Goal: Task Accomplishment & Management: Manage account settings

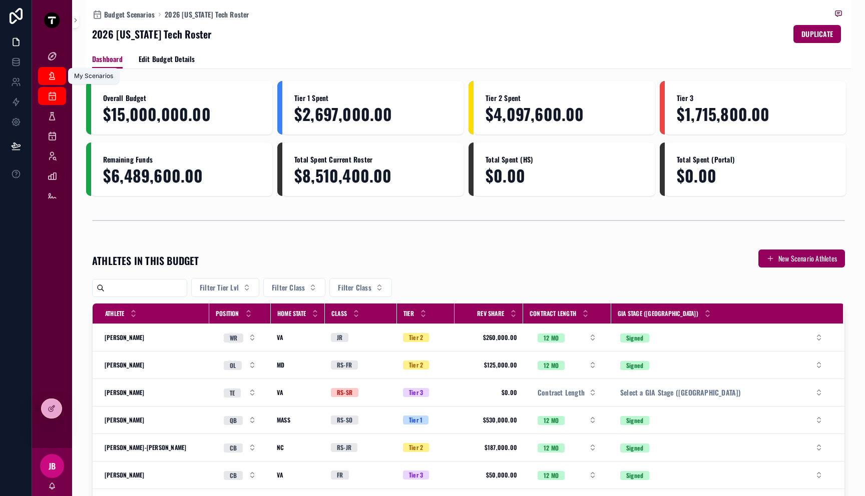
click at [55, 73] on icon "scrollable content" at bounding box center [52, 76] width 10 height 10
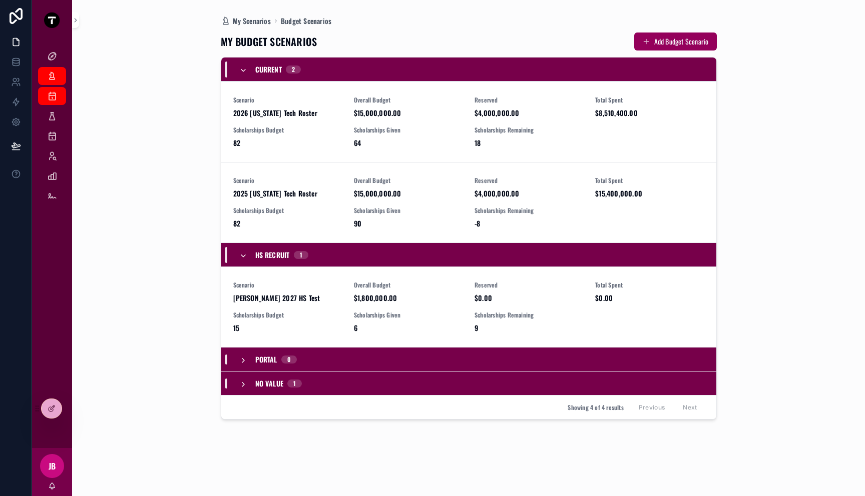
click at [165, 114] on div "My Scenarios Budget Scenarios MY BUDGET SCENARIOS Add Budget Scenario Current 2…" at bounding box center [468, 248] width 765 height 496
click at [50, 54] on icon "scrollable content" at bounding box center [52, 56] width 10 height 10
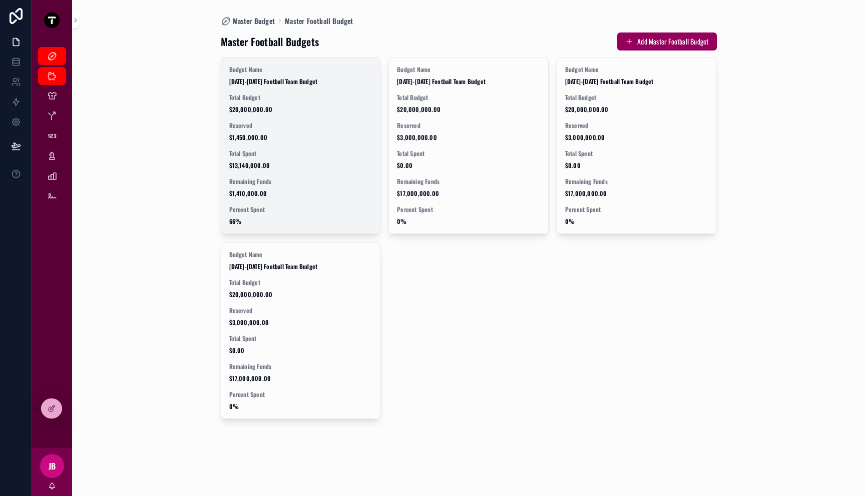
click at [298, 152] on span "Total Spent" at bounding box center [300, 154] width 143 height 8
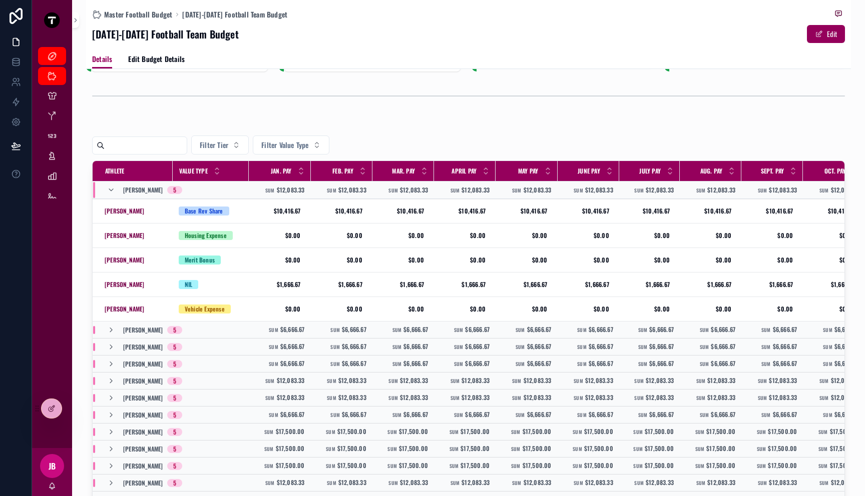
scroll to position [52, 0]
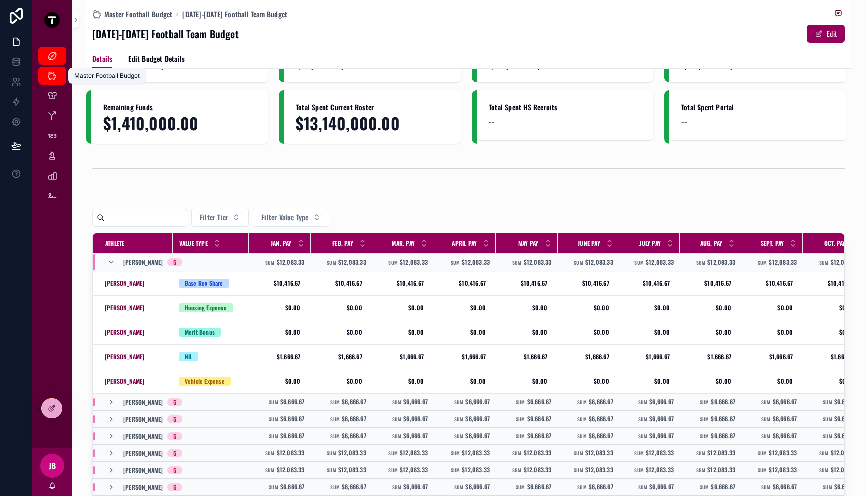
click at [51, 79] on icon "scrollable content" at bounding box center [52, 76] width 10 height 10
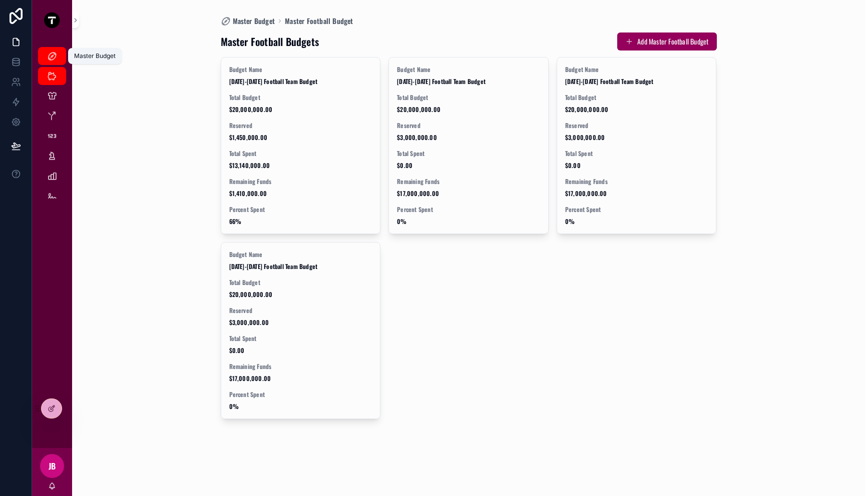
click at [53, 53] on icon "scrollable content" at bounding box center [52, 56] width 10 height 10
click at [70, 410] on icon at bounding box center [74, 409] width 8 height 8
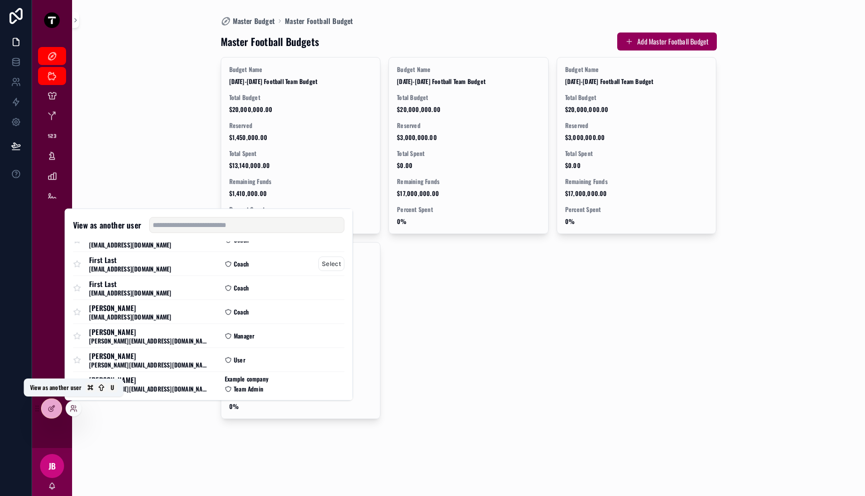
scroll to position [74, 0]
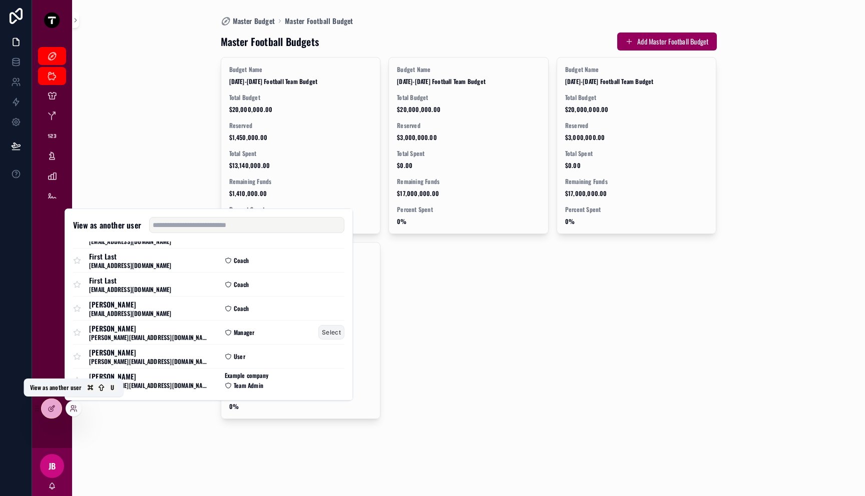
click at [321, 335] on button "Select" at bounding box center [331, 332] width 26 height 15
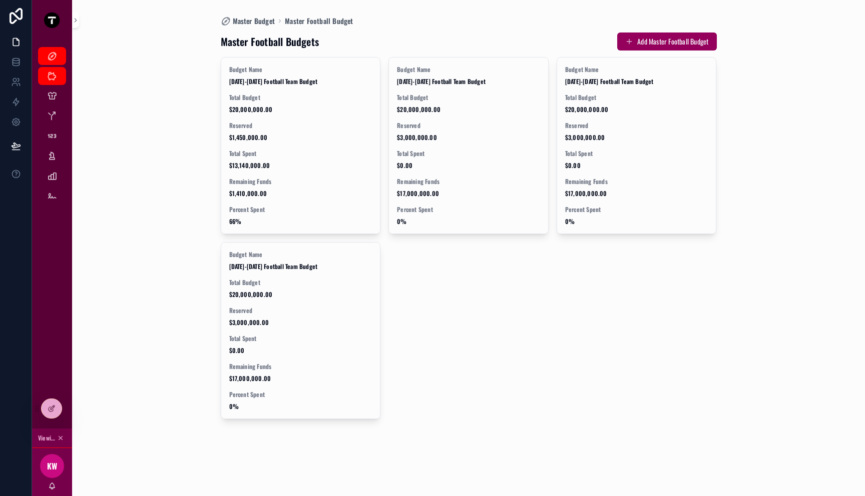
click at [143, 262] on div "Master Budget Master Football Budget Master Football Budgets Add Master Footbal…" at bounding box center [468, 248] width 765 height 496
click at [55, 180] on icon "scrollable content" at bounding box center [52, 176] width 10 height 10
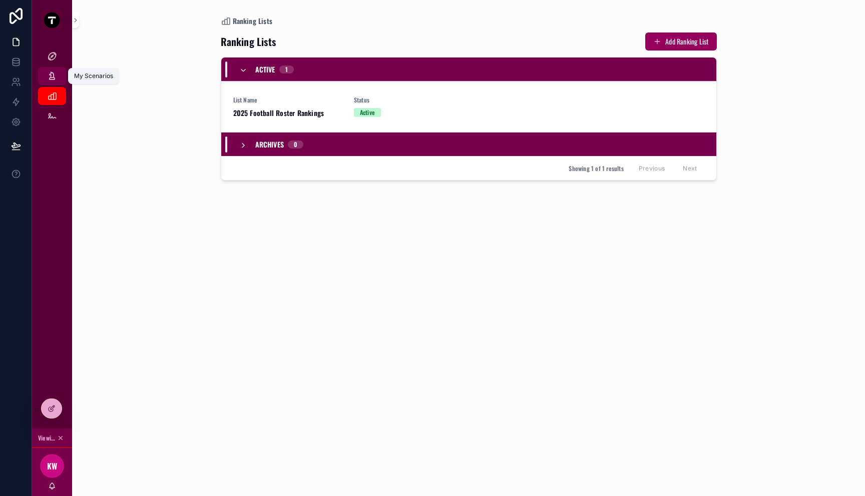
click at [55, 72] on icon "scrollable content" at bounding box center [52, 76] width 10 height 10
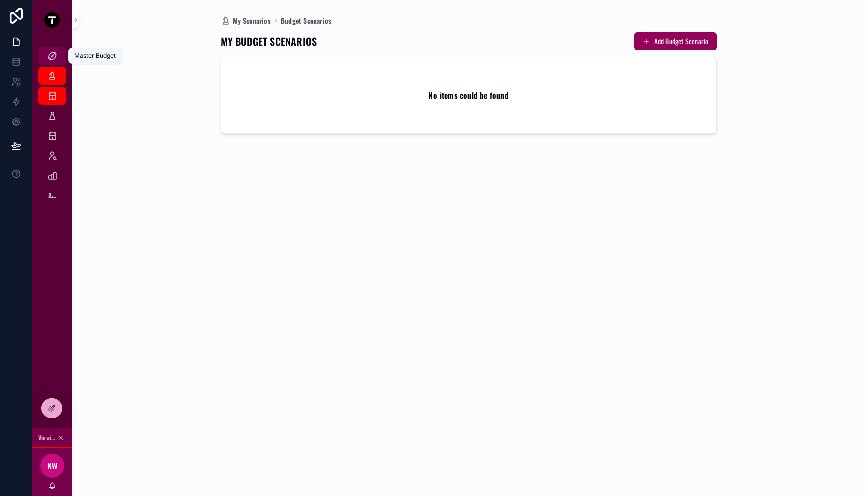
click at [47, 49] on div "Master Budget" at bounding box center [52, 56] width 16 height 16
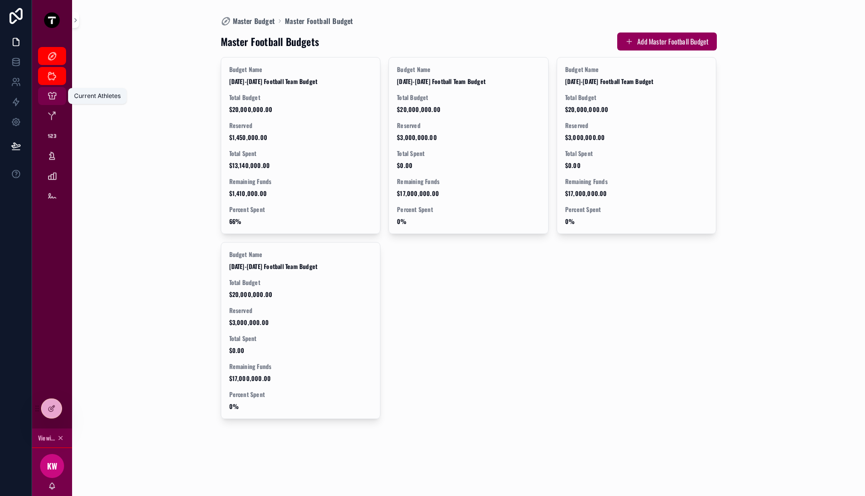
click at [54, 98] on icon "scrollable content" at bounding box center [52, 96] width 10 height 10
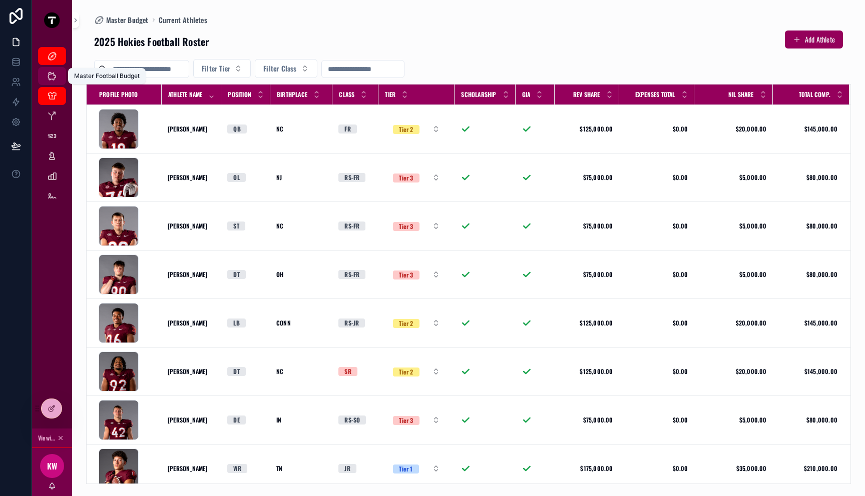
click at [54, 72] on icon "scrollable content" at bounding box center [52, 76] width 10 height 10
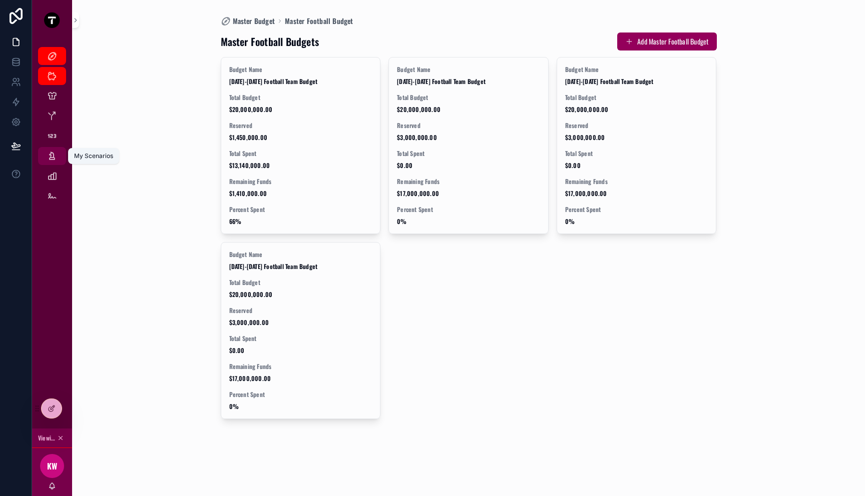
click at [57, 159] on icon "scrollable content" at bounding box center [52, 156] width 10 height 10
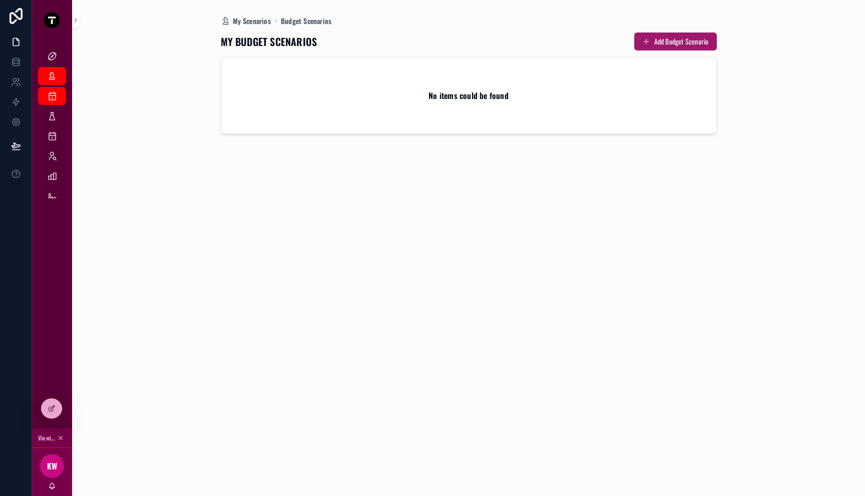
click at [672, 43] on button "Add Budget Scenario" at bounding box center [675, 42] width 83 height 18
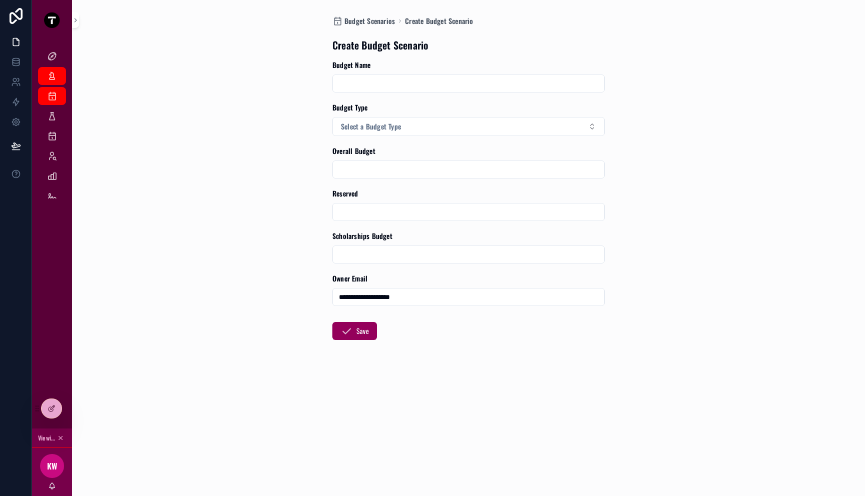
click at [397, 82] on input "scrollable content" at bounding box center [468, 84] width 271 height 14
click at [354, 123] on span "Select a Budget Type" at bounding box center [371, 127] width 60 height 10
click at [359, 170] on div "Current" at bounding box center [354, 166] width 19 height 9
click at [302, 184] on div "**********" at bounding box center [468, 248] width 765 height 496
click at [341, 182] on form "**********" at bounding box center [468, 232] width 272 height 344
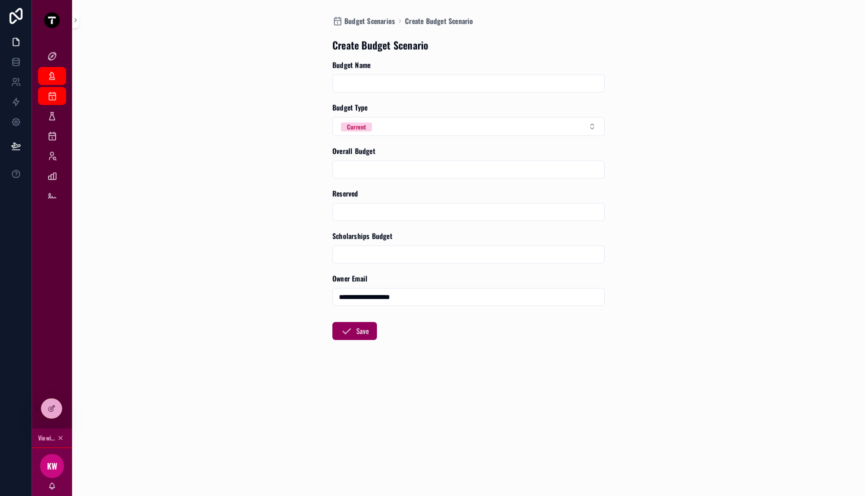
click at [349, 166] on input "scrollable content" at bounding box center [468, 170] width 271 height 14
click at [358, 201] on div "Reserved" at bounding box center [468, 205] width 272 height 33
click at [358, 205] on input "scrollable content" at bounding box center [468, 212] width 271 height 14
click at [359, 256] on input "scrollable content" at bounding box center [468, 255] width 271 height 14
click at [444, 335] on form "**********" at bounding box center [468, 232] width 272 height 344
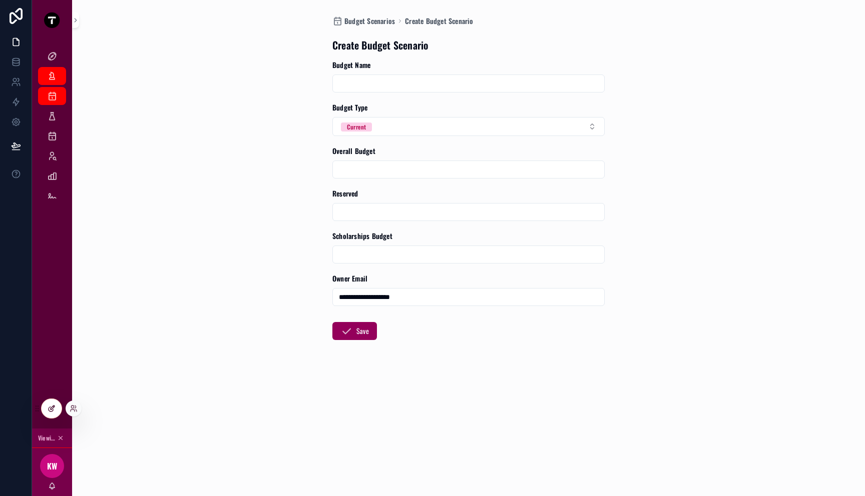
click at [46, 400] on div at bounding box center [52, 408] width 20 height 19
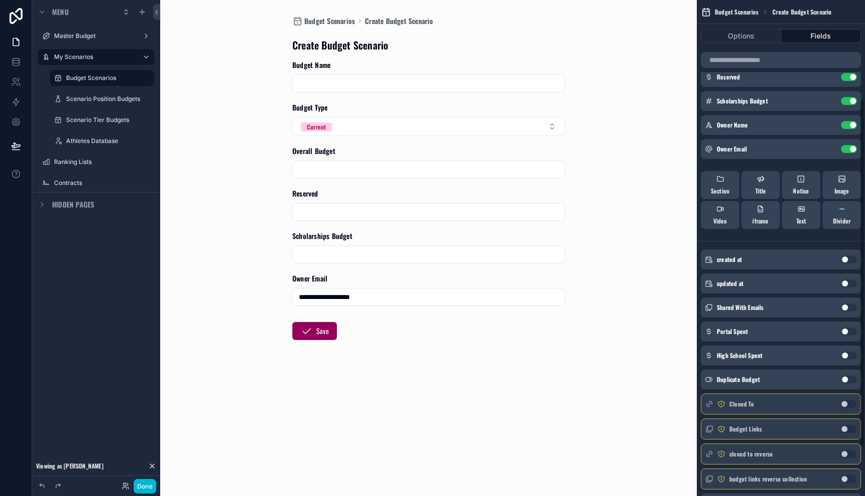
scroll to position [211, 0]
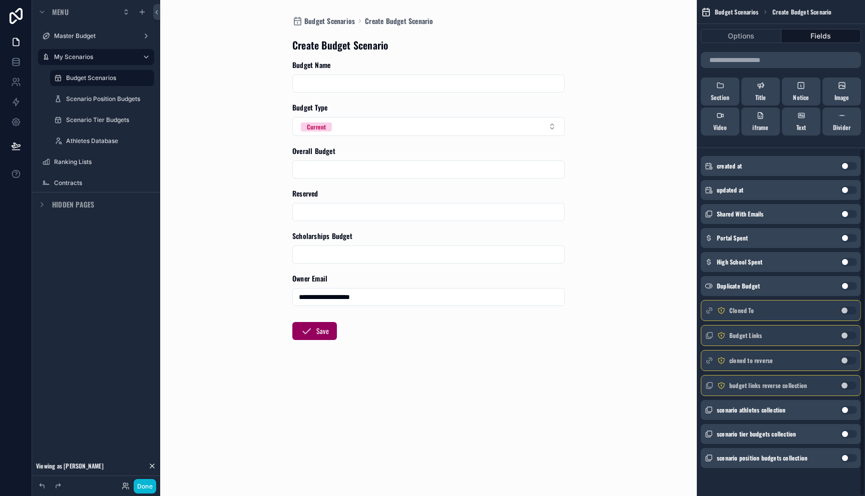
click at [845, 410] on button "Use setting" at bounding box center [849, 410] width 16 height 8
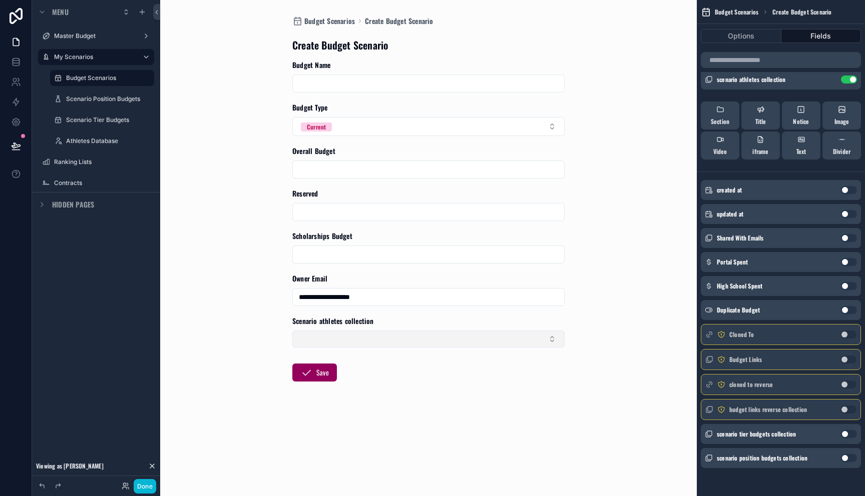
click at [543, 340] on button "Select Button" at bounding box center [428, 339] width 272 height 17
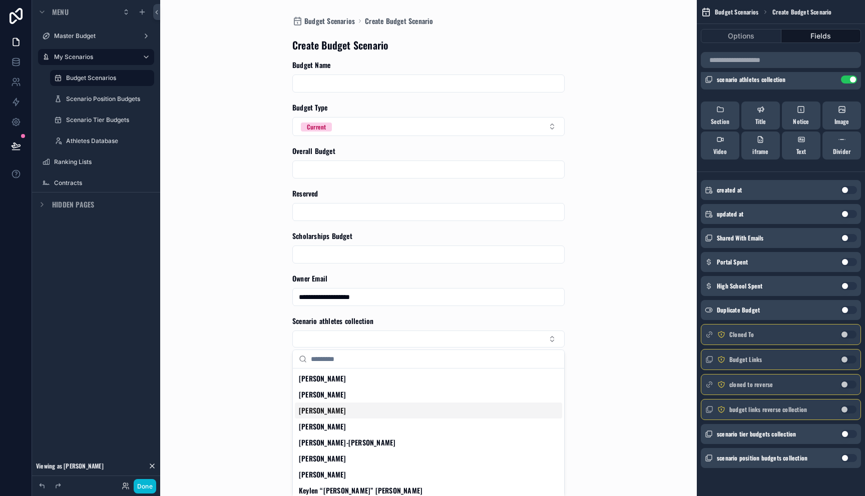
click at [448, 414] on div "[PERSON_NAME]" at bounding box center [428, 411] width 267 height 16
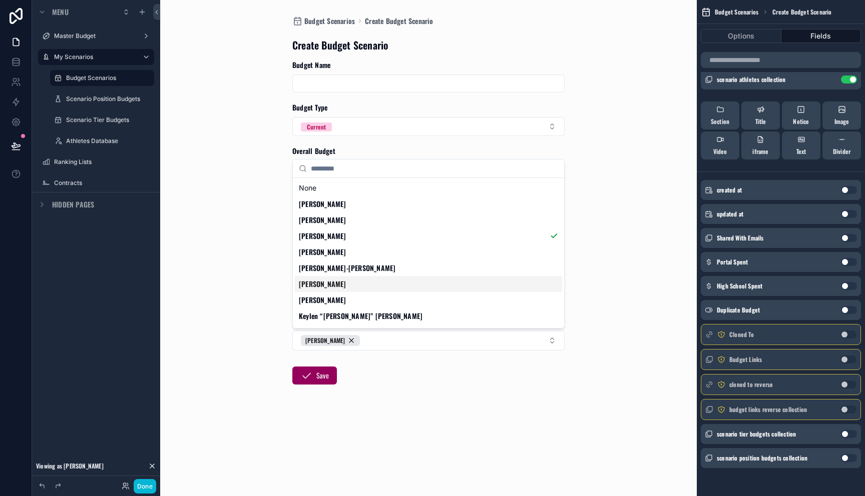
click at [397, 278] on div "[PERSON_NAME]" at bounding box center [428, 284] width 267 height 16
click at [404, 259] on div "[PERSON_NAME]" at bounding box center [428, 252] width 267 height 16
click at [398, 270] on div "[PERSON_NAME]‑[PERSON_NAME]" at bounding box center [428, 268] width 267 height 16
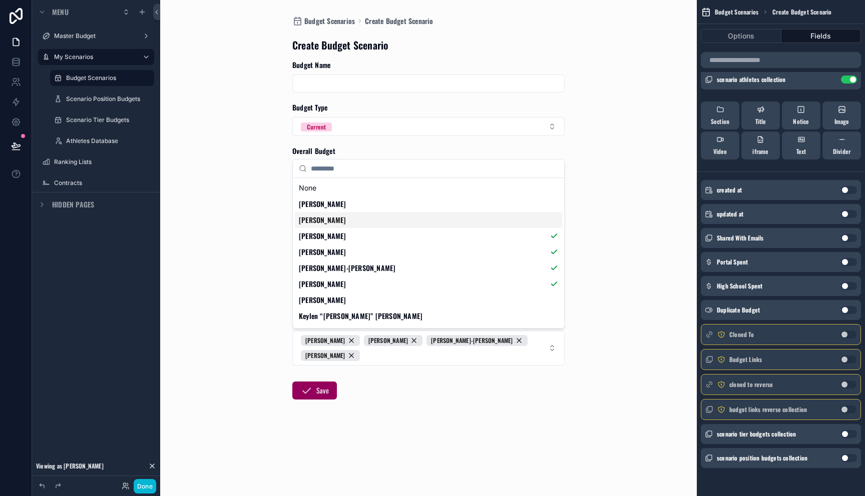
click at [398, 223] on div "[PERSON_NAME]" at bounding box center [428, 220] width 267 height 16
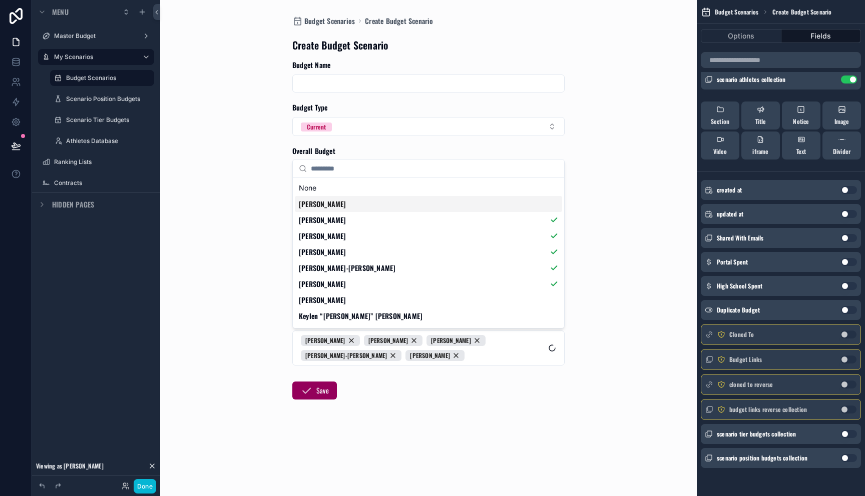
click at [398, 209] on div "[PERSON_NAME]" at bounding box center [428, 204] width 267 height 16
click at [398, 190] on div "None" at bounding box center [428, 188] width 267 height 16
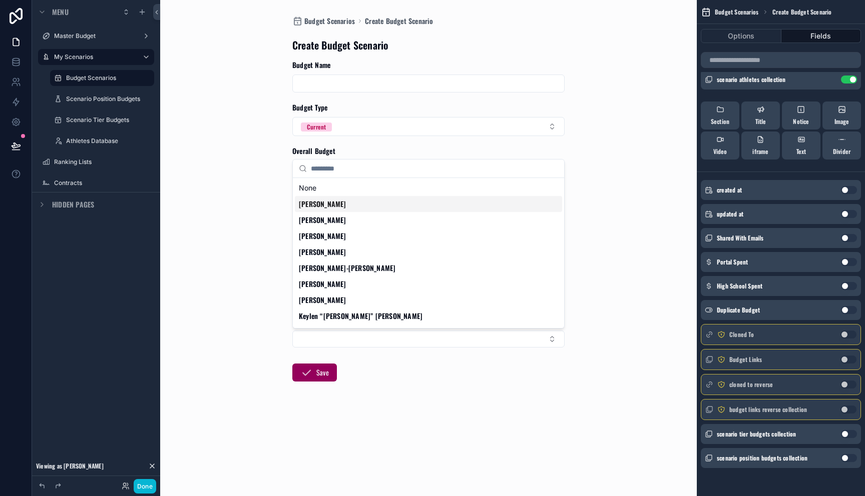
click at [619, 201] on div "**********" at bounding box center [428, 248] width 508 height 496
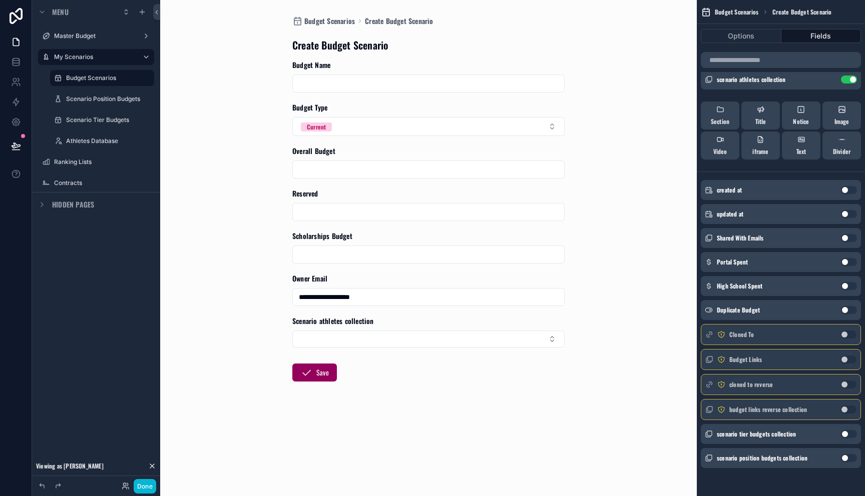
click at [614, 200] on div "**********" at bounding box center [428, 248] width 508 height 496
click at [439, 160] on div "Overall Budget" at bounding box center [428, 162] width 272 height 33
click at [438, 164] on input "scrollable content" at bounding box center [428, 170] width 271 height 14
click at [431, 140] on form "**********" at bounding box center [428, 253] width 272 height 386
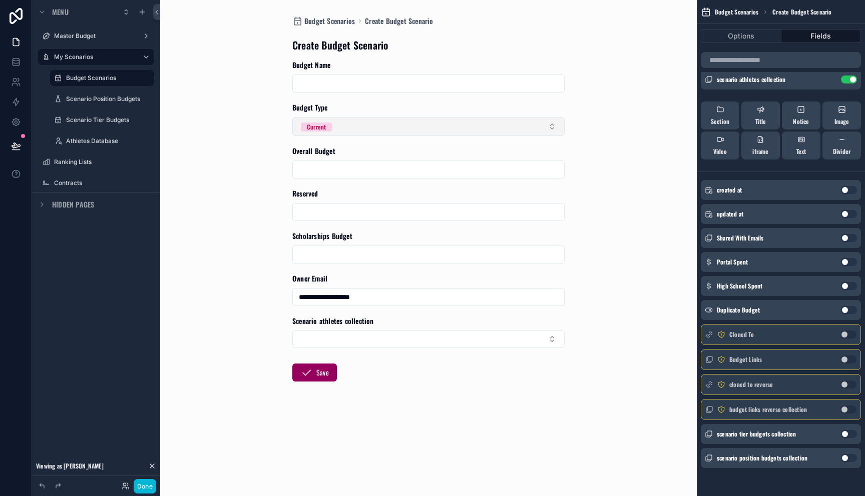
click at [435, 130] on button "Current" at bounding box center [428, 126] width 272 height 19
click at [372, 83] on input "scrollable content" at bounding box center [428, 84] width 271 height 14
type input "*"
type input "**********"
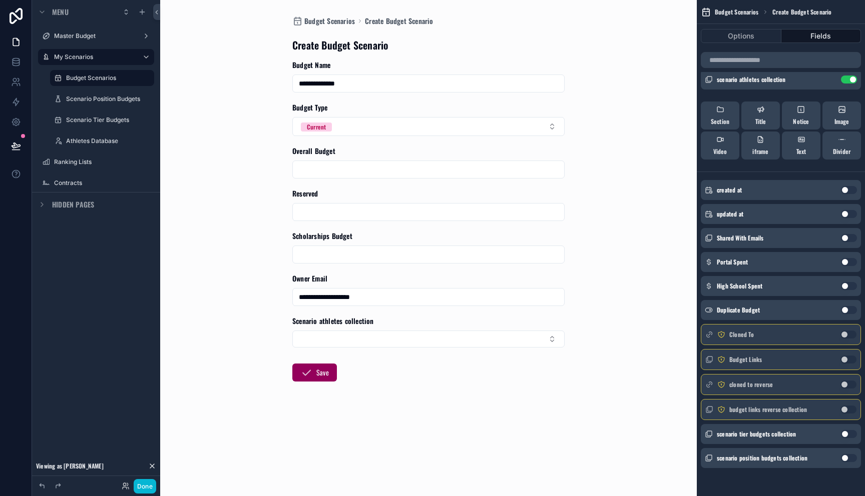
click at [387, 175] on input "scrollable content" at bounding box center [428, 170] width 271 height 14
type input "**********"
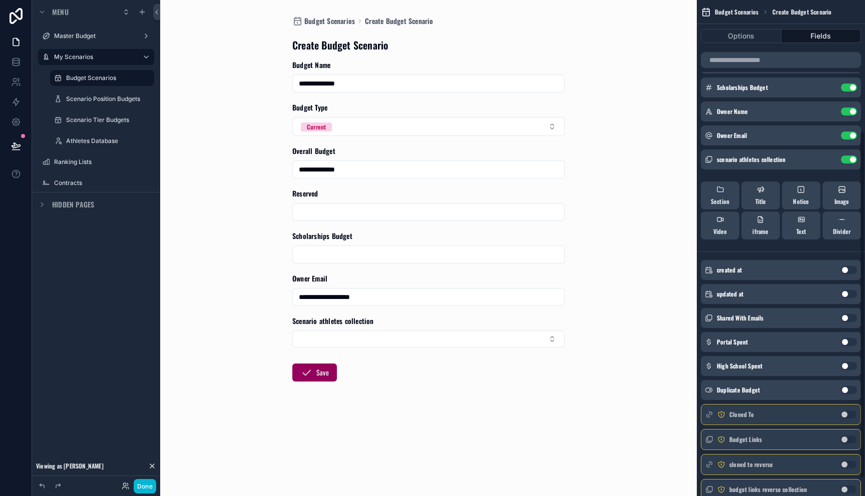
scroll to position [0, 0]
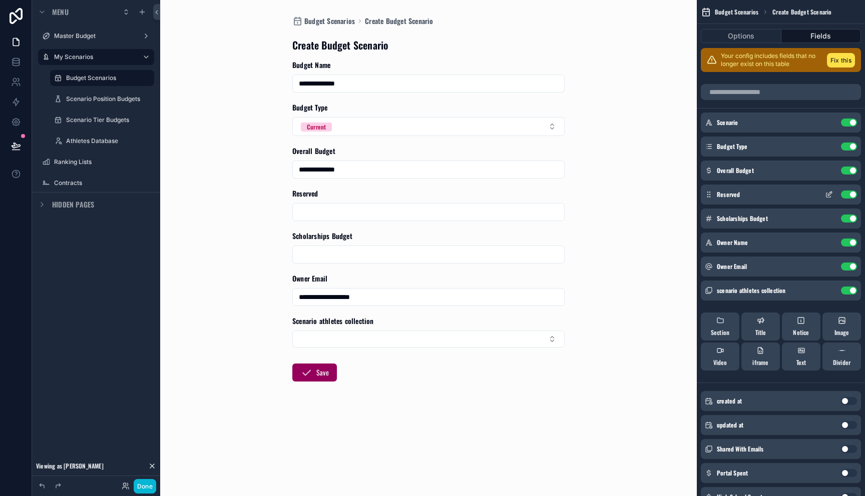
click at [830, 196] on icon "scrollable content" at bounding box center [828, 195] width 5 height 5
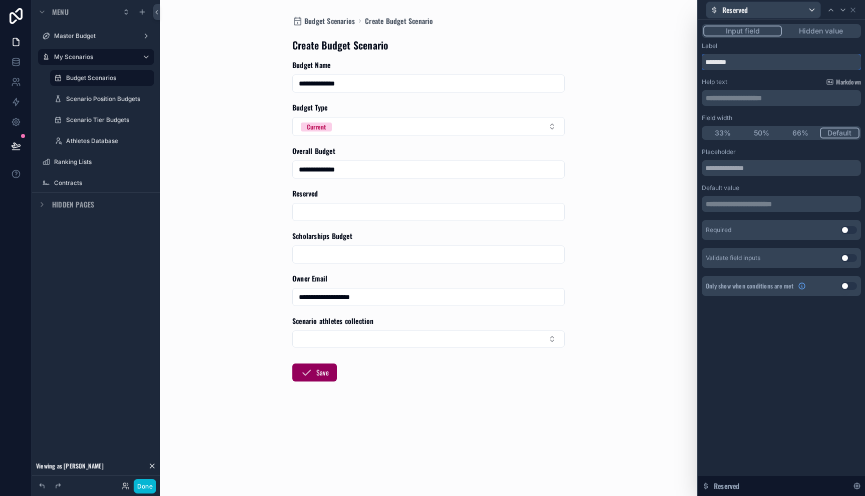
click at [759, 66] on input "********" at bounding box center [781, 62] width 159 height 16
type input "**********"
click at [483, 215] on input "scrollable content" at bounding box center [428, 212] width 271 height 14
type input "**********"
type input "**"
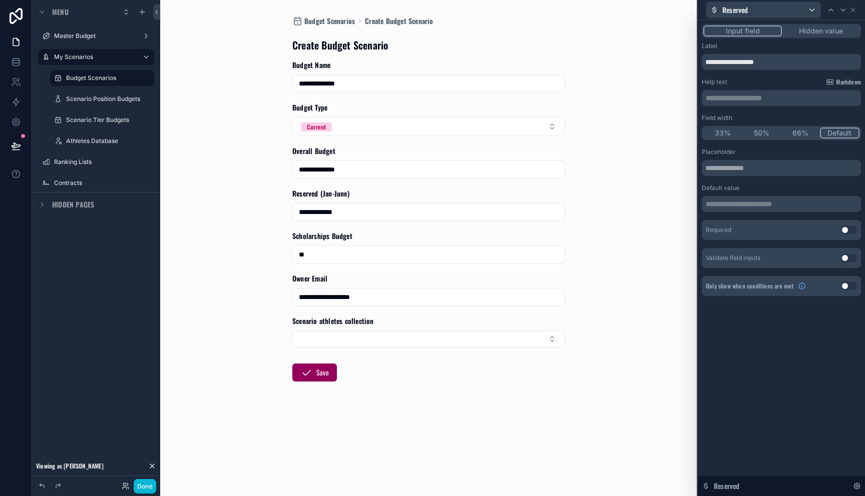
click at [483, 348] on form "**********" at bounding box center [428, 253] width 272 height 386
click at [484, 343] on button "Select Button" at bounding box center [428, 339] width 272 height 17
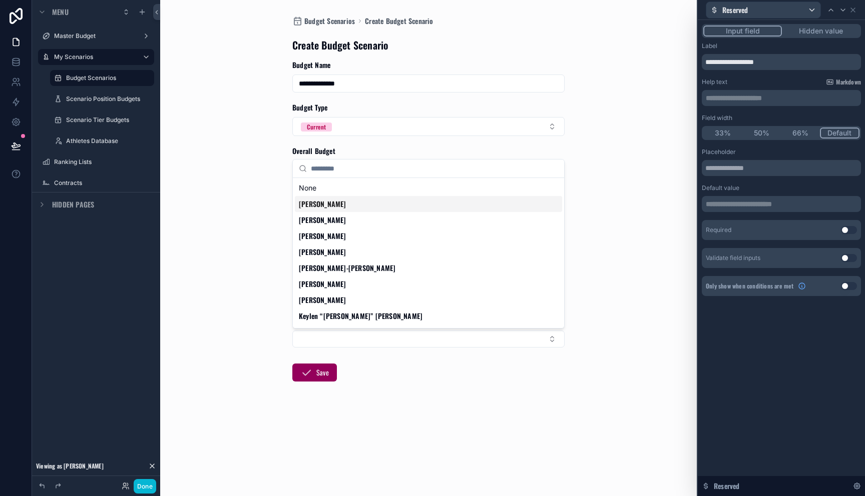
click at [409, 209] on div "[PERSON_NAME]" at bounding box center [428, 204] width 267 height 16
click at [407, 219] on div "[PERSON_NAME]" at bounding box center [428, 220] width 267 height 16
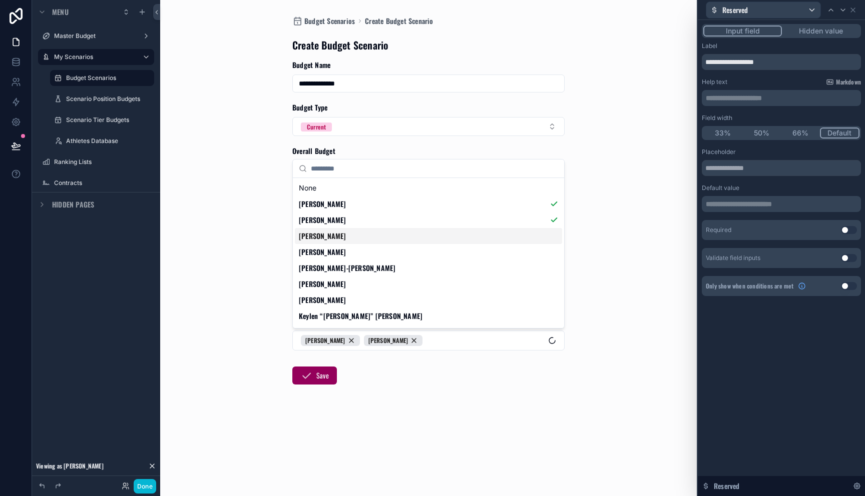
click at [404, 235] on div "[PERSON_NAME]" at bounding box center [428, 236] width 267 height 16
click at [399, 254] on div "[PERSON_NAME]" at bounding box center [428, 252] width 267 height 16
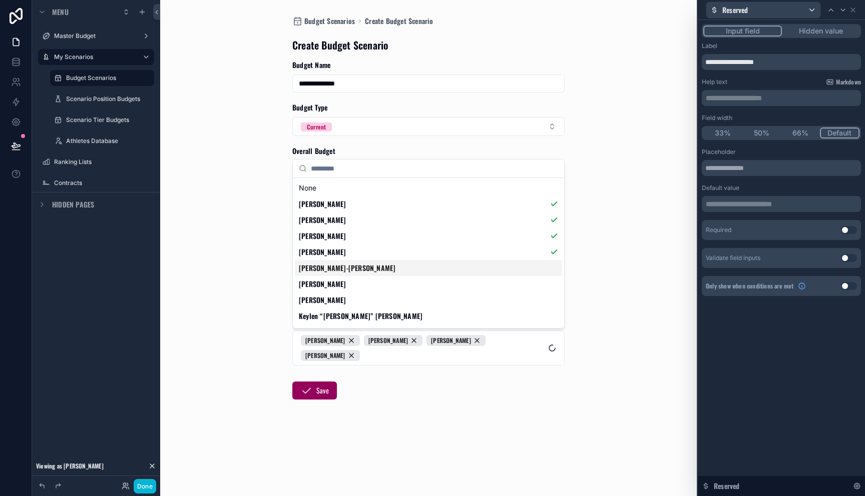
click at [395, 269] on div "[PERSON_NAME]‑[PERSON_NAME]" at bounding box center [428, 268] width 267 height 16
drag, startPoint x: 395, startPoint y: 282, endPoint x: 394, endPoint y: 289, distance: 7.0
click at [395, 283] on div "[PERSON_NAME]" at bounding box center [428, 284] width 267 height 16
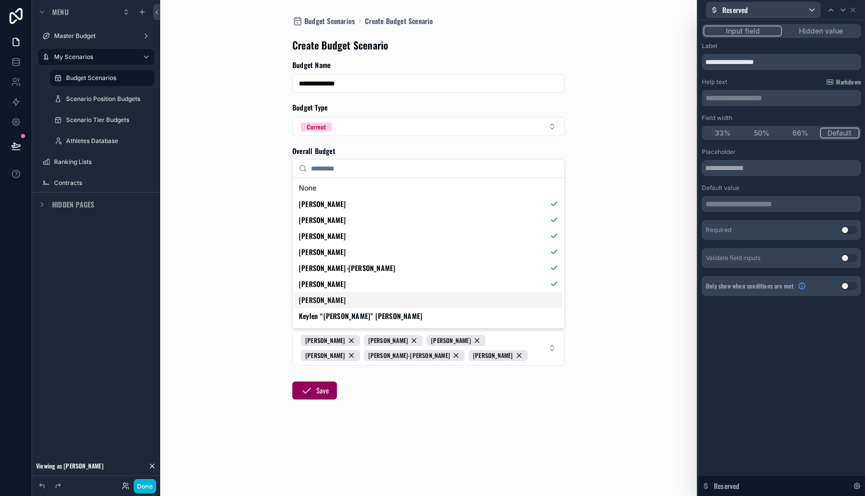
click at [393, 296] on div "[PERSON_NAME]" at bounding box center [428, 300] width 267 height 16
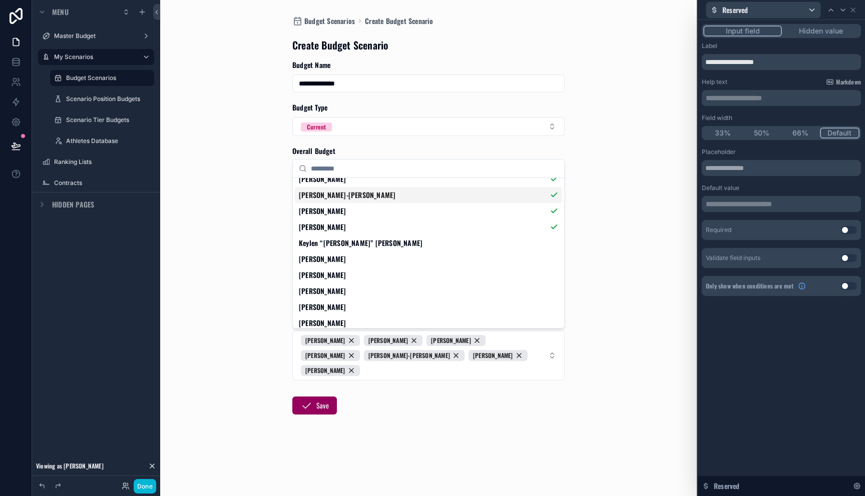
scroll to position [74, 0]
click at [378, 244] on div "Keylen “[PERSON_NAME]” [PERSON_NAME]" at bounding box center [428, 242] width 267 height 16
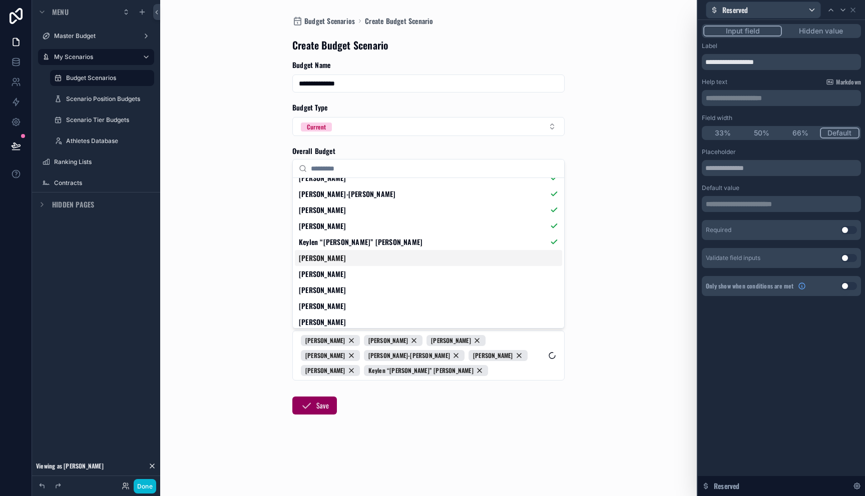
click at [373, 263] on div "[PERSON_NAME]" at bounding box center [428, 258] width 267 height 16
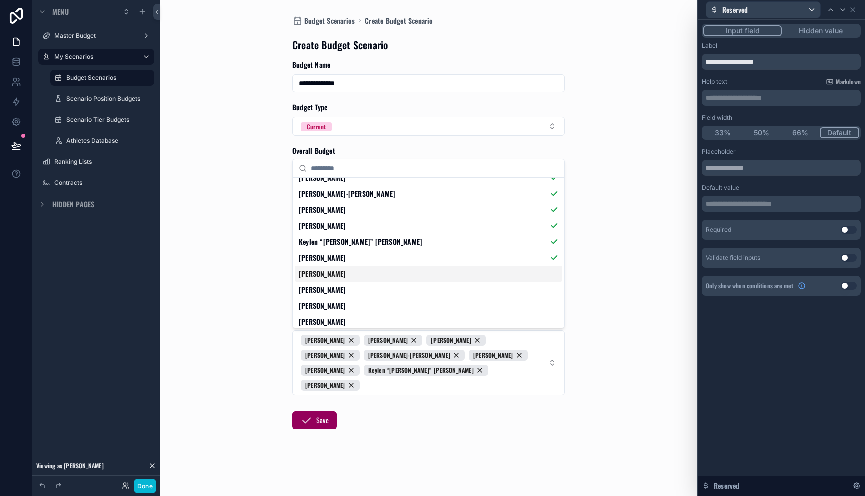
click at [370, 278] on div "[PERSON_NAME]" at bounding box center [428, 274] width 267 height 16
click at [370, 297] on div "[PERSON_NAME]" at bounding box center [428, 290] width 267 height 16
click at [370, 307] on div "[PERSON_NAME]" at bounding box center [428, 306] width 267 height 16
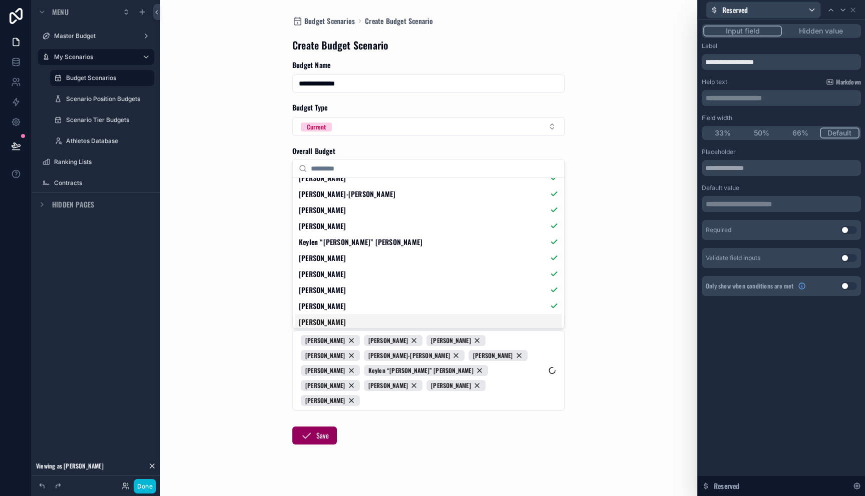
click at [367, 320] on div "[PERSON_NAME]" at bounding box center [428, 322] width 267 height 16
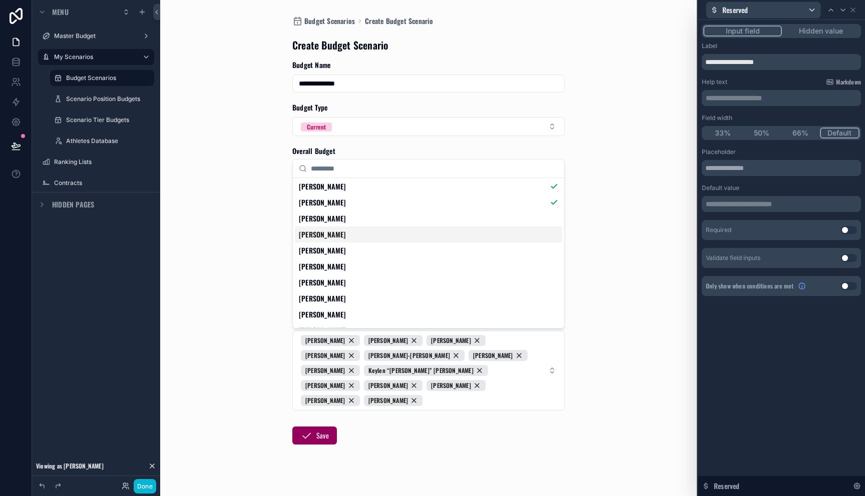
click at [369, 238] on div "[PERSON_NAME]" at bounding box center [428, 235] width 267 height 16
click at [369, 248] on div "[PERSON_NAME]" at bounding box center [428, 251] width 267 height 16
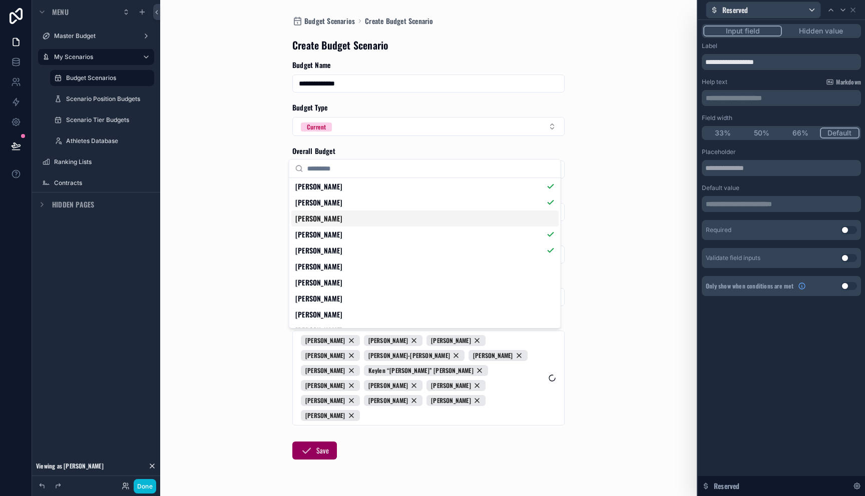
click at [367, 211] on div "[PERSON_NAME]" at bounding box center [424, 219] width 267 height 16
click at [363, 264] on div "[PERSON_NAME]" at bounding box center [424, 267] width 267 height 16
click at [362, 277] on div "[PERSON_NAME]" at bounding box center [424, 283] width 267 height 16
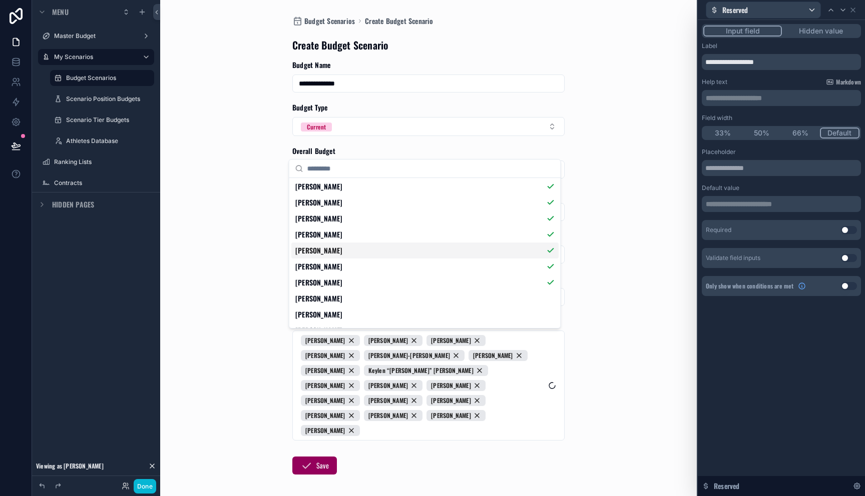
click at [361, 255] on div "[PERSON_NAME]" at bounding box center [424, 251] width 267 height 16
click at [361, 251] on div "[PERSON_NAME]" at bounding box center [424, 251] width 267 height 16
click at [358, 296] on div "[PERSON_NAME]" at bounding box center [424, 299] width 267 height 16
click at [358, 289] on div "[PERSON_NAME]" at bounding box center [424, 283] width 267 height 16
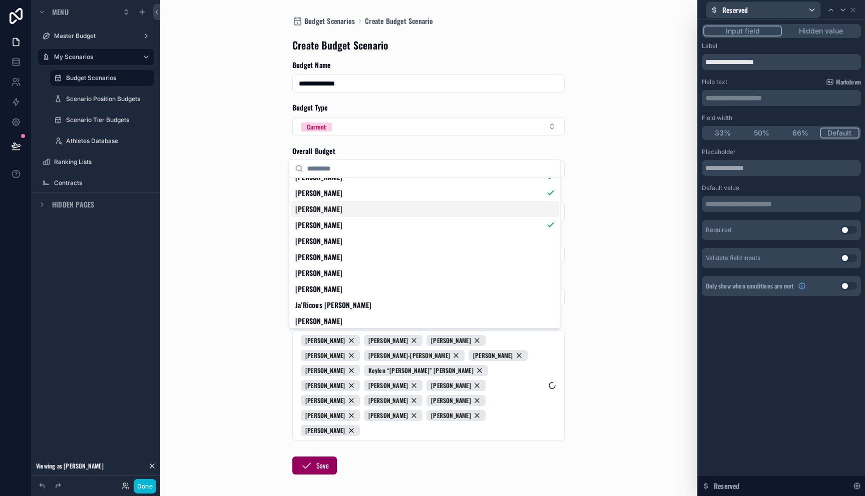
scroll to position [280, 0]
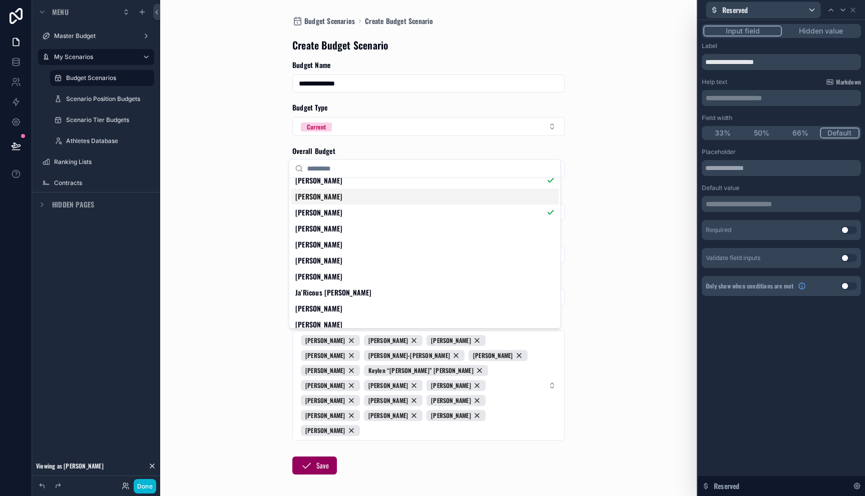
click at [359, 198] on div "[PERSON_NAME]" at bounding box center [424, 197] width 267 height 16
click at [359, 228] on div "[PERSON_NAME]" at bounding box center [424, 229] width 267 height 16
click at [359, 248] on div "[PERSON_NAME]" at bounding box center [424, 245] width 267 height 16
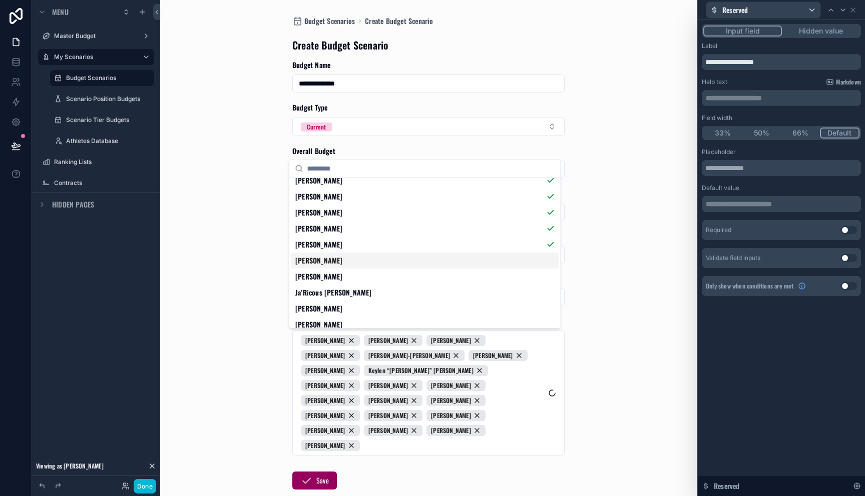
click at [359, 269] on div "[PERSON_NAME]" at bounding box center [424, 277] width 267 height 16
click at [360, 262] on div "[PERSON_NAME]" at bounding box center [424, 261] width 267 height 16
click at [360, 293] on div "Ja’Ricous [PERSON_NAME]" at bounding box center [424, 293] width 267 height 16
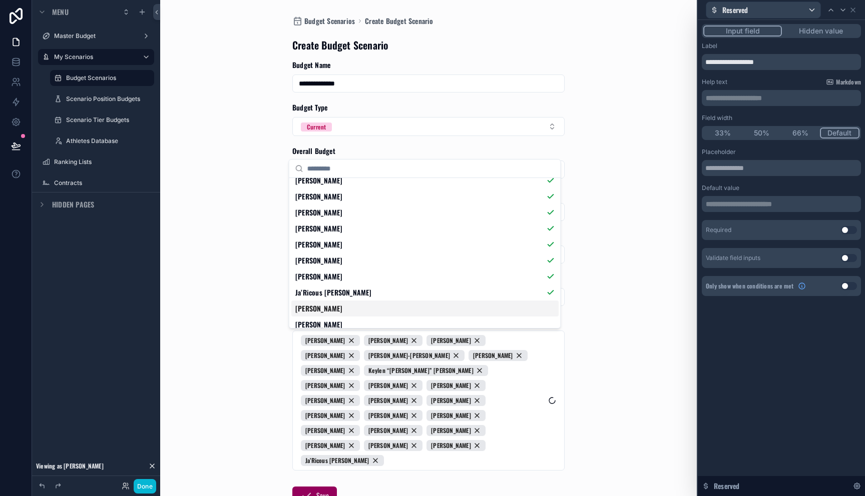
click at [360, 307] on div "[PERSON_NAME]" at bounding box center [424, 309] width 267 height 16
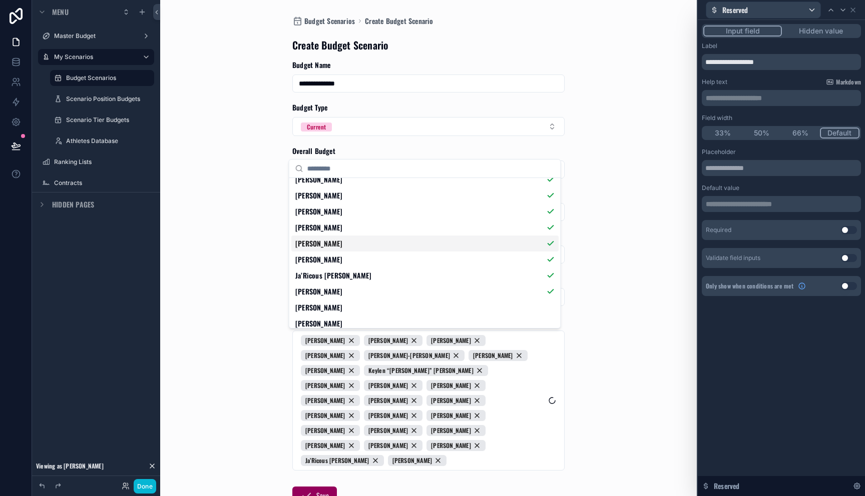
scroll to position [377, 0]
click at [362, 228] on div "[PERSON_NAME]" at bounding box center [424, 228] width 267 height 16
click at [362, 245] on div "[PERSON_NAME]" at bounding box center [424, 244] width 267 height 16
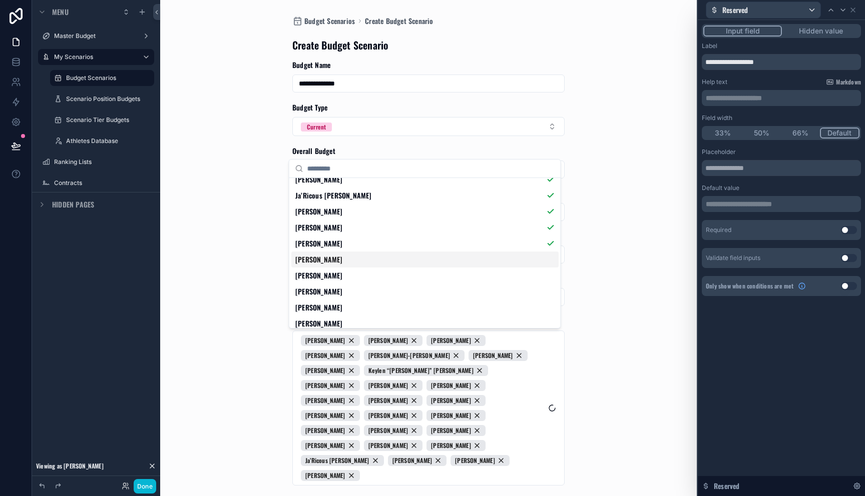
click at [362, 261] on div "[PERSON_NAME]" at bounding box center [424, 260] width 267 height 16
click at [362, 274] on div "[PERSON_NAME]" at bounding box center [424, 276] width 267 height 16
click at [362, 280] on div "[PERSON_NAME]" at bounding box center [424, 276] width 267 height 16
click at [361, 280] on div "[PERSON_NAME]" at bounding box center [424, 276] width 267 height 16
click at [361, 288] on div "[PERSON_NAME]" at bounding box center [424, 292] width 267 height 16
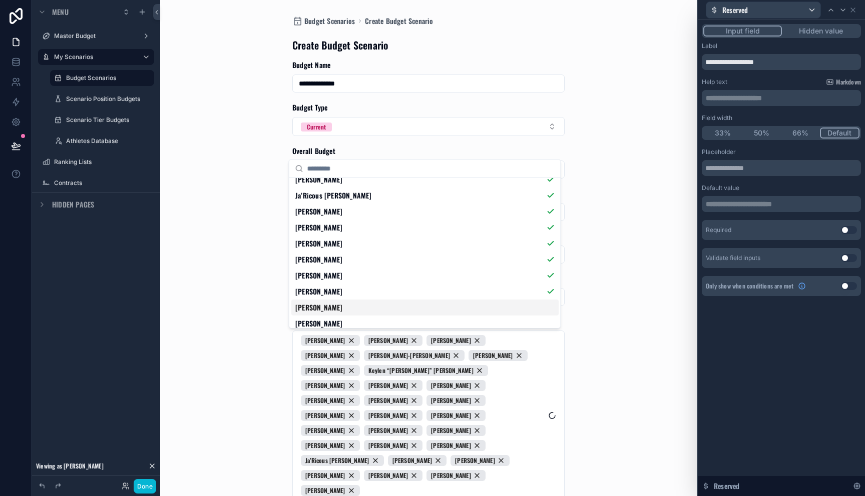
click at [359, 301] on div "[PERSON_NAME]" at bounding box center [424, 308] width 267 height 16
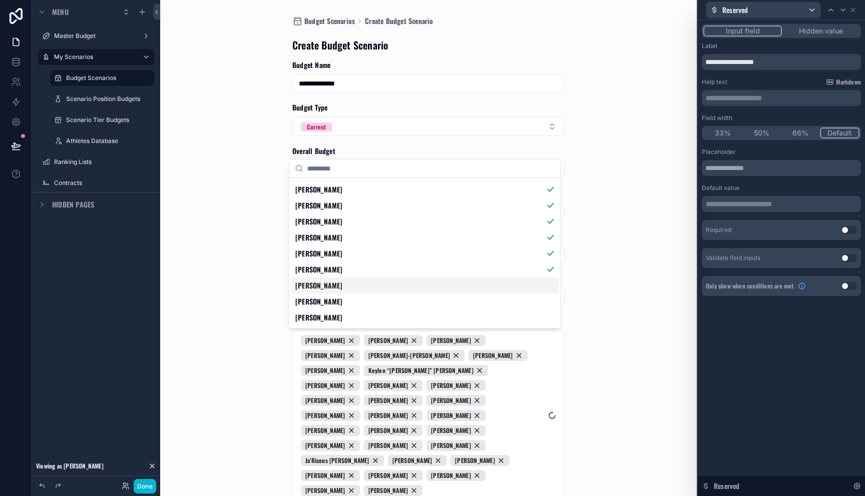
scroll to position [496, 0]
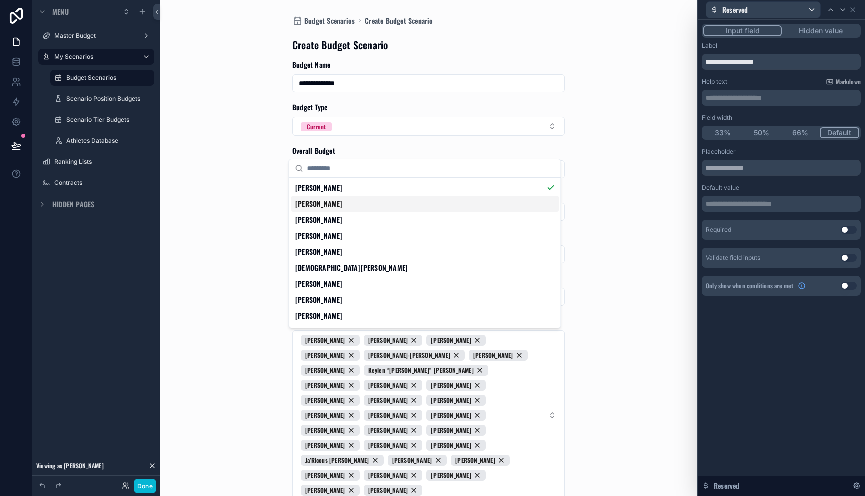
click at [364, 208] on div "[PERSON_NAME]" at bounding box center [424, 204] width 267 height 16
click at [364, 223] on div "[PERSON_NAME]" at bounding box center [424, 220] width 267 height 16
click at [364, 233] on div "[PERSON_NAME]" at bounding box center [424, 236] width 267 height 16
click at [361, 248] on div "[PERSON_NAME]" at bounding box center [424, 252] width 267 height 16
click at [361, 257] on div "[PERSON_NAME]" at bounding box center [424, 252] width 267 height 16
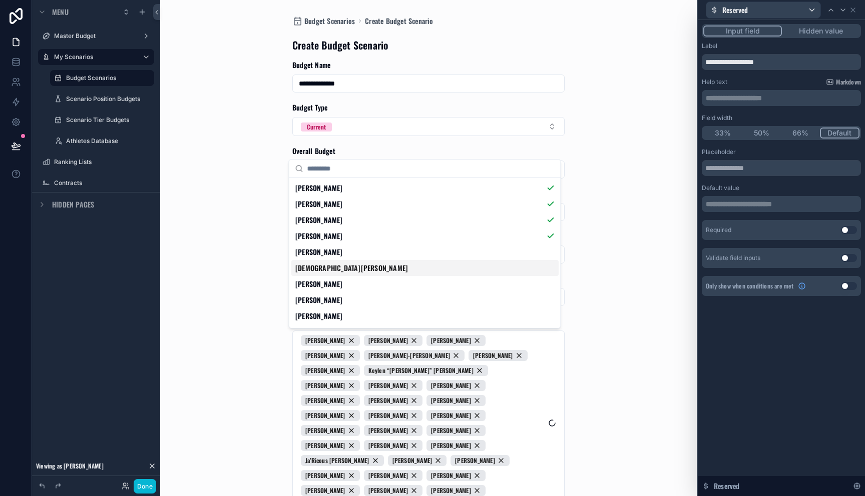
click at [361, 266] on div "[DEMOGRAPHIC_DATA][PERSON_NAME]" at bounding box center [424, 268] width 267 height 16
click at [361, 258] on div "[PERSON_NAME]" at bounding box center [424, 252] width 267 height 16
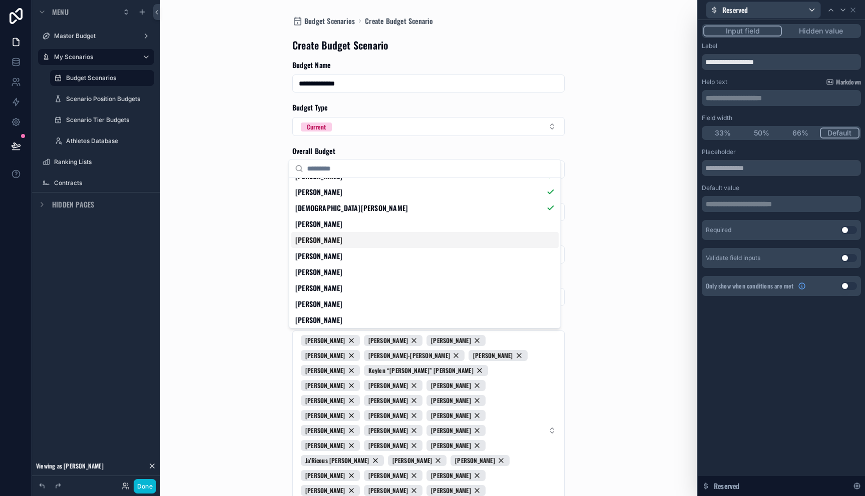
scroll to position [553, 0]
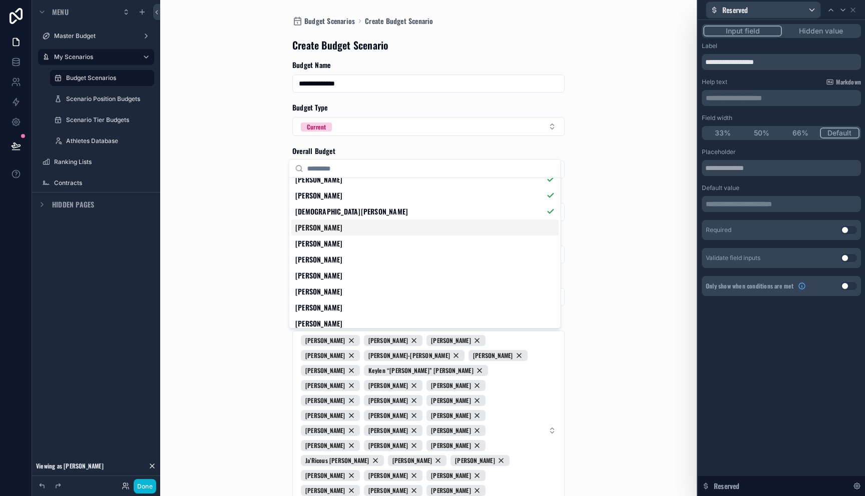
click at [364, 229] on div "[PERSON_NAME]" at bounding box center [424, 228] width 267 height 16
click at [364, 236] on div "[PERSON_NAME]" at bounding box center [424, 244] width 267 height 16
click at [364, 262] on div "[PERSON_NAME]" at bounding box center [424, 260] width 267 height 16
click at [364, 266] on div "[PERSON_NAME]" at bounding box center [424, 260] width 267 height 16
click at [365, 270] on div "[PERSON_NAME]" at bounding box center [424, 276] width 267 height 16
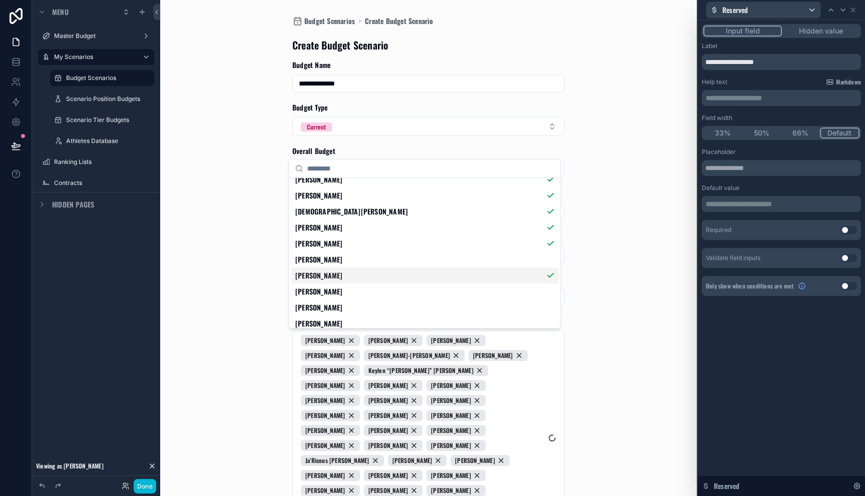
click at [365, 267] on div "[PERSON_NAME]" at bounding box center [424, 260] width 267 height 16
click at [363, 286] on div "[PERSON_NAME]" at bounding box center [424, 292] width 267 height 16
click at [361, 307] on div "[PERSON_NAME]" at bounding box center [424, 308] width 267 height 16
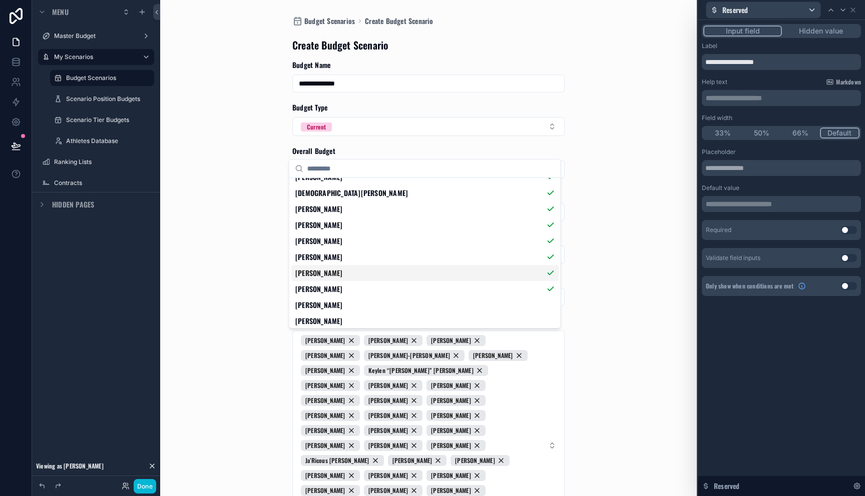
scroll to position [651, 0]
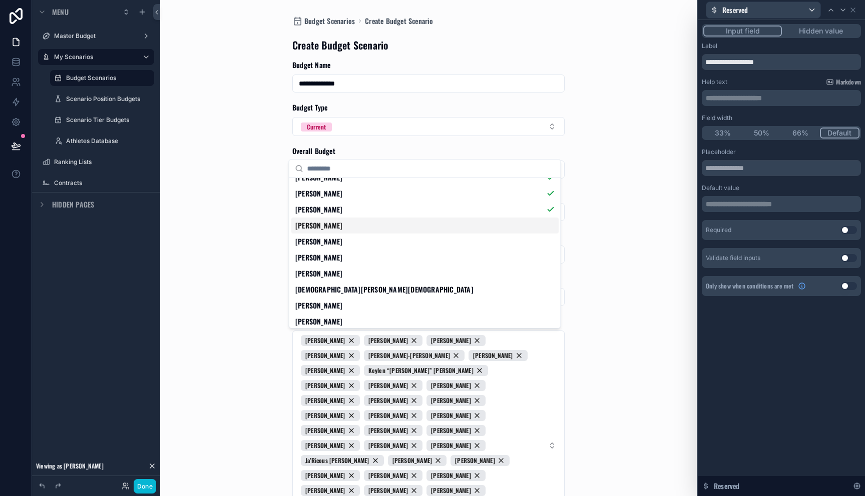
click at [356, 232] on div "[PERSON_NAME]" at bounding box center [424, 226] width 267 height 16
click at [356, 248] on div "[PERSON_NAME]" at bounding box center [424, 242] width 267 height 16
click at [356, 265] on div "[PERSON_NAME]" at bounding box center [424, 258] width 267 height 16
click at [356, 275] on div "[PERSON_NAME]" at bounding box center [424, 274] width 267 height 16
click at [356, 281] on div "[PERSON_NAME]" at bounding box center [424, 274] width 267 height 16
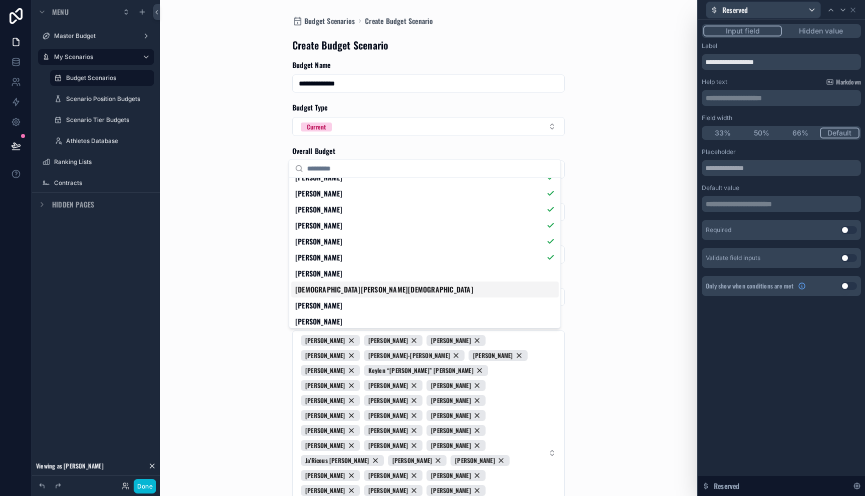
click at [356, 284] on div "Jahzari Priester" at bounding box center [424, 290] width 267 height 16
click at [356, 282] on div "Jahzari Priester" at bounding box center [424, 290] width 267 height 16
click at [356, 280] on div "[PERSON_NAME]" at bounding box center [424, 274] width 267 height 16
click at [356, 285] on div "Jahzari Priester" at bounding box center [424, 290] width 267 height 16
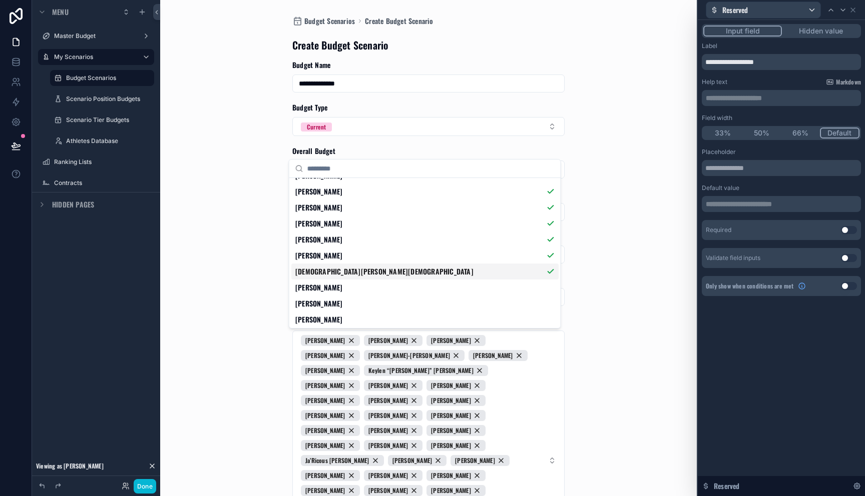
scroll to position [671, 0]
click at [356, 292] on div "[PERSON_NAME]" at bounding box center [424, 286] width 267 height 16
click at [356, 302] on div "[PERSON_NAME]" at bounding box center [424, 302] width 267 height 16
click at [356, 314] on div "[PERSON_NAME]" at bounding box center [424, 318] width 267 height 16
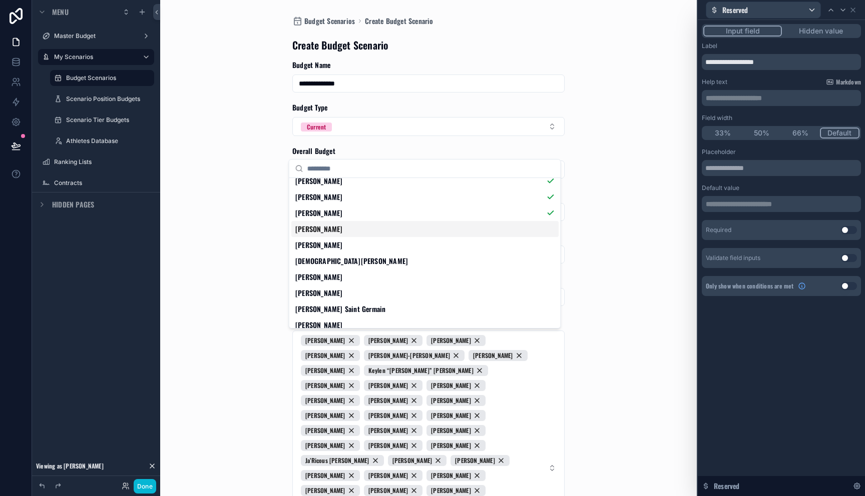
click at [361, 236] on div "[PERSON_NAME]" at bounding box center [424, 229] width 267 height 16
click at [361, 248] on div "[PERSON_NAME]" at bounding box center [424, 245] width 267 height 16
click at [361, 270] on div "[PERSON_NAME]" at bounding box center [424, 277] width 267 height 16
click at [361, 282] on div "[PERSON_NAME]" at bounding box center [424, 277] width 267 height 16
click at [361, 292] on div "[PERSON_NAME]" at bounding box center [424, 293] width 267 height 16
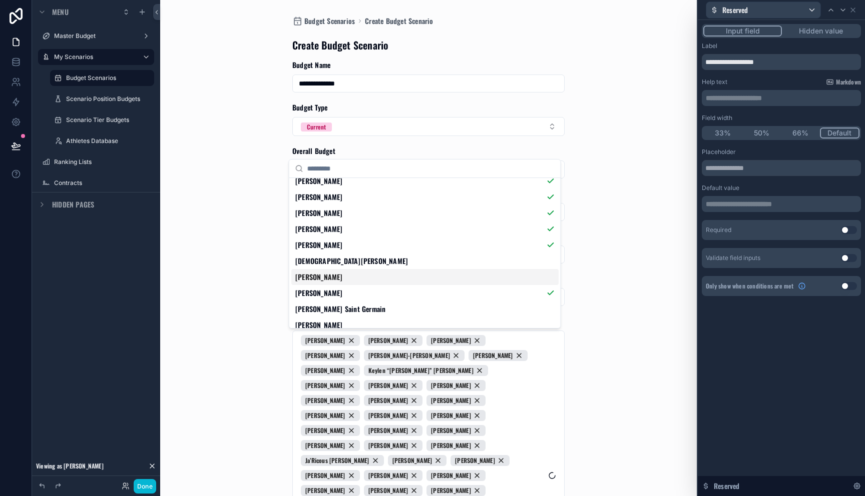
click at [360, 280] on div "[PERSON_NAME]" at bounding box center [424, 277] width 267 height 16
click at [360, 270] on div "[PERSON_NAME]" at bounding box center [424, 277] width 267 height 16
click at [360, 311] on span "[PERSON_NAME] Saint Germain" at bounding box center [340, 309] width 90 height 10
click at [360, 269] on div "[PERSON_NAME]" at bounding box center [424, 277] width 267 height 16
click at [360, 274] on div "[PERSON_NAME]" at bounding box center [424, 277] width 267 height 16
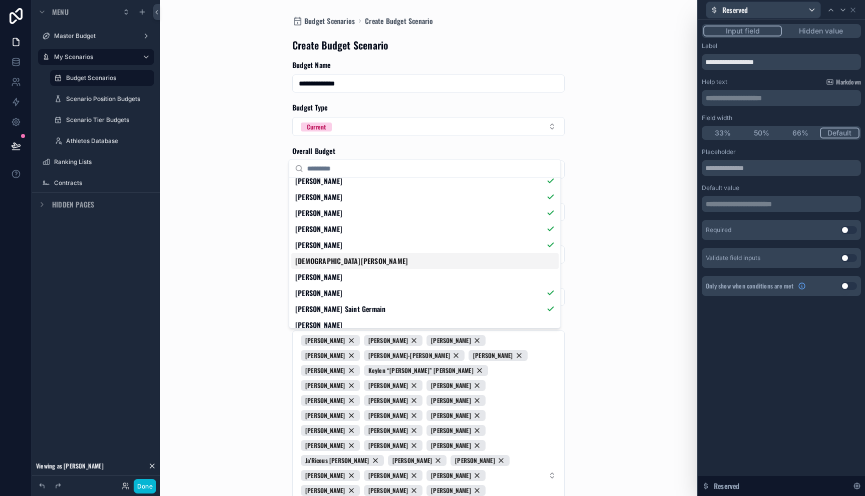
click at [360, 264] on div "[DEMOGRAPHIC_DATA][PERSON_NAME]" at bounding box center [424, 261] width 267 height 16
click at [360, 274] on div "[PERSON_NAME]" at bounding box center [424, 277] width 267 height 16
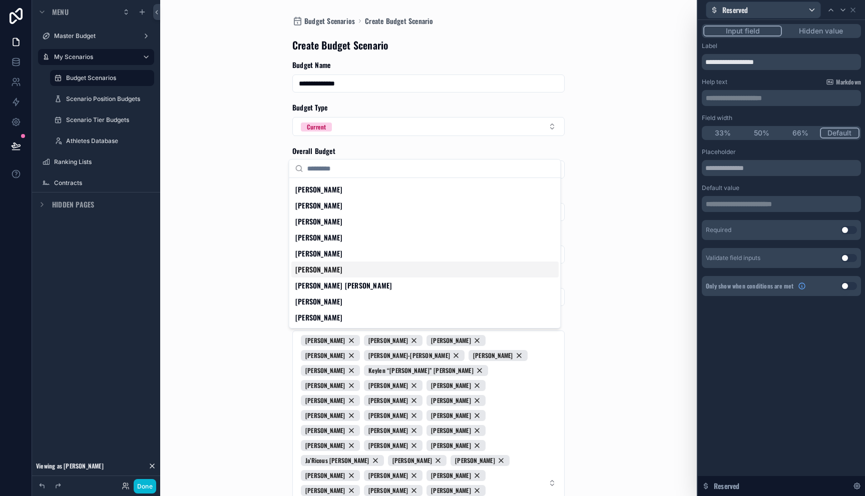
scroll to position [896, 0]
click at [346, 206] on div "[PERSON_NAME]" at bounding box center [424, 205] width 267 height 16
click at [346, 221] on div "[PERSON_NAME]" at bounding box center [424, 221] width 267 height 16
click at [346, 237] on div "[PERSON_NAME]" at bounding box center [424, 237] width 267 height 16
click at [346, 248] on div "[PERSON_NAME]" at bounding box center [424, 253] width 267 height 16
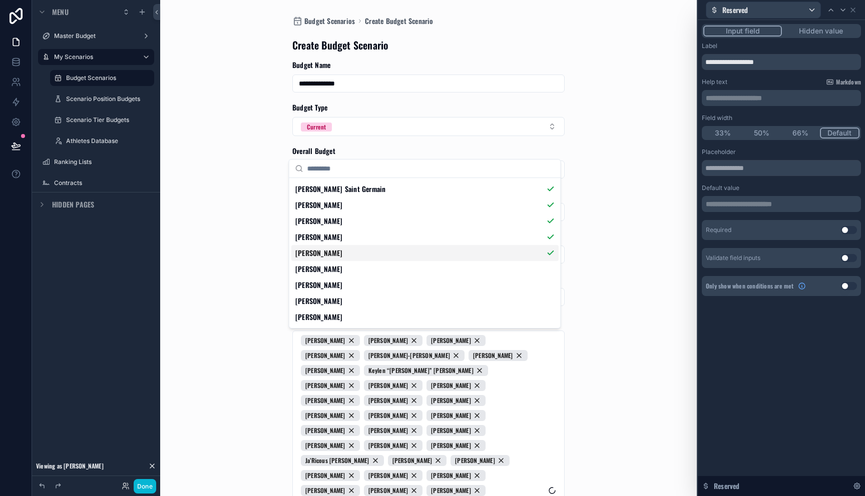
click at [346, 263] on div "[PERSON_NAME]" at bounding box center [424, 269] width 267 height 16
click at [346, 282] on div "[PERSON_NAME]" at bounding box center [424, 285] width 267 height 16
click at [344, 302] on div "[PERSON_NAME]" at bounding box center [424, 301] width 267 height 16
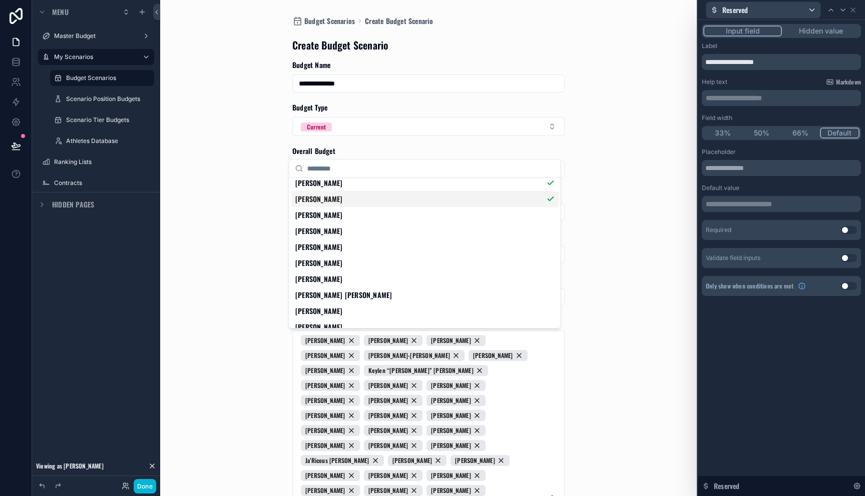
click at [357, 202] on div "[PERSON_NAME]" at bounding box center [424, 199] width 267 height 16
click at [356, 213] on div "[PERSON_NAME]" at bounding box center [424, 215] width 267 height 16
click at [354, 235] on div "[PERSON_NAME]" at bounding box center [424, 231] width 267 height 16
click at [354, 248] on div "[PERSON_NAME]" at bounding box center [424, 247] width 267 height 16
click at [353, 206] on div "[PERSON_NAME]" at bounding box center [424, 199] width 267 height 16
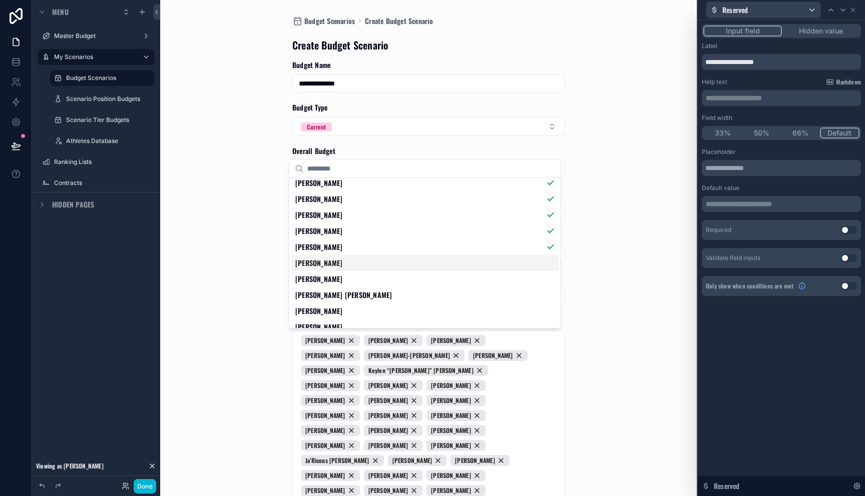
click at [353, 268] on div "[PERSON_NAME]" at bounding box center [424, 263] width 267 height 16
click at [353, 279] on div "[PERSON_NAME]" at bounding box center [424, 279] width 267 height 16
click at [353, 286] on div "[PERSON_NAME]" at bounding box center [424, 279] width 267 height 16
click at [352, 294] on div "[PERSON_NAME] [PERSON_NAME]" at bounding box center [424, 295] width 267 height 16
click at [352, 291] on div "[PERSON_NAME] [PERSON_NAME]" at bounding box center [424, 295] width 267 height 16
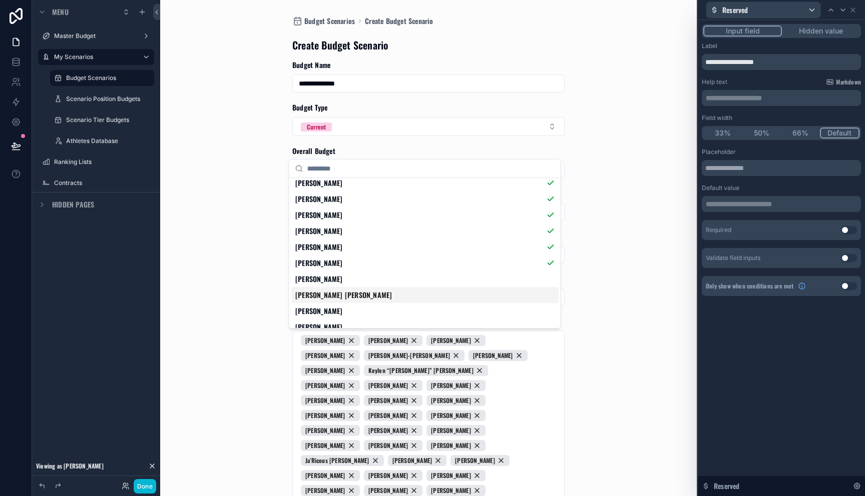
click at [352, 284] on div "[PERSON_NAME]" at bounding box center [424, 279] width 267 height 16
click at [352, 293] on div "[PERSON_NAME] [PERSON_NAME]" at bounding box center [424, 295] width 267 height 16
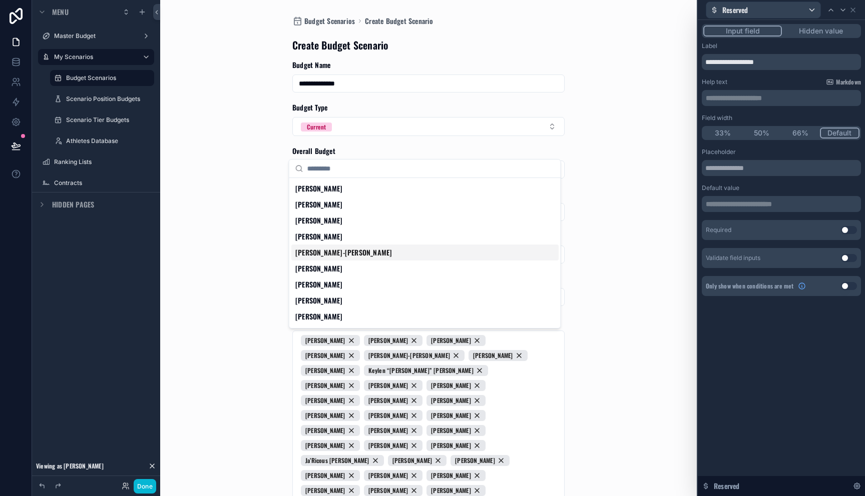
scroll to position [1279, 0]
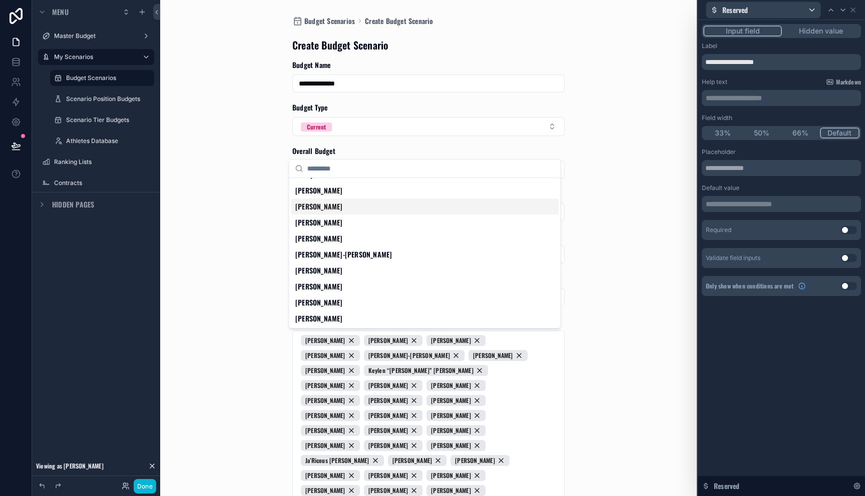
click at [351, 199] on div "[PERSON_NAME]" at bounding box center [424, 207] width 267 height 16
click at [351, 194] on div "[PERSON_NAME]" at bounding box center [424, 191] width 267 height 16
click at [351, 222] on div "[PERSON_NAME]" at bounding box center [424, 223] width 267 height 16
click at [351, 244] on div "[PERSON_NAME]" at bounding box center [424, 239] width 267 height 16
click at [351, 258] on span "[PERSON_NAME]‑[PERSON_NAME]" at bounding box center [343, 255] width 97 height 10
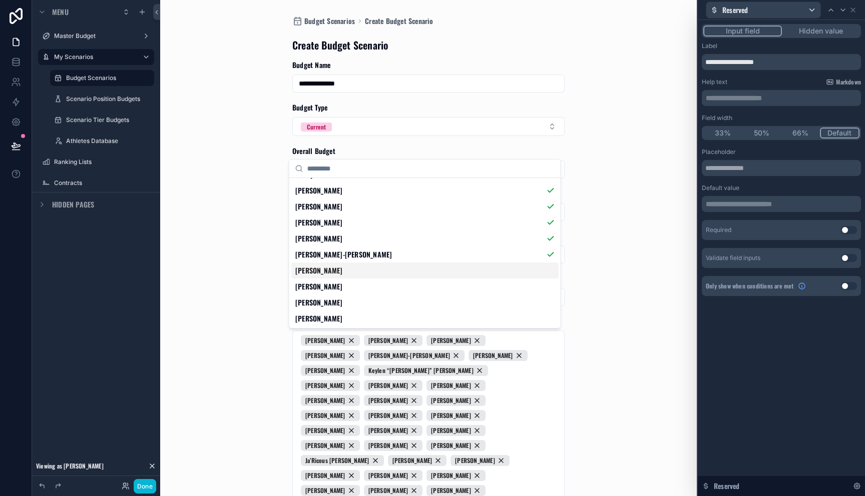
click at [351, 277] on div "[PERSON_NAME]" at bounding box center [424, 271] width 267 height 16
click at [351, 285] on div "[PERSON_NAME]" at bounding box center [424, 287] width 267 height 16
click at [351, 293] on div "[PERSON_NAME]" at bounding box center [424, 287] width 267 height 16
click at [351, 297] on div "[PERSON_NAME]" at bounding box center [424, 303] width 267 height 16
click at [351, 288] on div "[PERSON_NAME]" at bounding box center [424, 287] width 267 height 16
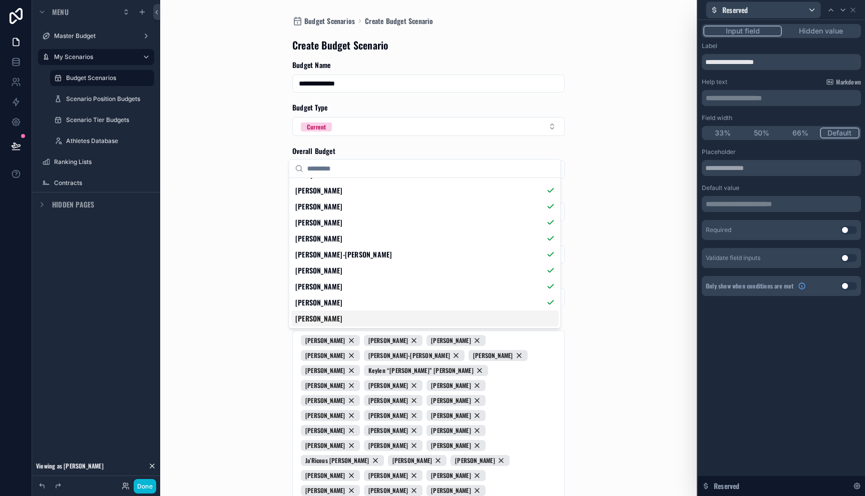
click at [346, 317] on div "[PERSON_NAME]" at bounding box center [424, 319] width 267 height 16
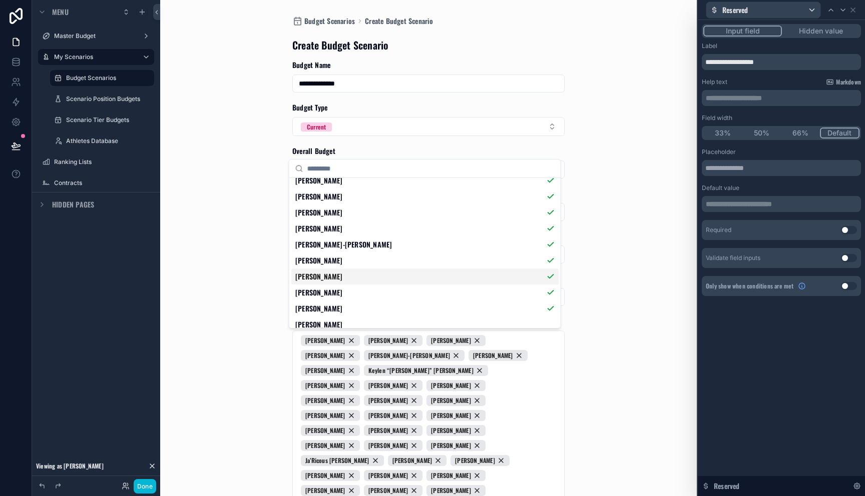
scroll to position [1471, 0]
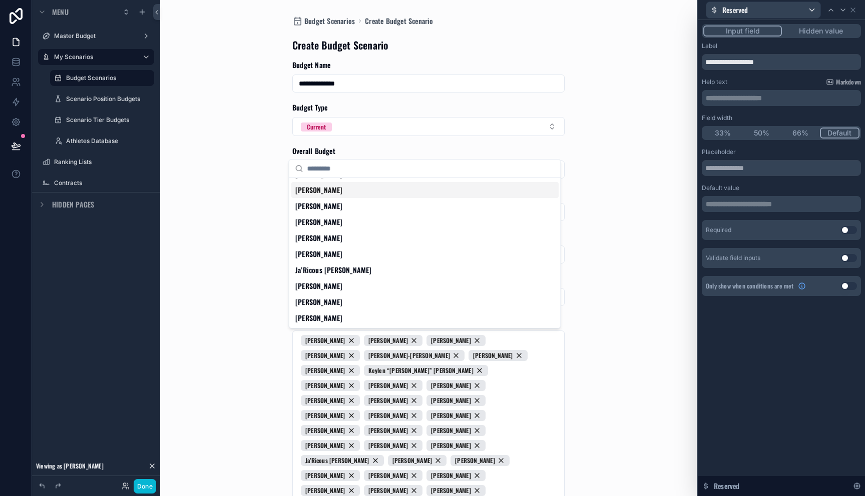
click at [344, 195] on div "[PERSON_NAME]" at bounding box center [424, 190] width 267 height 16
click at [344, 210] on div "[PERSON_NAME]" at bounding box center [424, 206] width 267 height 16
click at [344, 217] on div "[PERSON_NAME]" at bounding box center [424, 222] width 267 height 16
click at [344, 229] on div "[PERSON_NAME]" at bounding box center [424, 222] width 267 height 16
click at [344, 234] on div "[PERSON_NAME]" at bounding box center [424, 238] width 267 height 16
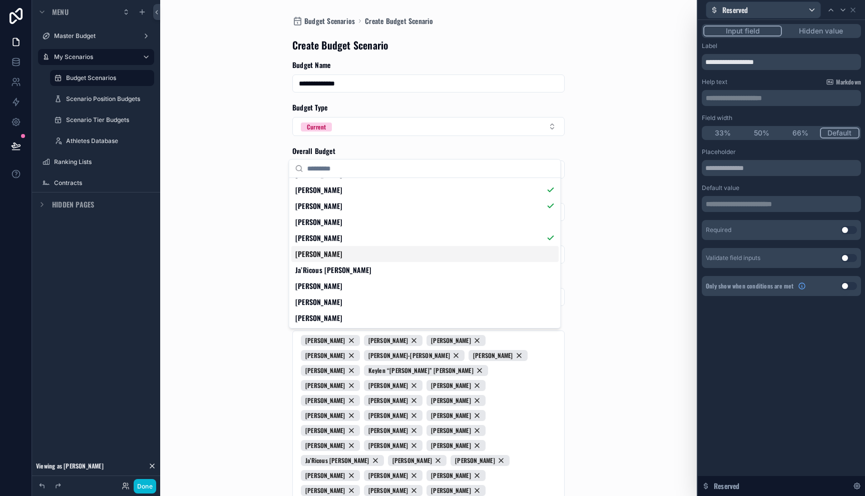
click at [344, 254] on div "[PERSON_NAME]" at bounding box center [424, 254] width 267 height 16
click at [344, 265] on span "Ja’Ricous [PERSON_NAME]" at bounding box center [333, 270] width 77 height 10
click at [344, 229] on div "[PERSON_NAME]" at bounding box center [424, 222] width 267 height 16
click at [340, 301] on span "[PERSON_NAME]" at bounding box center [319, 302] width 48 height 10
click at [342, 289] on div "[PERSON_NAME]" at bounding box center [424, 286] width 267 height 16
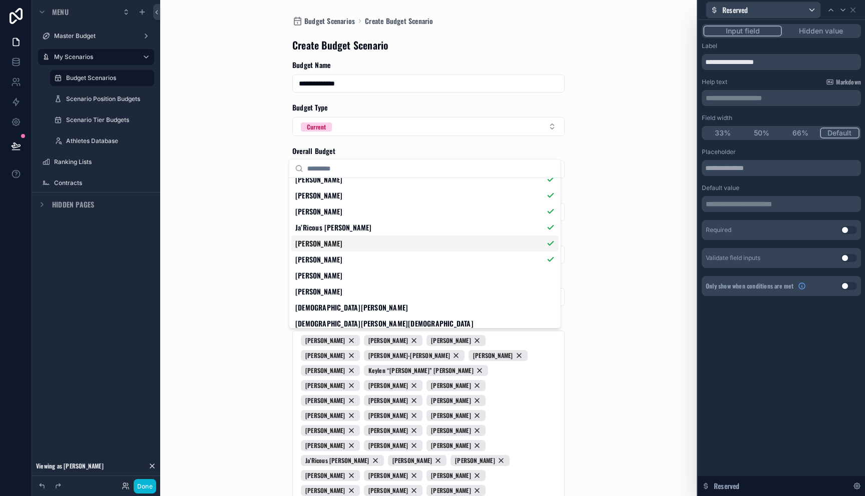
scroll to position [1541, 0]
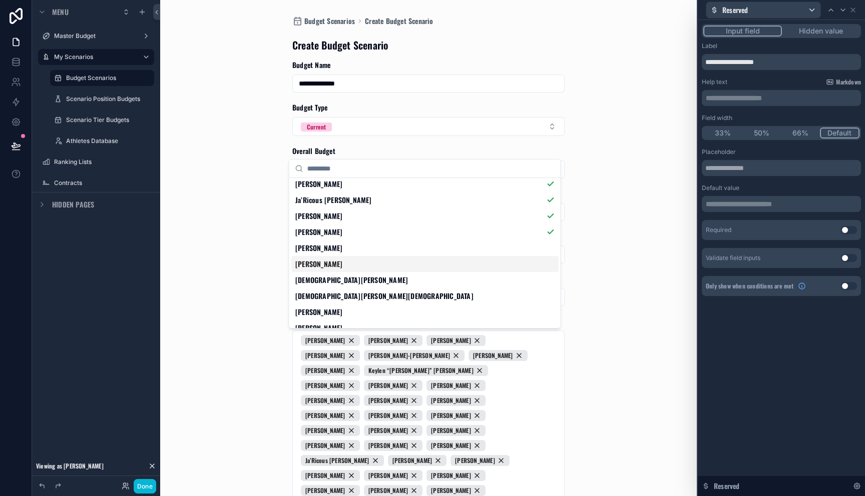
click at [340, 263] on div "[PERSON_NAME]" at bounding box center [424, 264] width 267 height 16
click at [340, 249] on span "[PERSON_NAME]" at bounding box center [319, 248] width 48 height 10
click at [340, 291] on div "Jahzari Priester" at bounding box center [424, 296] width 267 height 16
click at [340, 317] on div "[PERSON_NAME]" at bounding box center [424, 312] width 267 height 16
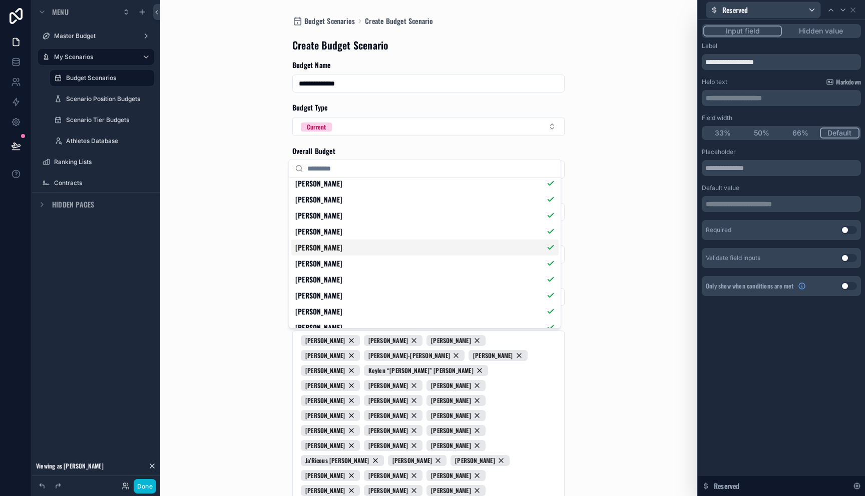
click at [603, 235] on div "**********" at bounding box center [428, 248] width 508 height 496
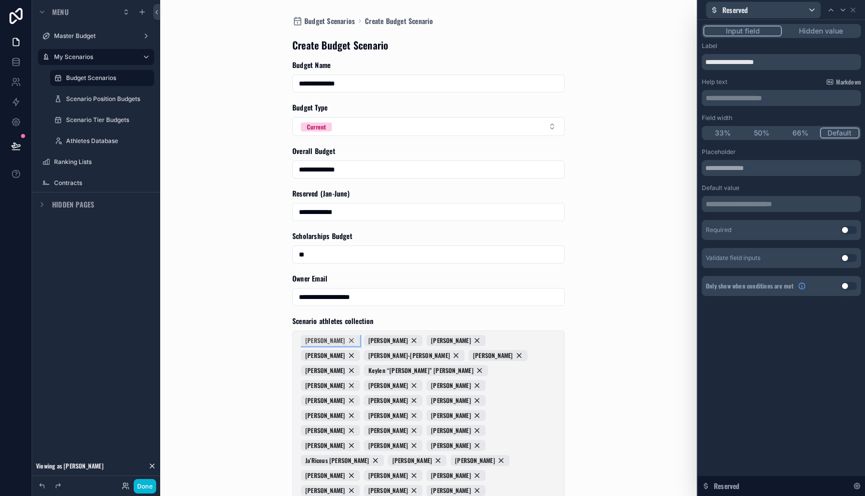
click at [347, 343] on div "[PERSON_NAME]" at bounding box center [330, 340] width 59 height 11
click at [343, 341] on div "[PERSON_NAME]" at bounding box center [330, 340] width 59 height 11
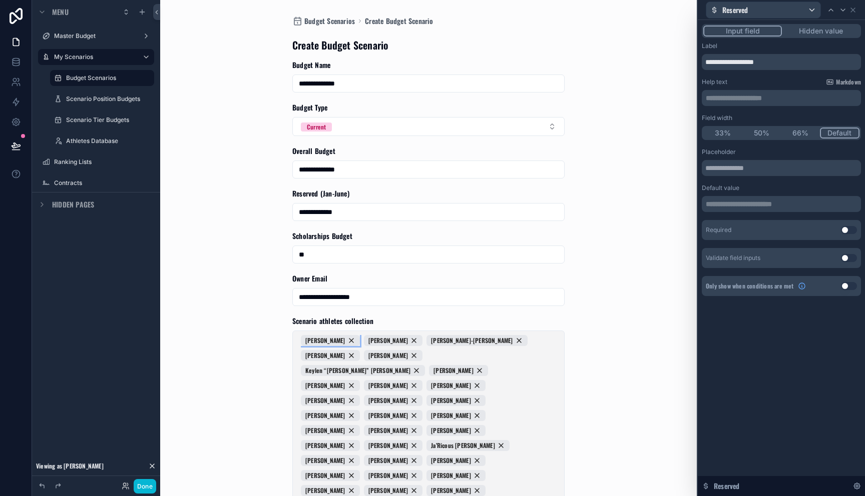
click at [343, 341] on span "[PERSON_NAME]" at bounding box center [325, 341] width 40 height 8
click at [343, 341] on div "[PERSON_NAME]" at bounding box center [330, 340] width 59 height 11
click at [343, 341] on span "[PERSON_NAME]‑[PERSON_NAME]" at bounding box center [346, 341] width 82 height 8
click at [343, 341] on div "[PERSON_NAME]" at bounding box center [330, 340] width 59 height 11
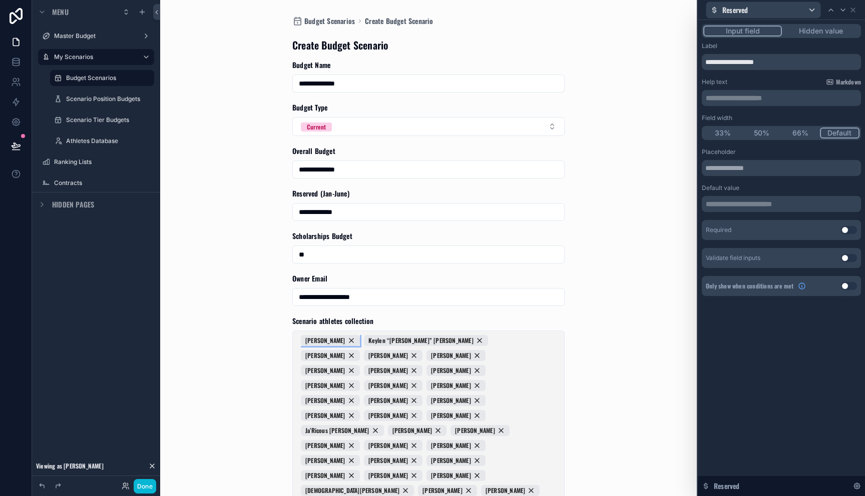
click at [343, 341] on div "[PERSON_NAME]" at bounding box center [330, 340] width 59 height 11
click at [343, 341] on span "Keylen “[PERSON_NAME]” [PERSON_NAME]" at bounding box center [357, 341] width 105 height 8
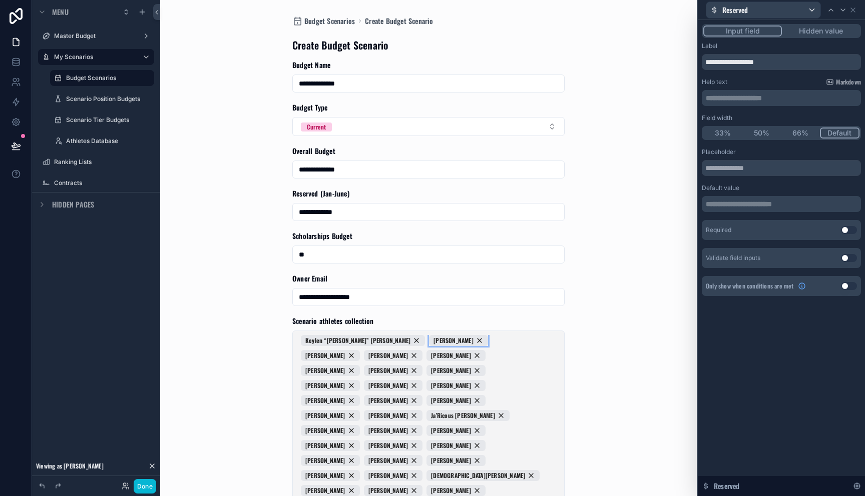
click at [429, 341] on div "[PERSON_NAME]" at bounding box center [458, 340] width 59 height 11
click at [343, 341] on div "[PERSON_NAME]" at bounding box center [330, 340] width 59 height 11
click at [364, 341] on div "[PERSON_NAME]" at bounding box center [393, 340] width 59 height 11
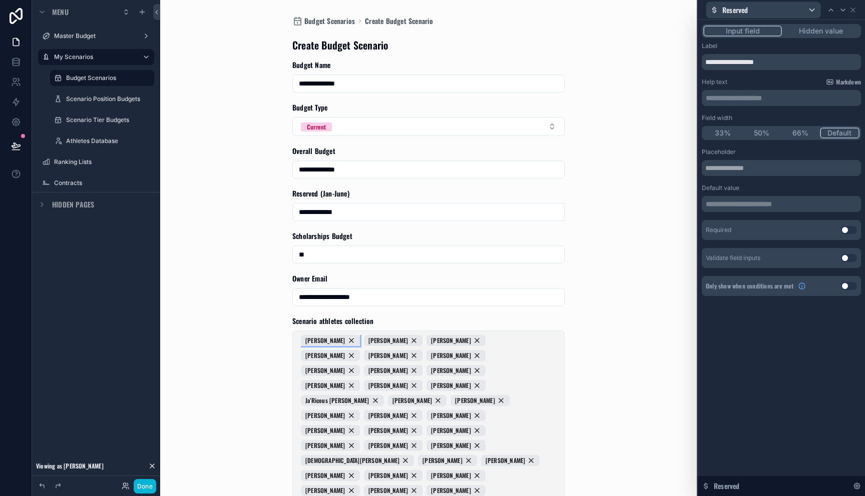
click at [343, 341] on div "[PERSON_NAME]" at bounding box center [330, 340] width 59 height 11
click at [364, 341] on div "[PERSON_NAME]" at bounding box center [393, 340] width 59 height 11
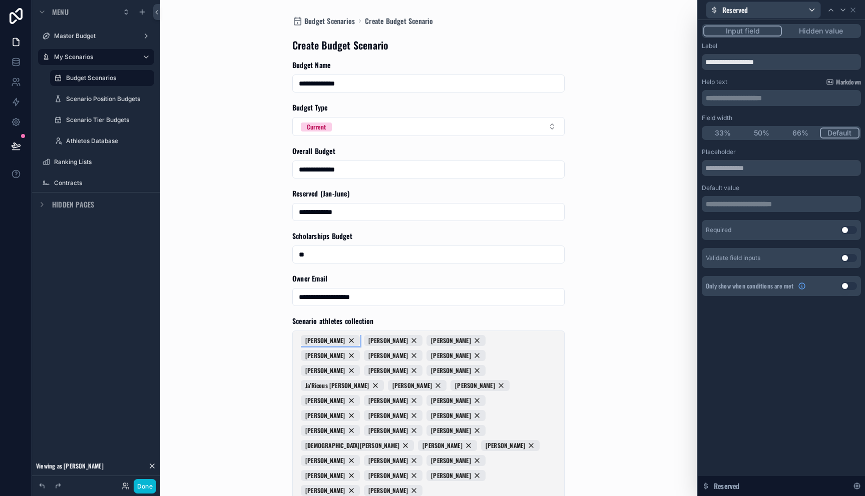
click at [343, 341] on div "[PERSON_NAME]" at bounding box center [330, 340] width 59 height 11
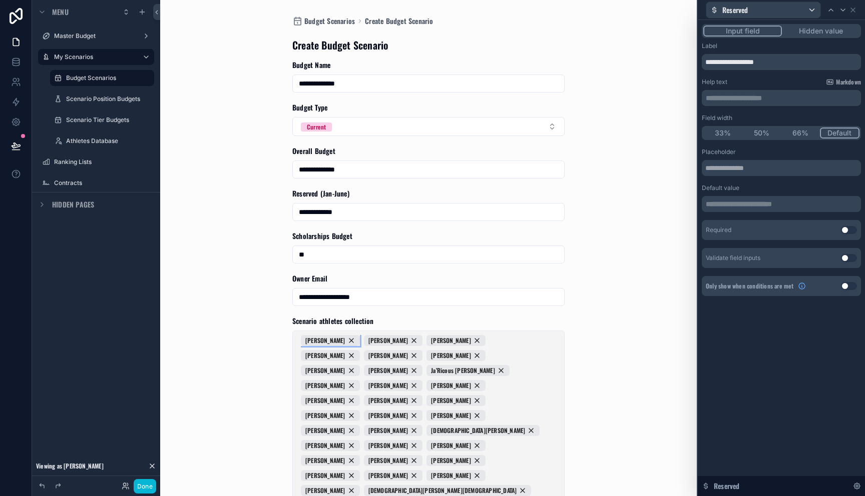
click at [343, 341] on div "[PERSON_NAME]" at bounding box center [330, 340] width 59 height 11
click at [343, 341] on span "[PERSON_NAME]" at bounding box center [325, 341] width 40 height 8
click at [364, 341] on div "[PERSON_NAME]" at bounding box center [393, 340] width 59 height 11
click at [343, 341] on div "[PERSON_NAME]" at bounding box center [330, 340] width 59 height 11
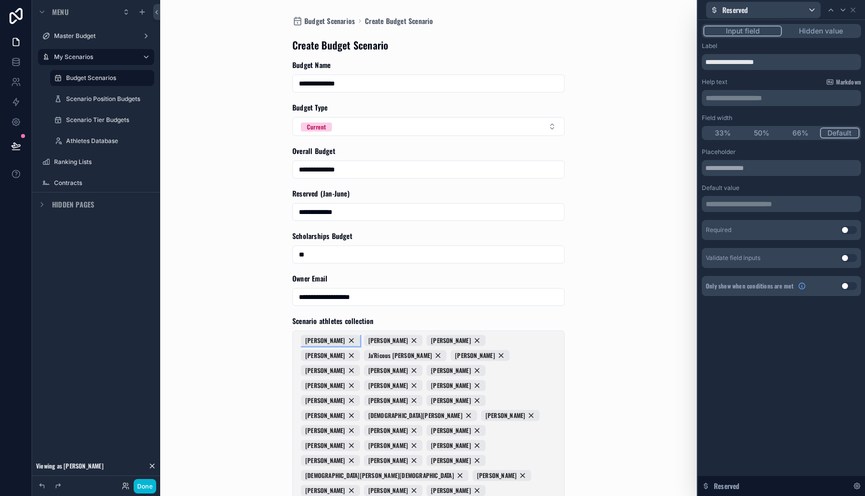
click at [343, 341] on div "[PERSON_NAME]" at bounding box center [330, 340] width 59 height 11
click at [364, 341] on div "[PERSON_NAME]" at bounding box center [393, 340] width 59 height 11
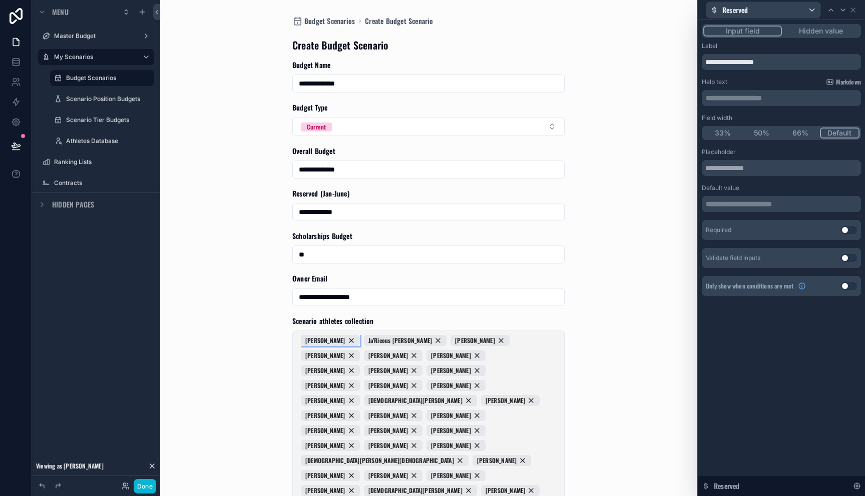
click at [343, 341] on div "[PERSON_NAME]" at bounding box center [330, 340] width 59 height 11
click at [343, 341] on span "Ja’Ricous [PERSON_NAME]" at bounding box center [337, 341] width 64 height 8
click at [392, 341] on span "[PERSON_NAME]" at bounding box center [412, 341] width 40 height 8
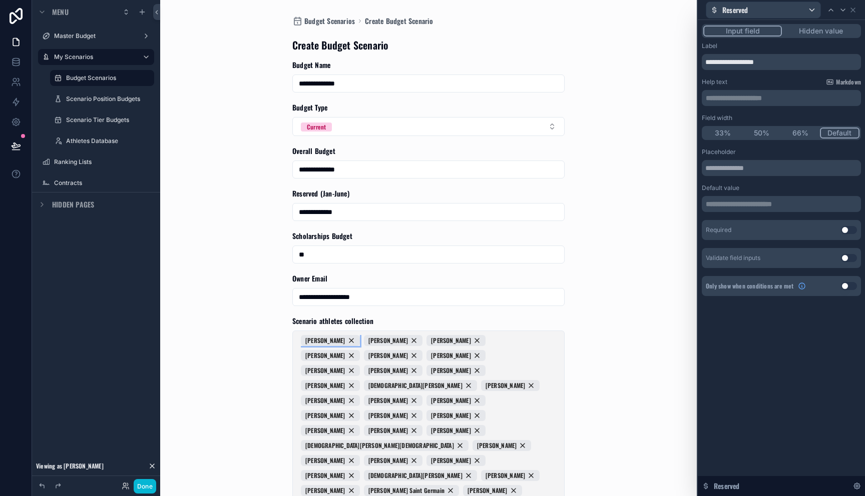
click at [343, 341] on div "[PERSON_NAME]" at bounding box center [330, 340] width 59 height 11
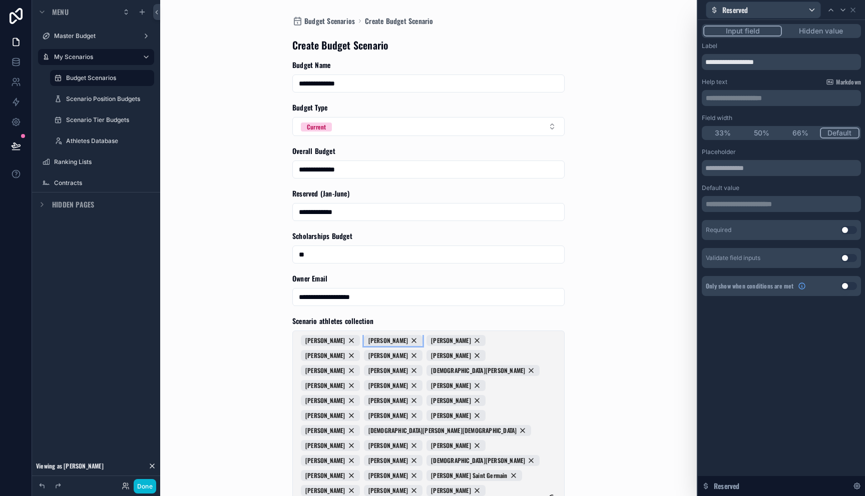
click at [364, 341] on div "[PERSON_NAME]" at bounding box center [393, 340] width 59 height 11
click at [426, 341] on div "[PERSON_NAME]" at bounding box center [455, 340] width 59 height 11
click at [364, 341] on div "[PERSON_NAME]" at bounding box center [393, 340] width 59 height 11
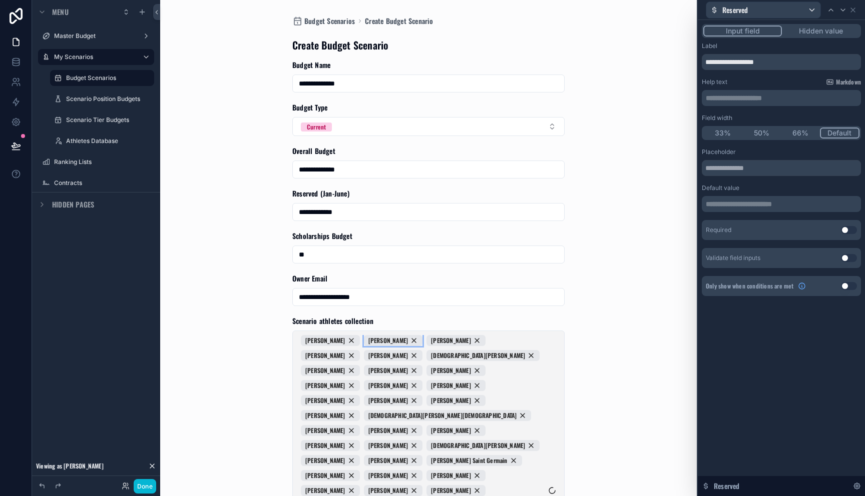
click at [364, 341] on div "[PERSON_NAME]" at bounding box center [393, 340] width 59 height 11
click at [426, 341] on div "[PERSON_NAME]" at bounding box center [455, 340] width 59 height 11
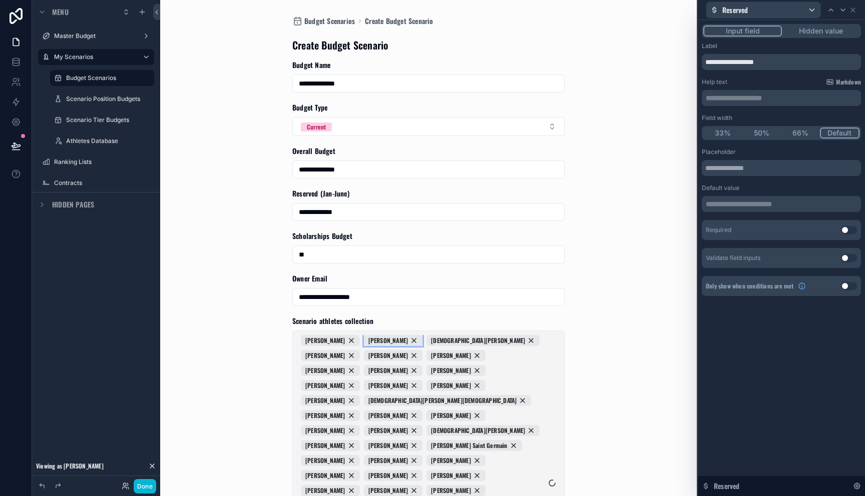
click at [364, 341] on div "[PERSON_NAME]" at bounding box center [393, 340] width 59 height 11
click at [364, 341] on div "[DEMOGRAPHIC_DATA][PERSON_NAME]" at bounding box center [420, 340] width 113 height 11
click at [364, 341] on div "[PERSON_NAME]" at bounding box center [393, 340] width 59 height 11
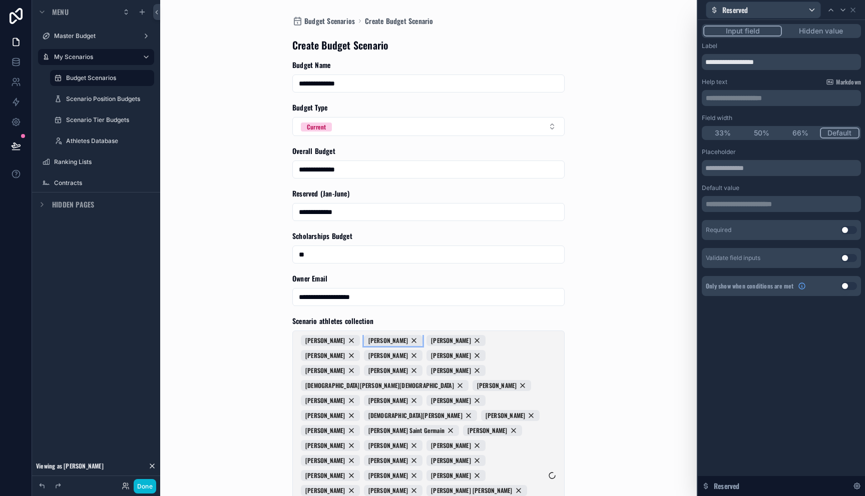
click at [364, 341] on div "[PERSON_NAME]" at bounding box center [393, 340] width 59 height 11
click at [426, 341] on div "[PERSON_NAME]" at bounding box center [455, 340] width 59 height 11
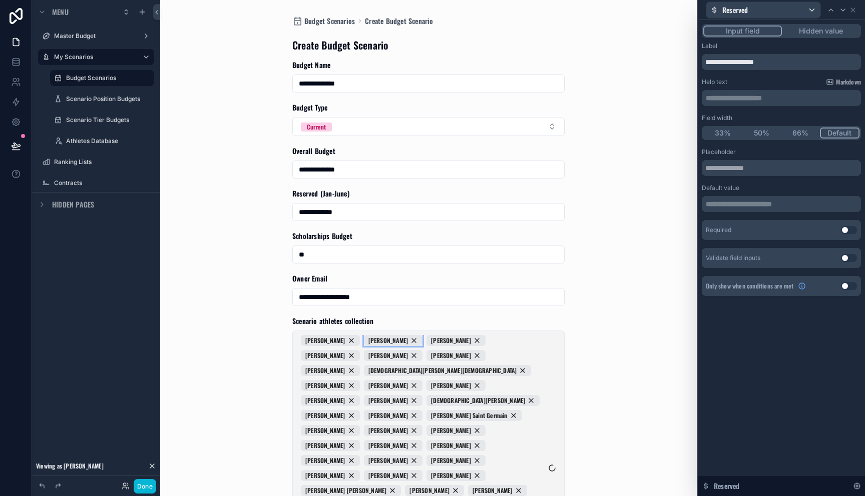
click at [364, 341] on div "[PERSON_NAME]" at bounding box center [393, 340] width 59 height 11
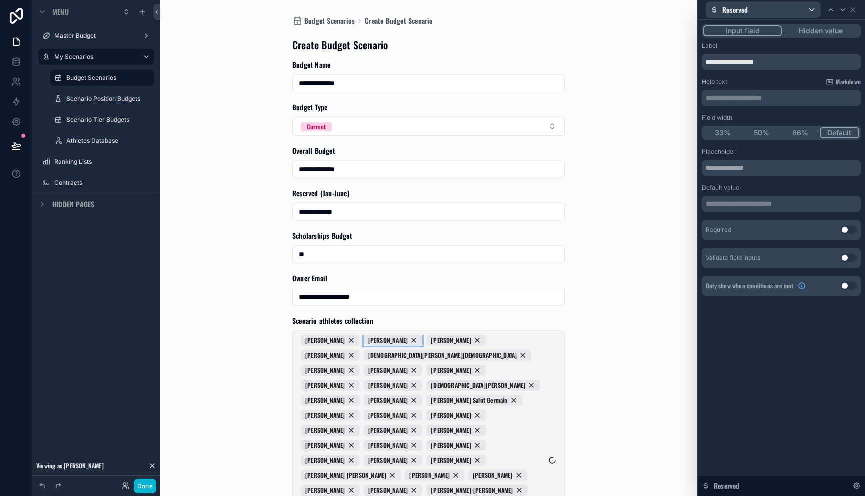
click at [364, 341] on div "[PERSON_NAME]" at bounding box center [393, 340] width 59 height 11
click at [426, 341] on div "[PERSON_NAME]" at bounding box center [455, 340] width 59 height 11
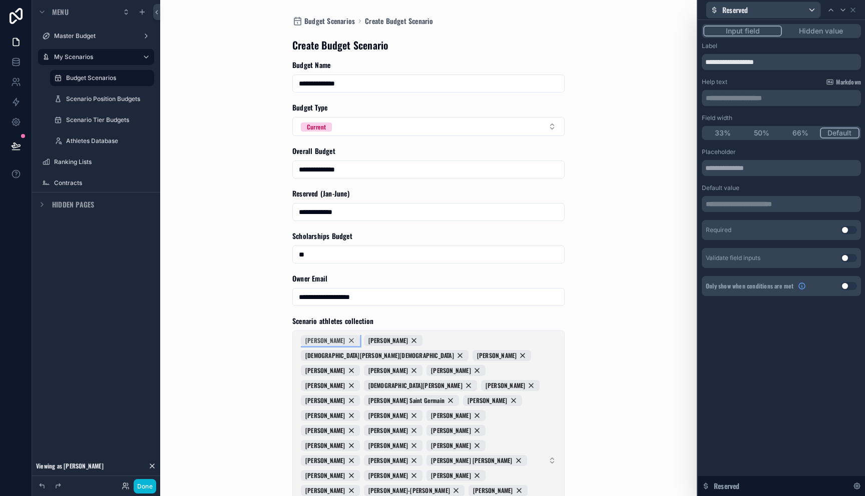
click at [335, 341] on div "[PERSON_NAME]" at bounding box center [330, 340] width 59 height 11
click at [368, 341] on span "[PERSON_NAME]" at bounding box center [388, 341] width 40 height 8
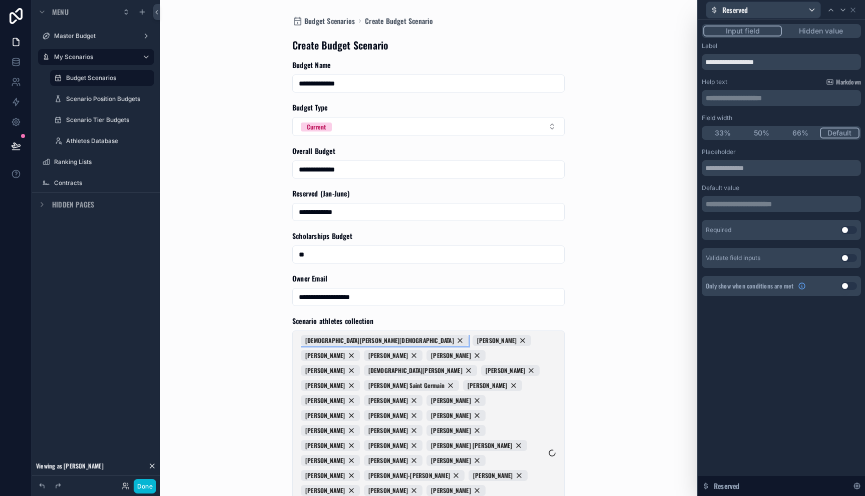
click at [335, 341] on span "Jahzari Priester" at bounding box center [379, 341] width 149 height 8
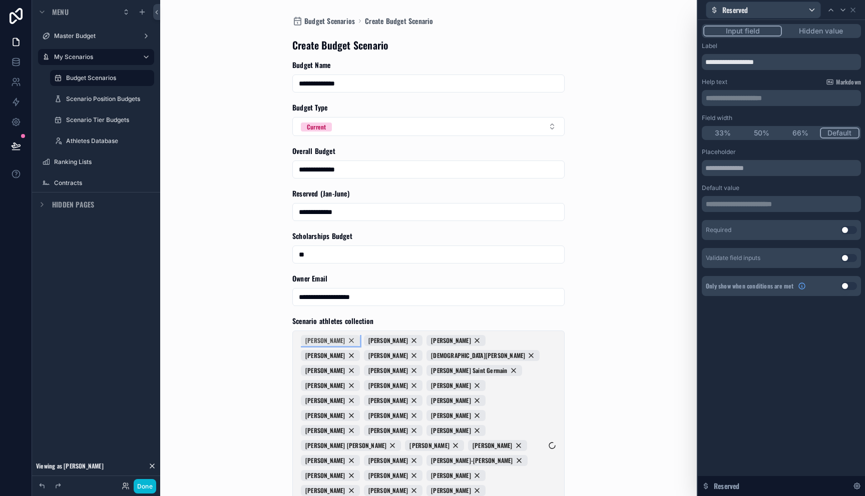
click at [351, 340] on div "[PERSON_NAME]" at bounding box center [330, 340] width 59 height 11
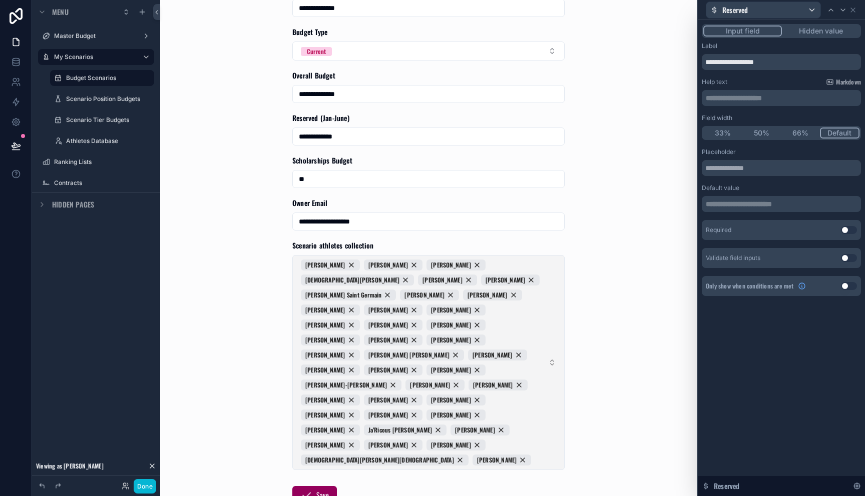
scroll to position [103, 0]
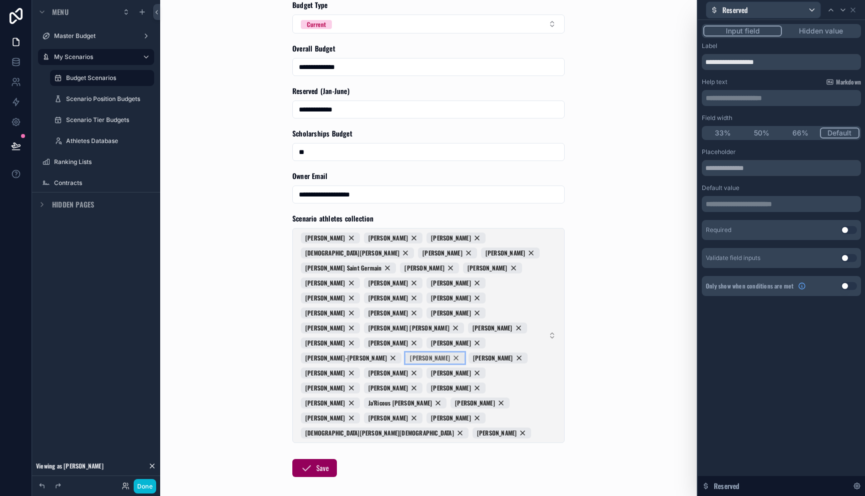
click at [405, 353] on div "[PERSON_NAME]" at bounding box center [434, 358] width 59 height 11
click at [345, 342] on span "Drew Doyle Elijah Haughawout George Ballance Christian Epling Zeke Wimbush Joey…" at bounding box center [422, 336] width 243 height 206
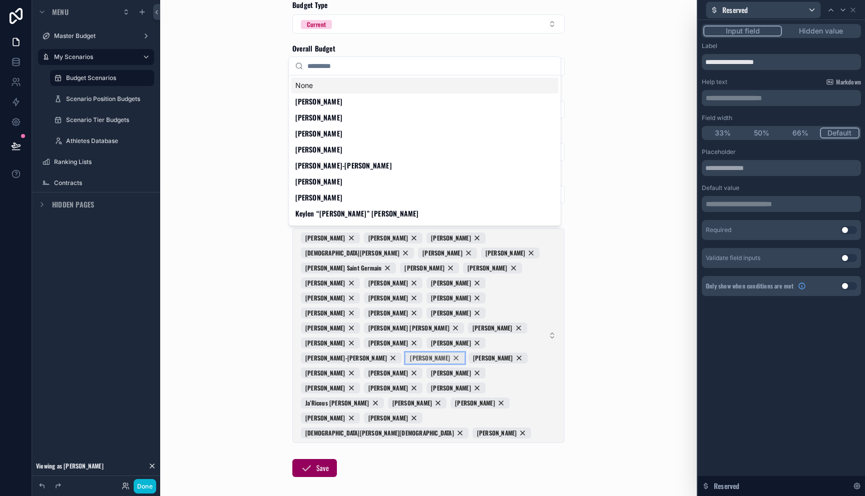
click at [405, 353] on div "[PERSON_NAME]" at bounding box center [434, 358] width 59 height 11
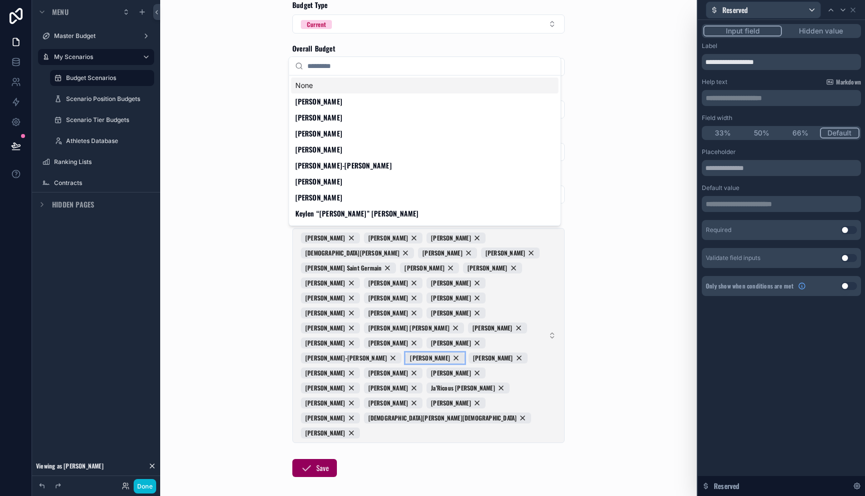
click at [405, 353] on div "[PERSON_NAME]" at bounding box center [434, 358] width 59 height 11
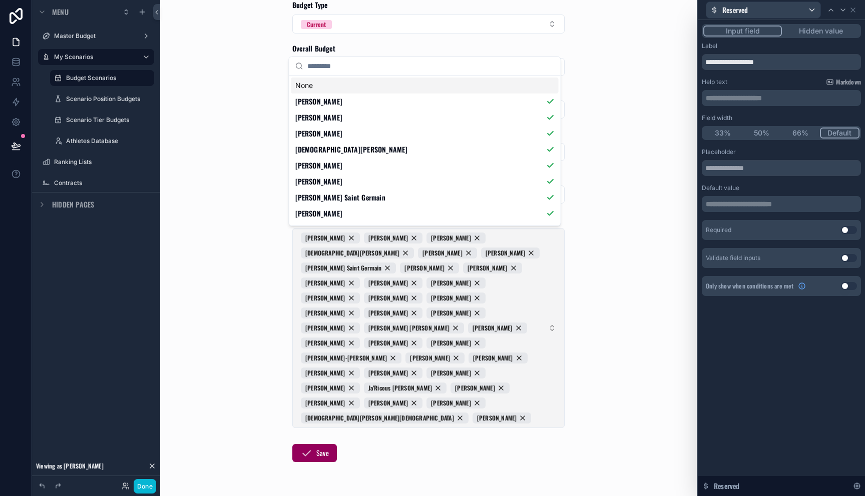
click at [381, 404] on form "**********" at bounding box center [428, 241] width 272 height 569
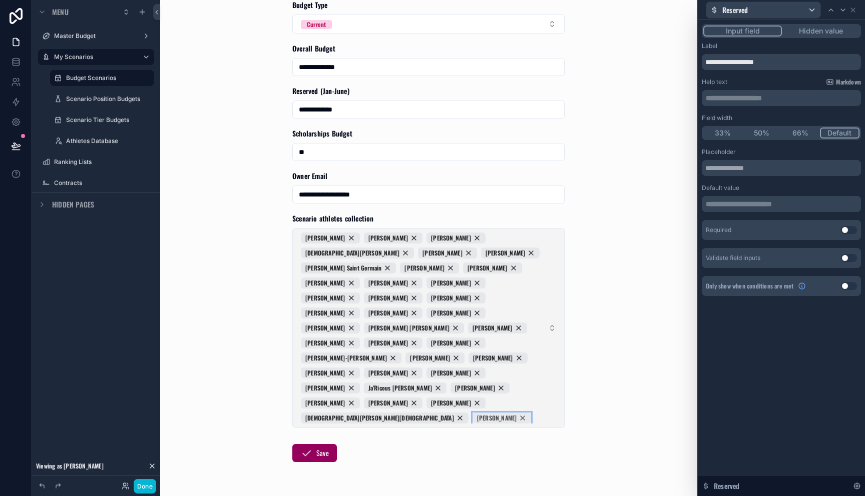
click at [472, 413] on div "[PERSON_NAME]" at bounding box center [501, 418] width 59 height 11
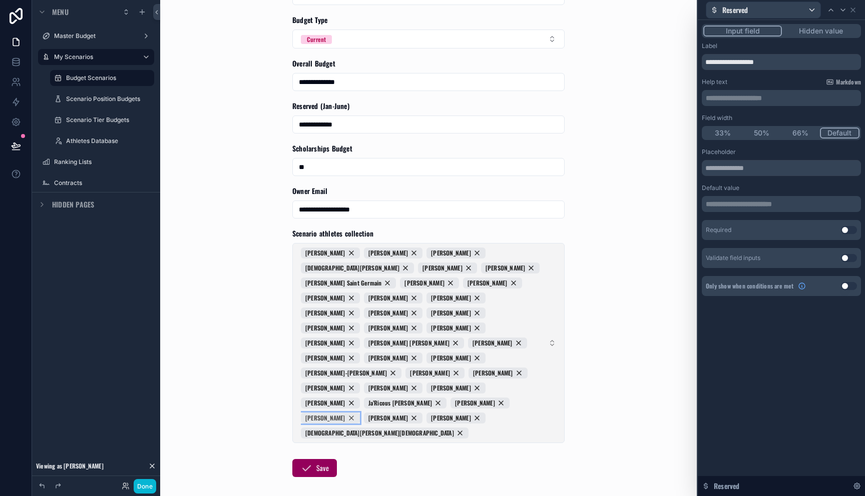
click at [347, 413] on div "[PERSON_NAME]" at bounding box center [330, 418] width 59 height 11
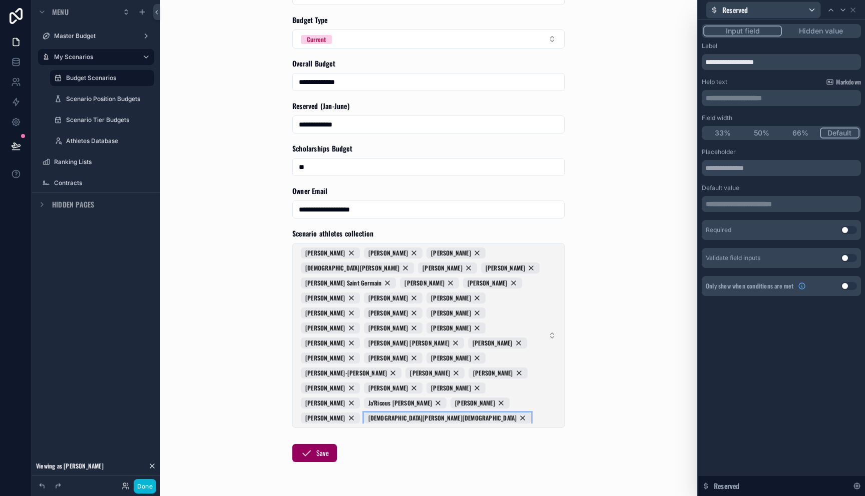
click at [364, 413] on div "Jahzari Priester" at bounding box center [448, 418] width 168 height 11
click at [336, 413] on div "[PERSON_NAME]" at bounding box center [330, 418] width 59 height 11
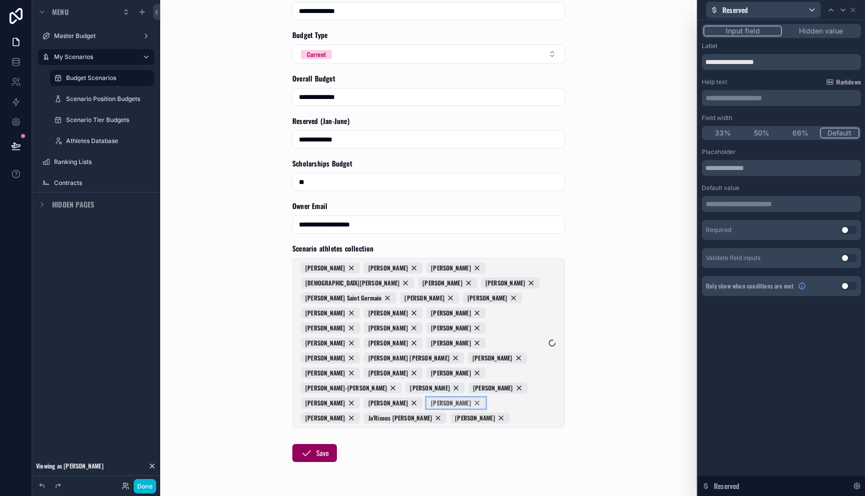
click at [426, 398] on div "[PERSON_NAME]" at bounding box center [455, 403] width 59 height 11
click at [348, 386] on span "Drew Doyle Elijah Haughawout George Ballance Christian Epling Zeke Wimbush Joey…" at bounding box center [422, 343] width 243 height 161
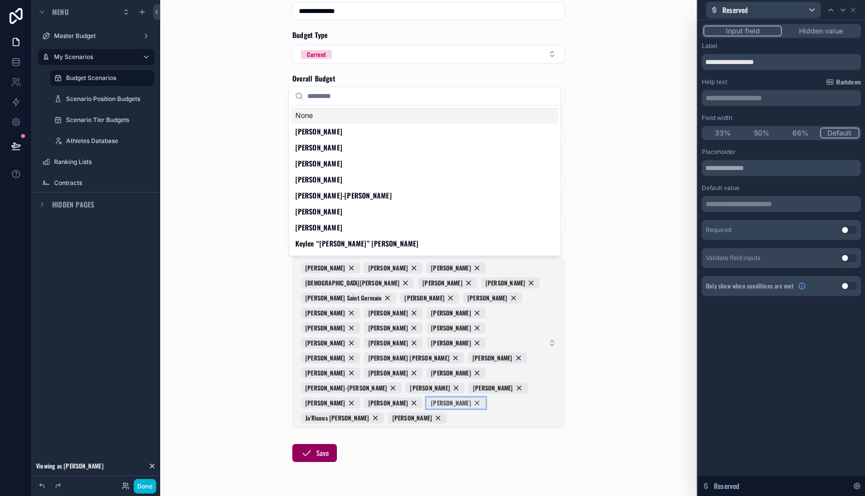
click at [426, 398] on div "[PERSON_NAME]" at bounding box center [455, 403] width 59 height 11
click at [431, 399] on span "Ja’Ricous [PERSON_NAME]" at bounding box center [463, 403] width 64 height 8
click at [426, 398] on div "[PERSON_NAME]" at bounding box center [455, 403] width 59 height 11
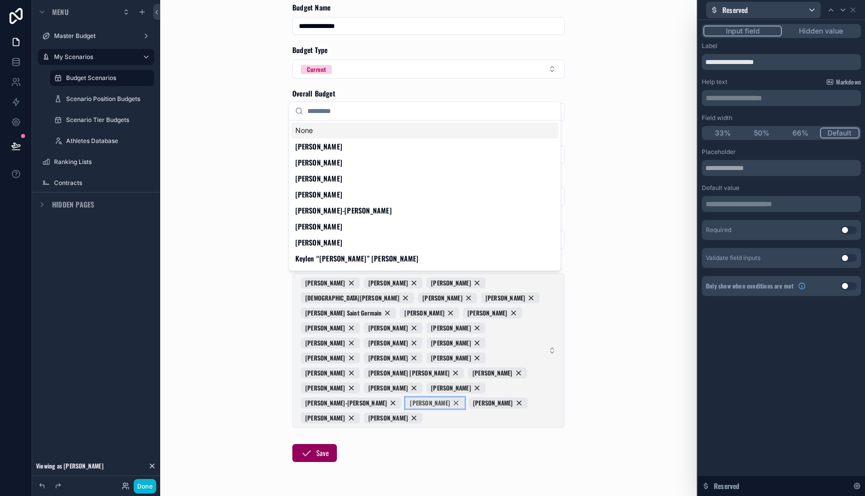
click at [405, 398] on div "[PERSON_NAME]" at bounding box center [434, 403] width 59 height 11
click at [410, 399] on span "[PERSON_NAME]" at bounding box center [430, 403] width 40 height 8
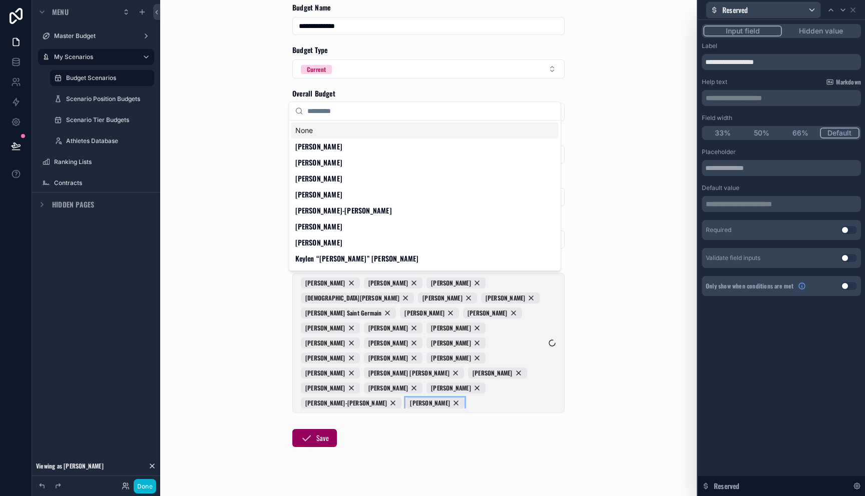
click at [410, 399] on span "[PERSON_NAME]" at bounding box center [430, 403] width 40 height 8
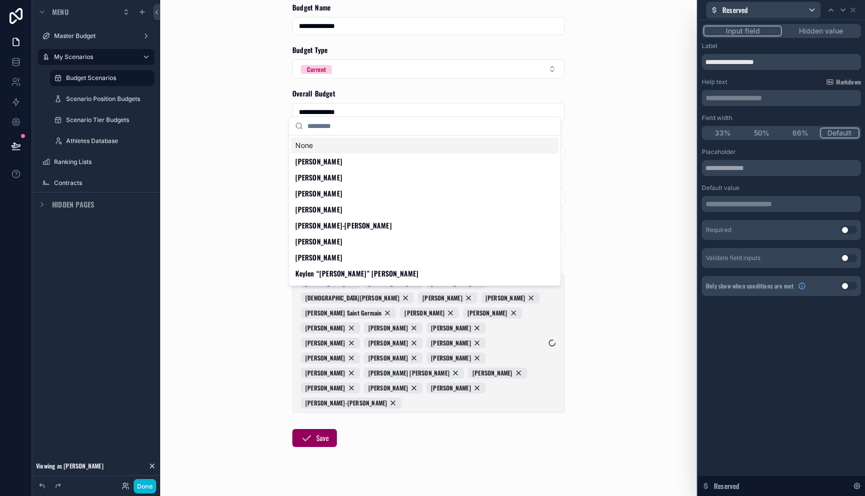
scroll to position [43, 0]
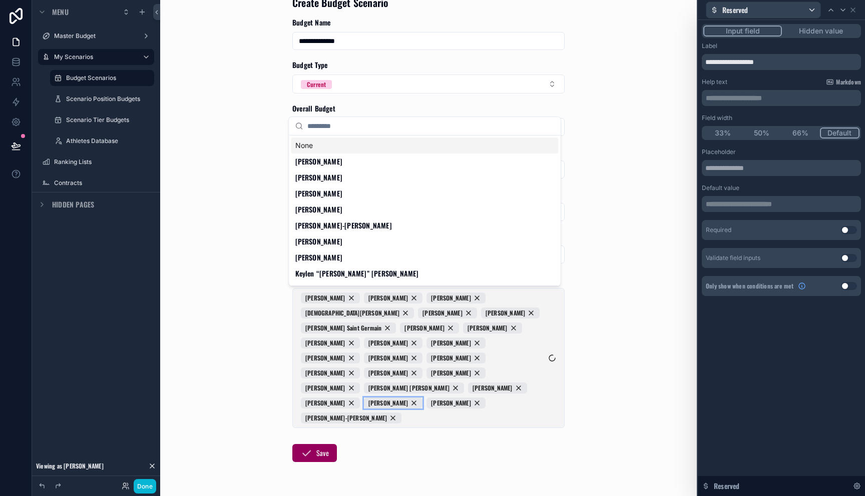
click at [368, 399] on span "[PERSON_NAME]" at bounding box center [388, 403] width 40 height 8
click at [368, 399] on span "[PERSON_NAME]‑[PERSON_NAME]" at bounding box center [409, 403] width 82 height 8
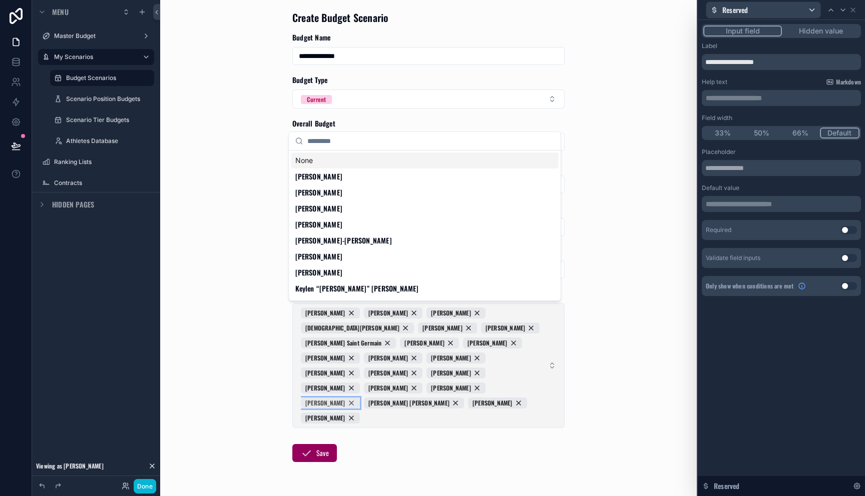
click at [345, 398] on div "[PERSON_NAME]" at bounding box center [330, 403] width 59 height 11
click at [345, 398] on div "[PERSON_NAME] [PERSON_NAME]" at bounding box center [351, 403] width 100 height 11
click at [345, 398] on div "[PERSON_NAME]" at bounding box center [330, 403] width 59 height 11
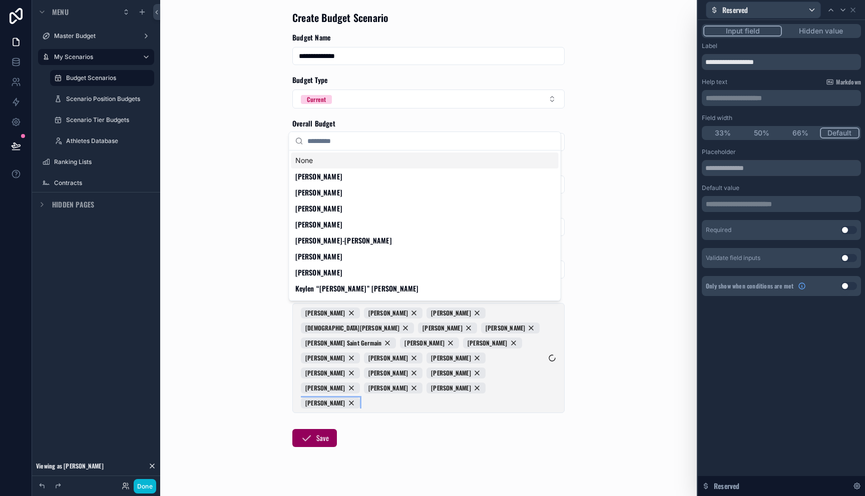
click at [345, 398] on div "[PERSON_NAME]" at bounding box center [330, 403] width 59 height 11
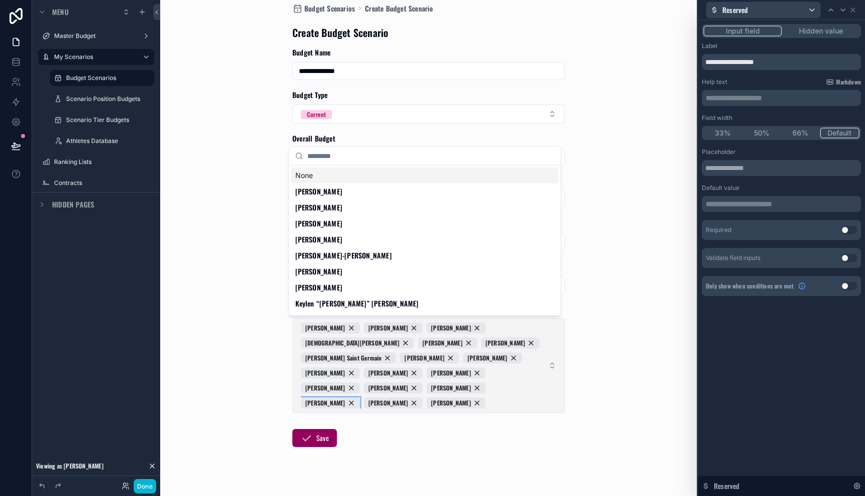
click at [345, 398] on div "[PERSON_NAME]" at bounding box center [330, 403] width 59 height 11
click at [345, 399] on span "[PERSON_NAME]" at bounding box center [325, 403] width 40 height 8
click at [345, 398] on div "[PERSON_NAME]" at bounding box center [330, 403] width 59 height 11
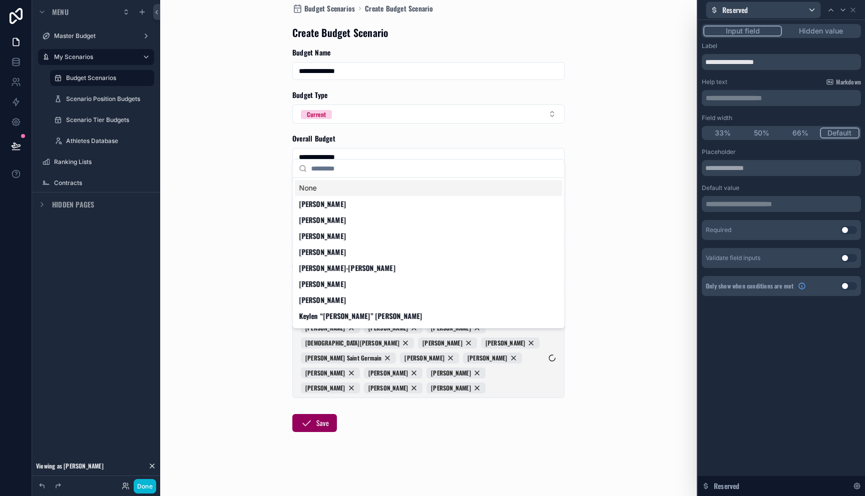
scroll to position [0, 0]
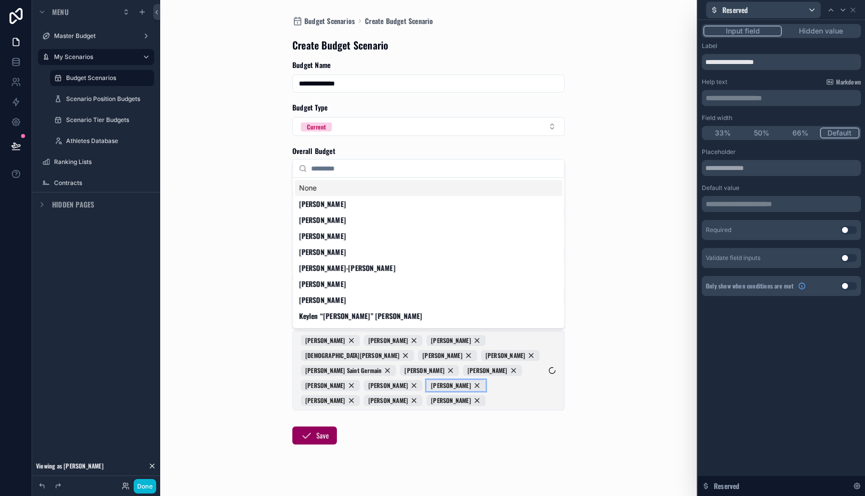
click at [431, 387] on span "[PERSON_NAME]" at bounding box center [451, 386] width 40 height 8
click at [426, 387] on div "[PERSON_NAME]" at bounding box center [455, 385] width 59 height 11
click at [431, 387] on span "[PERSON_NAME]" at bounding box center [451, 386] width 40 height 8
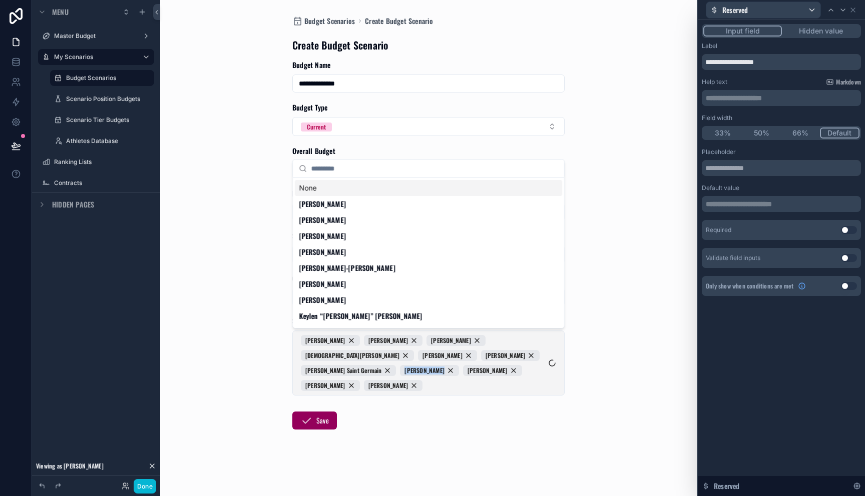
click at [345, 387] on form "**********" at bounding box center [428, 277] width 272 height 434
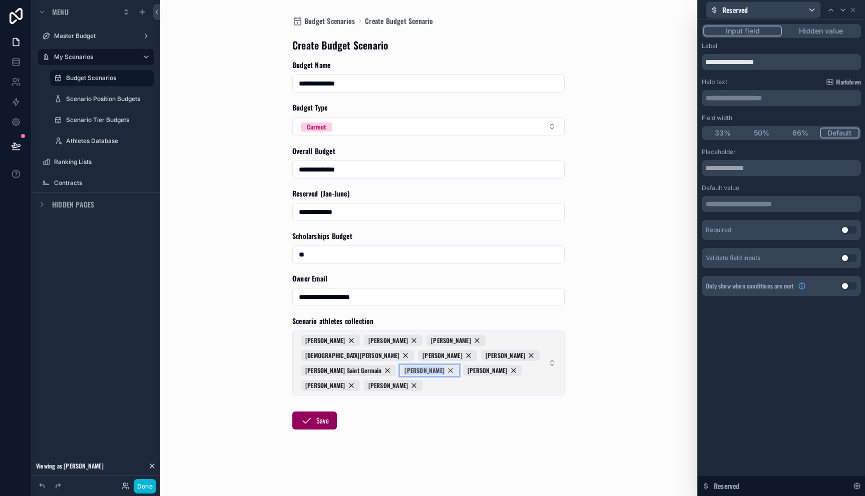
click at [400, 370] on div "[PERSON_NAME]" at bounding box center [429, 370] width 59 height 11
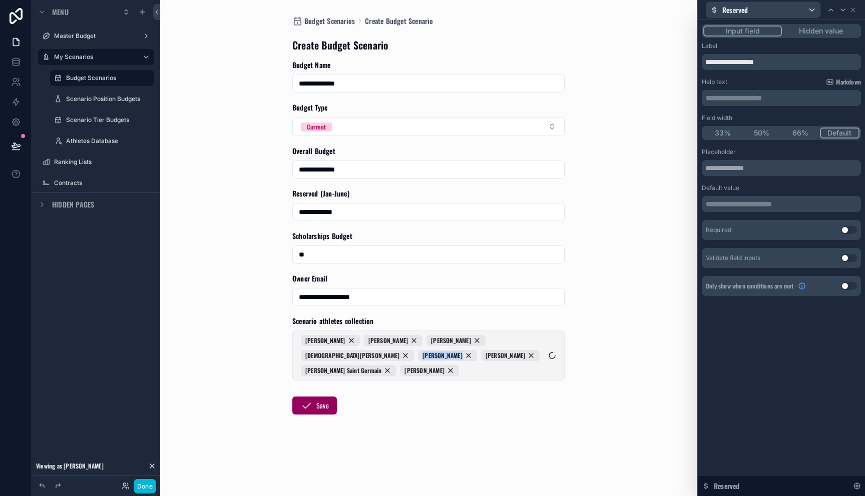
click at [349, 370] on form "**********" at bounding box center [428, 269] width 272 height 419
click at [418, 359] on div "[PERSON_NAME]" at bounding box center [447, 355] width 59 height 11
click at [348, 359] on span "Drew Doyle Elijah Haughawout George Ballance Christian Epling Joey Hobbs Harris…" at bounding box center [422, 355] width 243 height 41
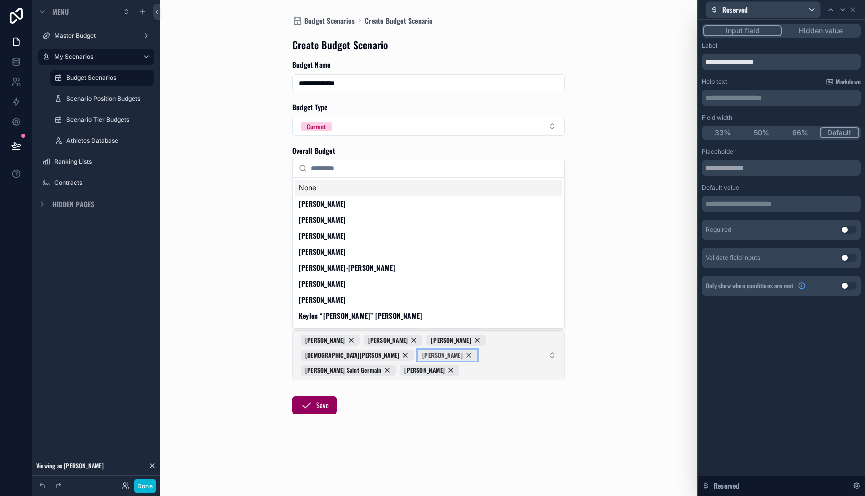
click at [418, 357] on div "[PERSON_NAME]" at bounding box center [447, 355] width 59 height 11
click at [422, 357] on span "[PERSON_NAME] Saint Germain" at bounding box center [460, 356] width 76 height 8
click at [418, 357] on div "[PERSON_NAME]" at bounding box center [447, 355] width 59 height 11
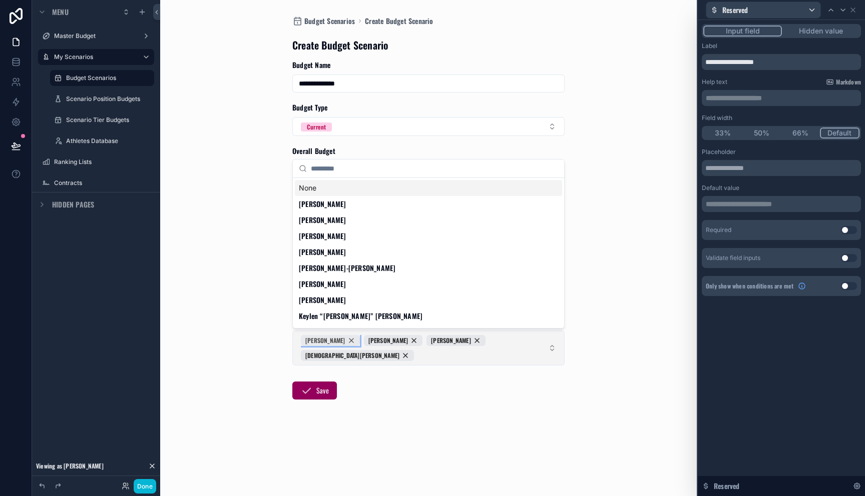
click at [341, 344] on div "[PERSON_NAME]" at bounding box center [330, 340] width 59 height 11
click at [341, 344] on span "[PERSON_NAME]" at bounding box center [325, 341] width 40 height 8
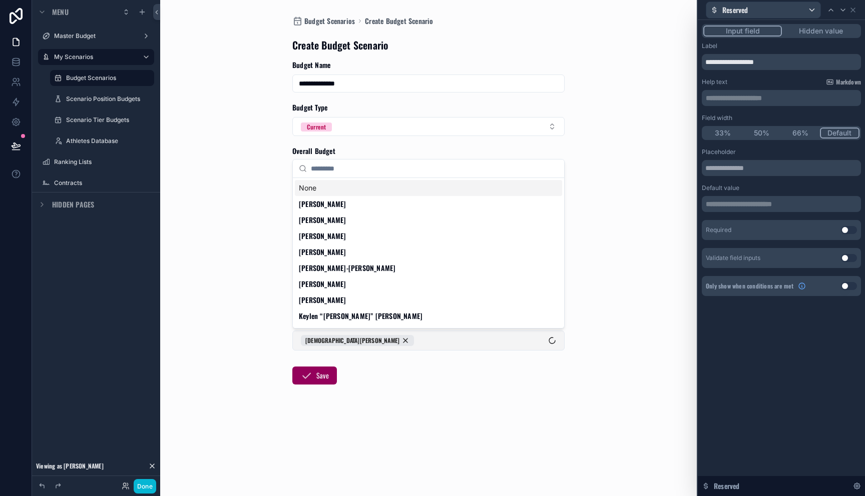
click at [341, 344] on span "[DEMOGRAPHIC_DATA][PERSON_NAME]" at bounding box center [352, 341] width 94 height 8
click at [377, 368] on div "**********" at bounding box center [428, 248] width 536 height 496
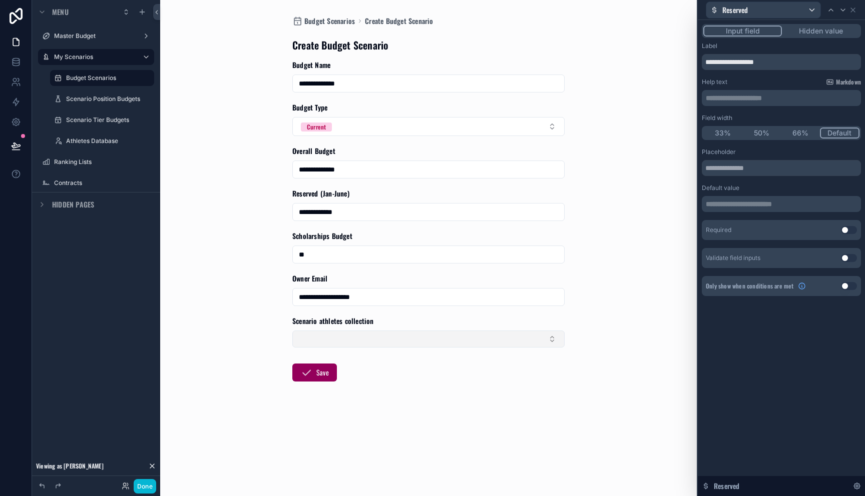
click at [331, 341] on button "Select Button" at bounding box center [428, 339] width 272 height 17
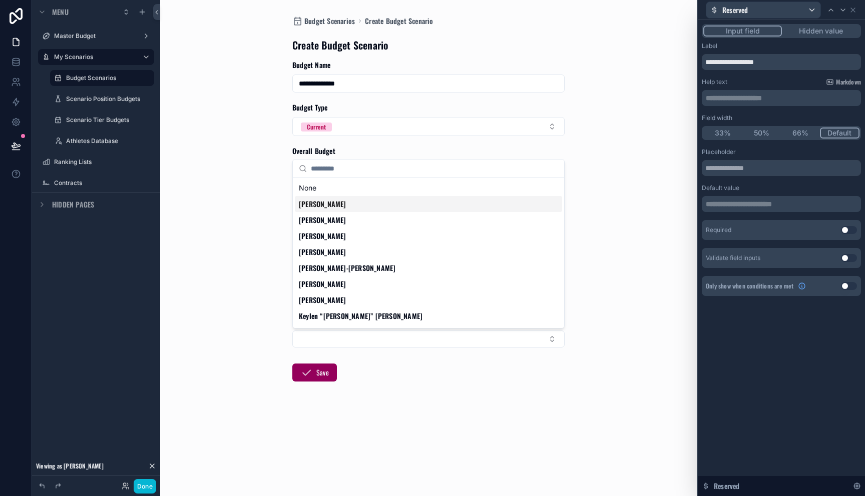
click at [340, 205] on span "[PERSON_NAME]" at bounding box center [323, 204] width 48 height 10
click at [347, 223] on div "[PERSON_NAME]" at bounding box center [428, 220] width 267 height 16
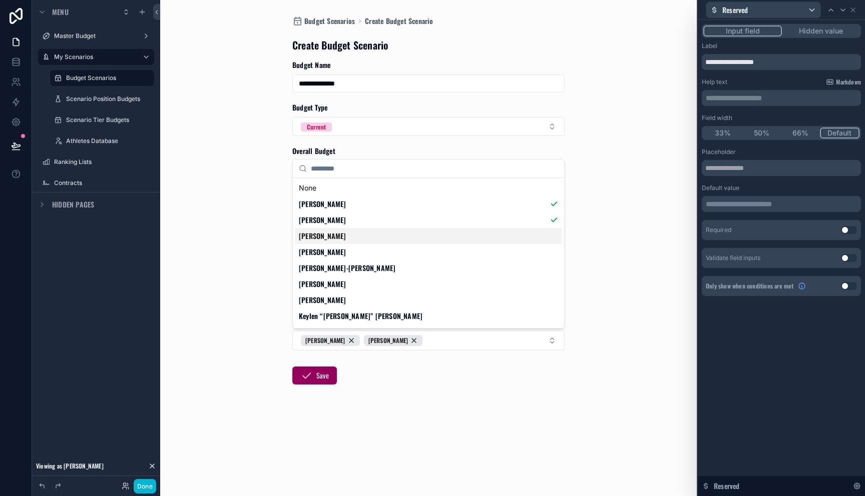
click at [350, 237] on div "[PERSON_NAME]" at bounding box center [428, 236] width 267 height 16
click at [351, 255] on div "[PERSON_NAME]" at bounding box center [428, 252] width 267 height 16
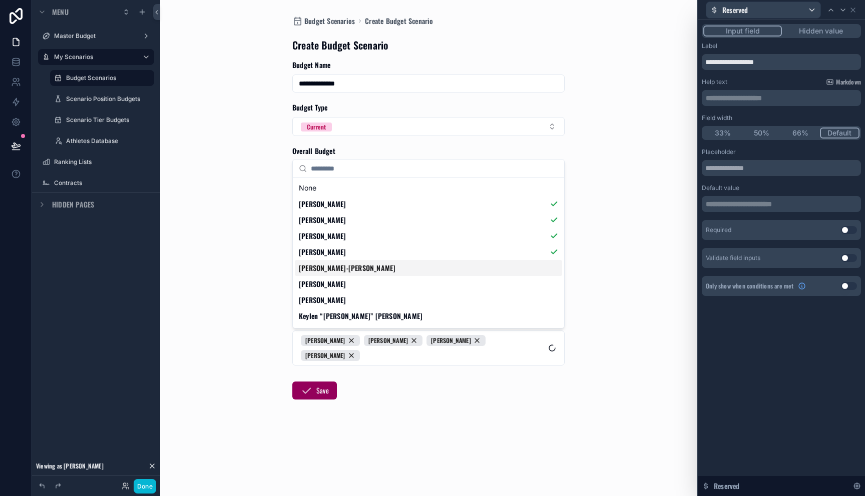
click at [351, 274] on div "[PERSON_NAME]‑[PERSON_NAME]" at bounding box center [428, 268] width 267 height 16
click at [351, 287] on div "[PERSON_NAME]" at bounding box center [428, 284] width 267 height 16
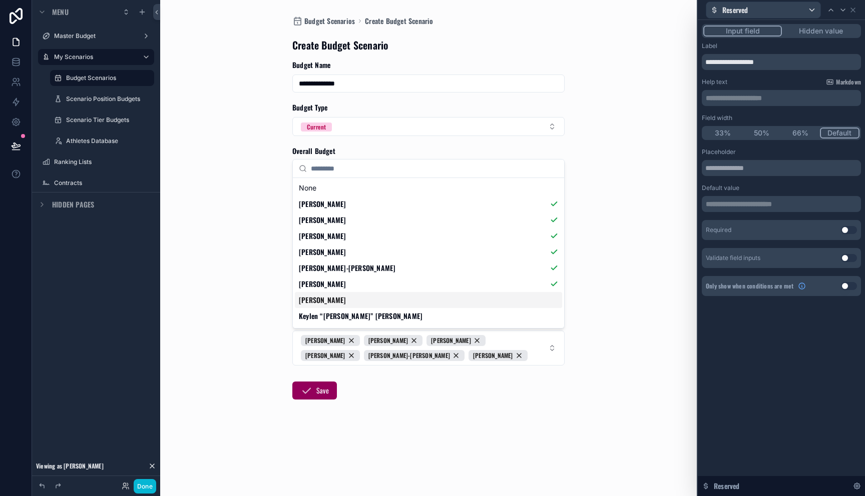
click at [344, 305] on div "[PERSON_NAME]" at bounding box center [428, 300] width 267 height 16
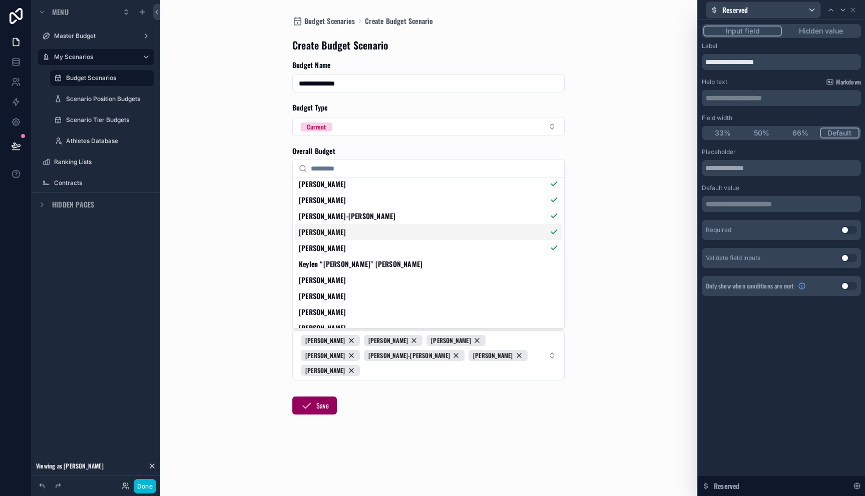
scroll to position [94, 0]
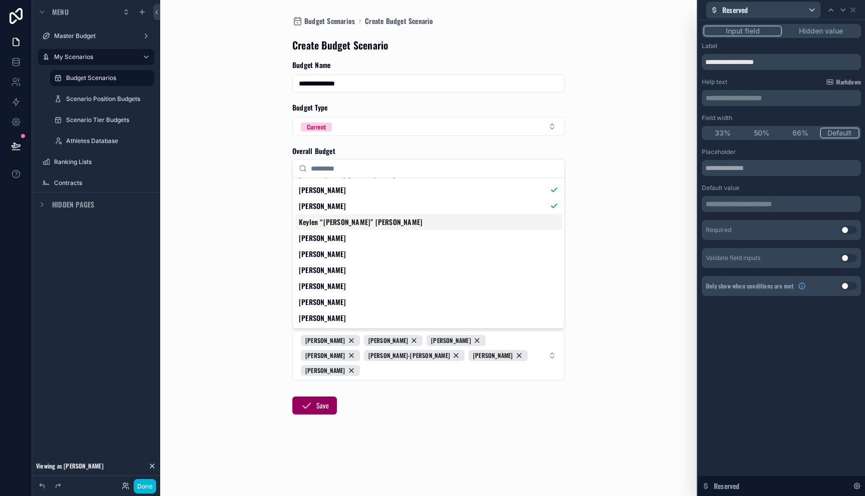
click at [345, 221] on span "Keylen “[PERSON_NAME]” [PERSON_NAME]" at bounding box center [361, 222] width 124 height 10
click at [343, 239] on div "[PERSON_NAME]" at bounding box center [428, 238] width 267 height 16
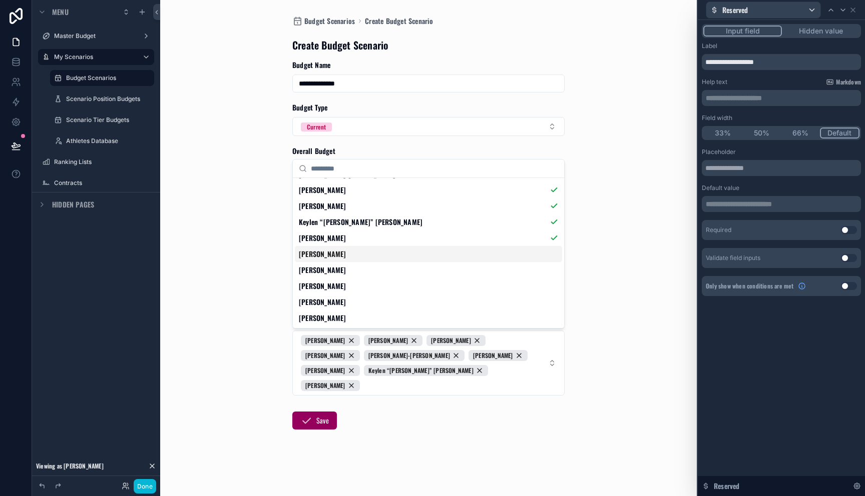
click at [341, 254] on div "[PERSON_NAME]" at bounding box center [428, 254] width 267 height 16
click at [341, 270] on div "[PERSON_NAME]" at bounding box center [428, 270] width 267 height 16
click at [341, 293] on div "[PERSON_NAME]" at bounding box center [428, 286] width 267 height 16
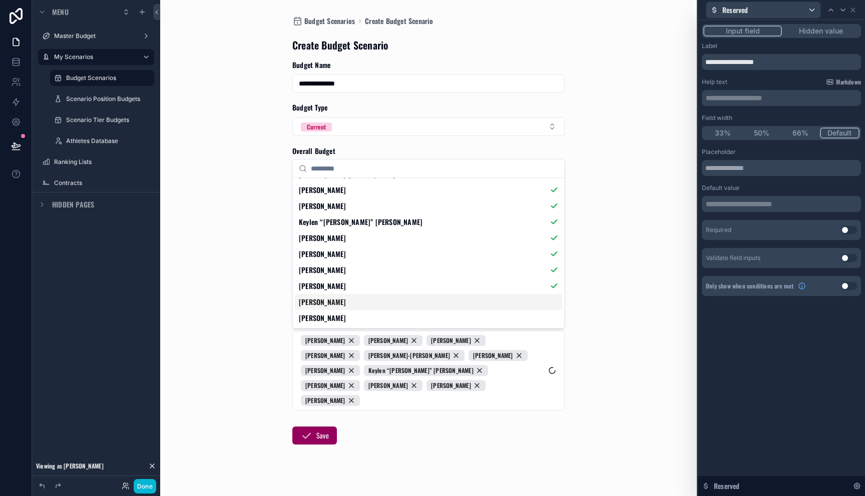
click at [341, 302] on span "[PERSON_NAME]" at bounding box center [323, 302] width 48 height 10
click at [341, 316] on div "[PERSON_NAME]" at bounding box center [428, 318] width 267 height 16
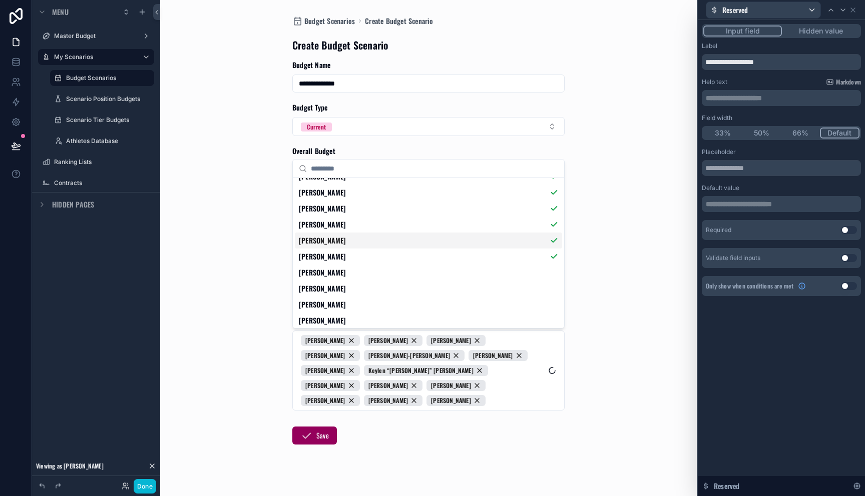
scroll to position [171, 0]
click at [340, 262] on div "[PERSON_NAME]" at bounding box center [428, 257] width 267 height 16
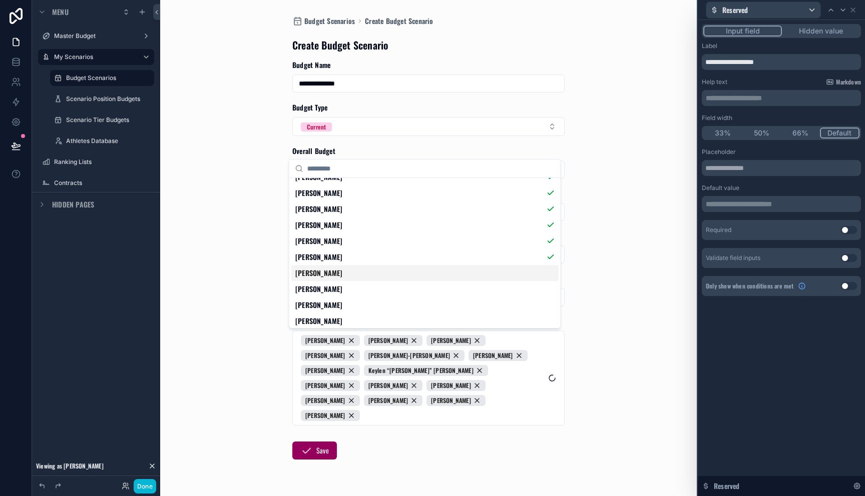
click at [340, 280] on div "[PERSON_NAME]" at bounding box center [424, 273] width 267 height 16
click at [340, 294] on div "[PERSON_NAME]" at bounding box center [424, 289] width 267 height 16
click at [340, 307] on div "[PERSON_NAME]" at bounding box center [424, 305] width 267 height 16
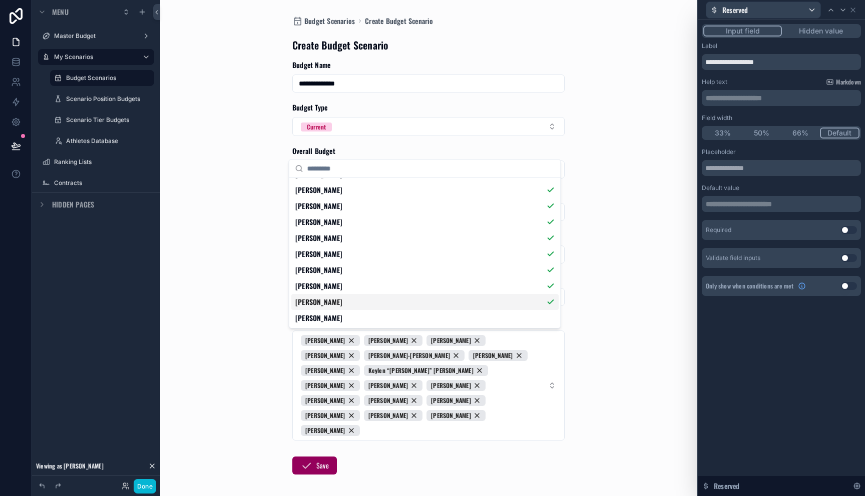
scroll to position [186, 0]
click at [342, 305] on span "[PERSON_NAME]" at bounding box center [319, 306] width 48 height 10
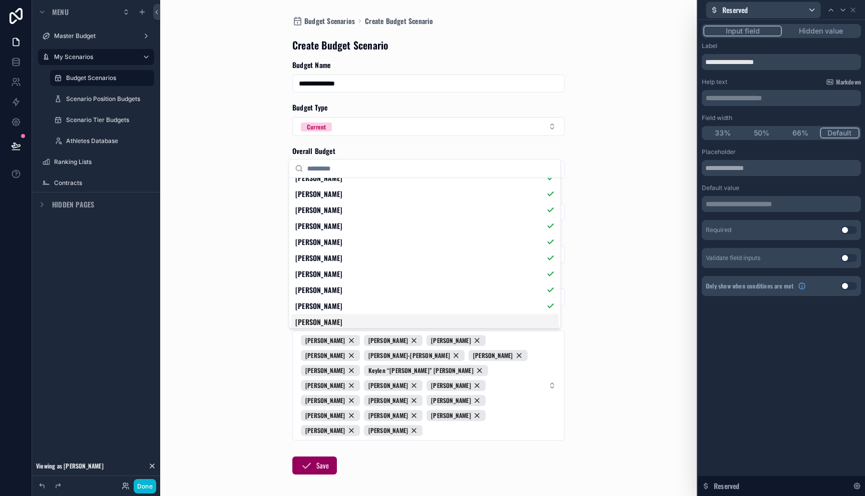
click at [339, 318] on div "[PERSON_NAME]" at bounding box center [424, 322] width 267 height 16
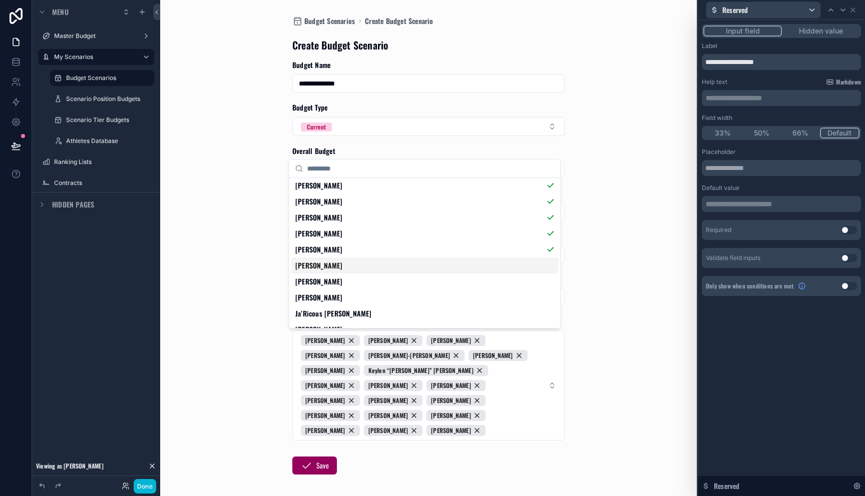
scroll to position [259, 0]
click at [342, 270] on div "[PERSON_NAME]" at bounding box center [424, 265] width 267 height 16
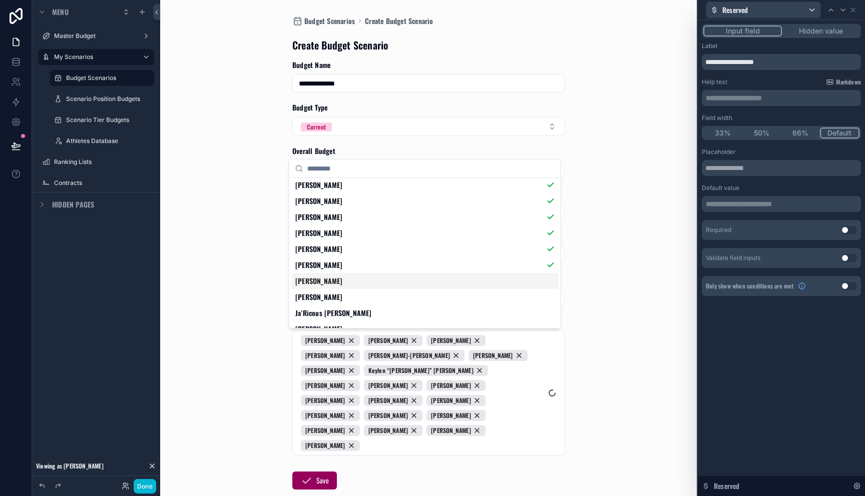
click at [341, 284] on div "[PERSON_NAME]" at bounding box center [424, 281] width 267 height 16
click at [341, 298] on div "[PERSON_NAME]" at bounding box center [424, 297] width 267 height 16
click at [341, 312] on span "Ja’Ricous [PERSON_NAME]" at bounding box center [333, 313] width 77 height 10
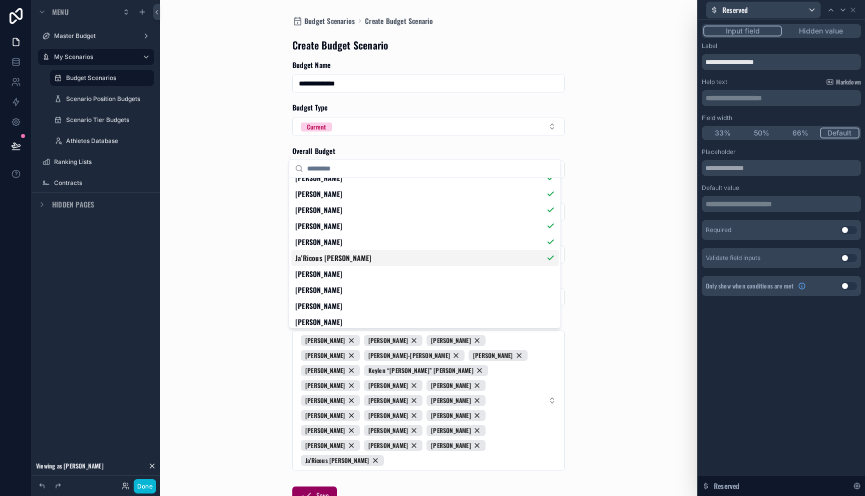
scroll to position [317, 0]
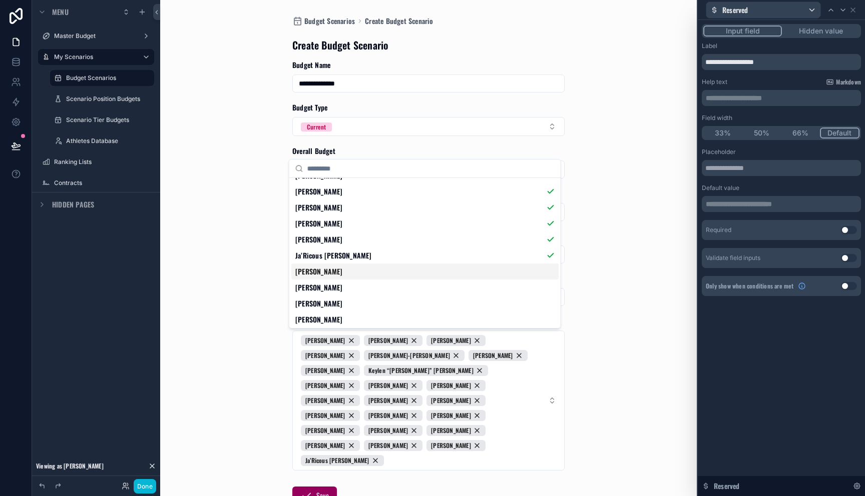
click at [343, 273] on span "[PERSON_NAME]" at bounding box center [319, 272] width 48 height 10
click at [341, 287] on div "[PERSON_NAME]" at bounding box center [424, 288] width 267 height 16
click at [341, 303] on div "[PERSON_NAME]" at bounding box center [424, 304] width 267 height 16
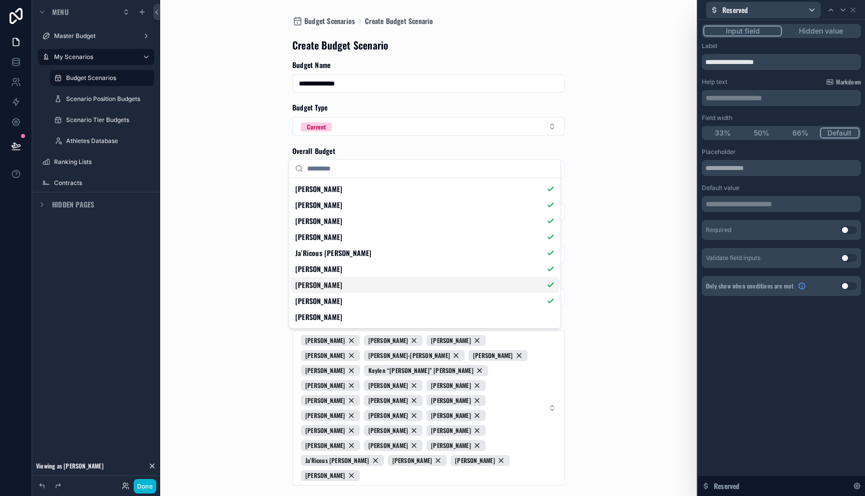
scroll to position [391, 0]
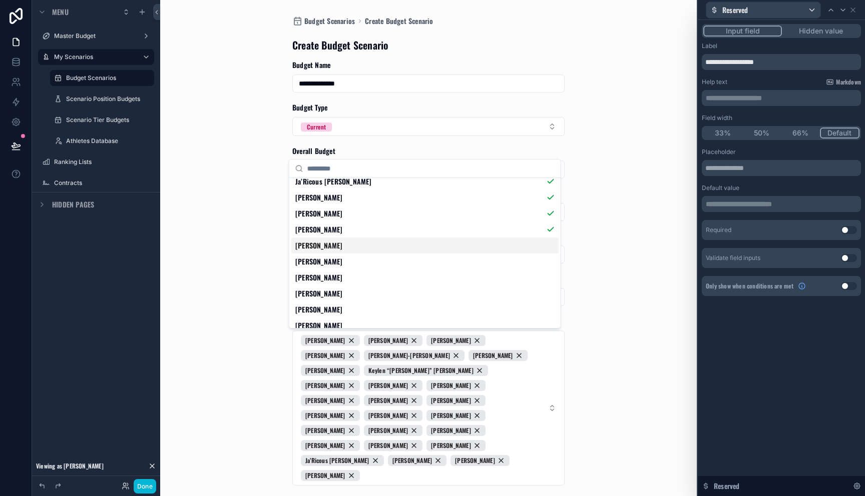
click at [331, 250] on div "[PERSON_NAME]" at bounding box center [424, 246] width 267 height 16
click at [331, 267] on div "[PERSON_NAME]" at bounding box center [424, 262] width 267 height 16
click at [331, 276] on div "[PERSON_NAME]" at bounding box center [424, 278] width 267 height 16
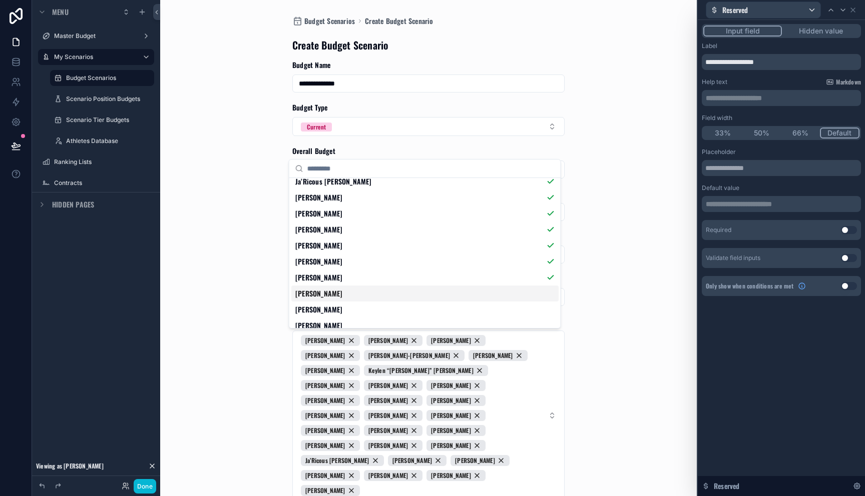
click at [331, 290] on span "[PERSON_NAME]" at bounding box center [319, 294] width 48 height 10
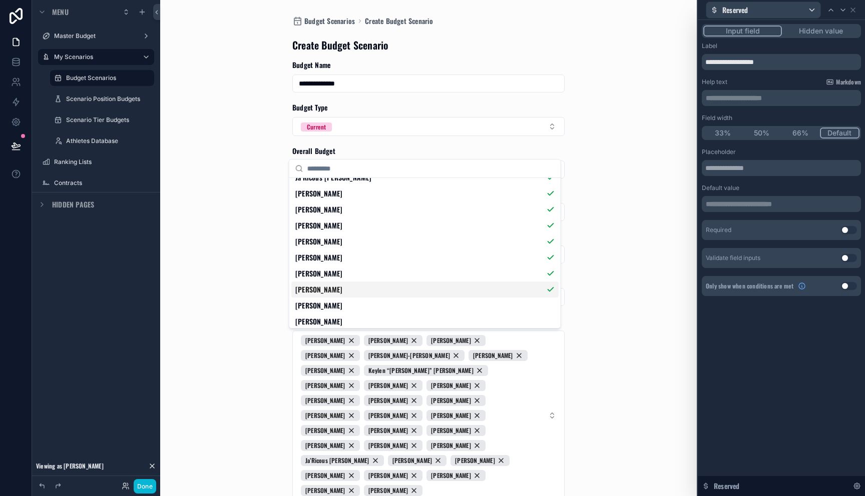
scroll to position [464, 0]
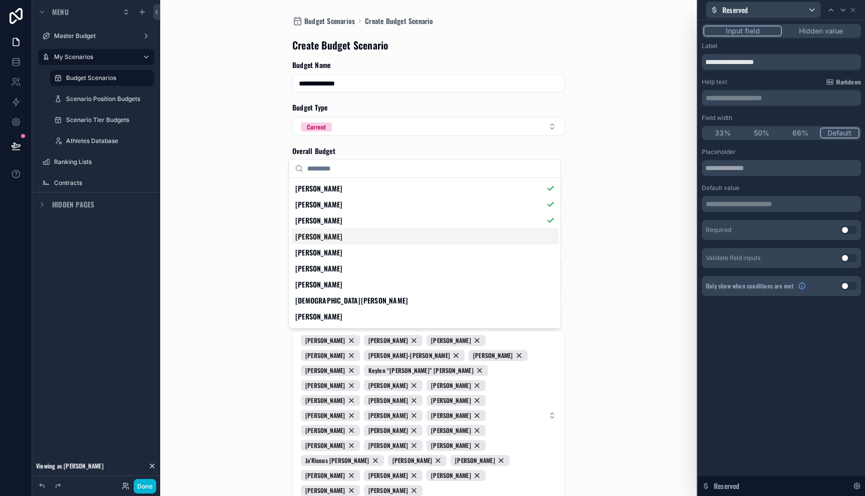
click at [335, 237] on div "[PERSON_NAME]" at bounding box center [424, 237] width 267 height 16
click at [335, 259] on div "[PERSON_NAME]" at bounding box center [424, 253] width 267 height 16
click at [335, 266] on div "[PERSON_NAME]" at bounding box center [424, 269] width 267 height 16
click at [335, 284] on div "[PERSON_NAME]" at bounding box center [424, 285] width 267 height 16
click at [335, 299] on span "[DEMOGRAPHIC_DATA][PERSON_NAME]" at bounding box center [351, 301] width 113 height 10
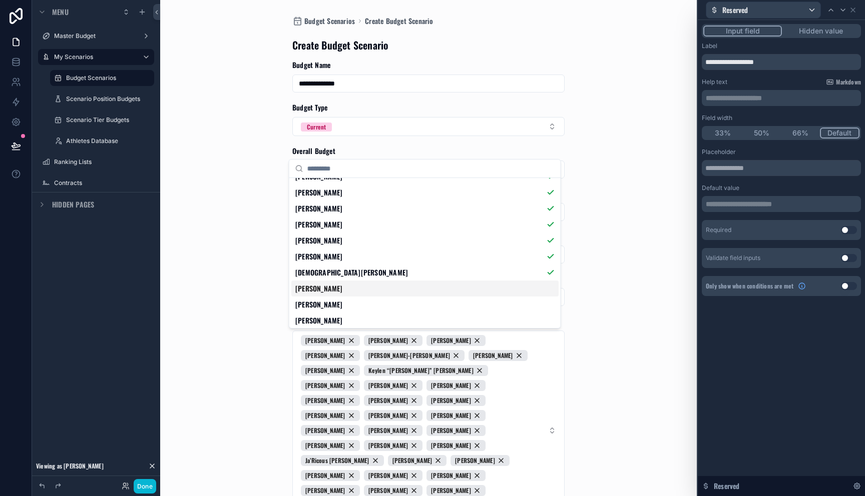
scroll to position [495, 0]
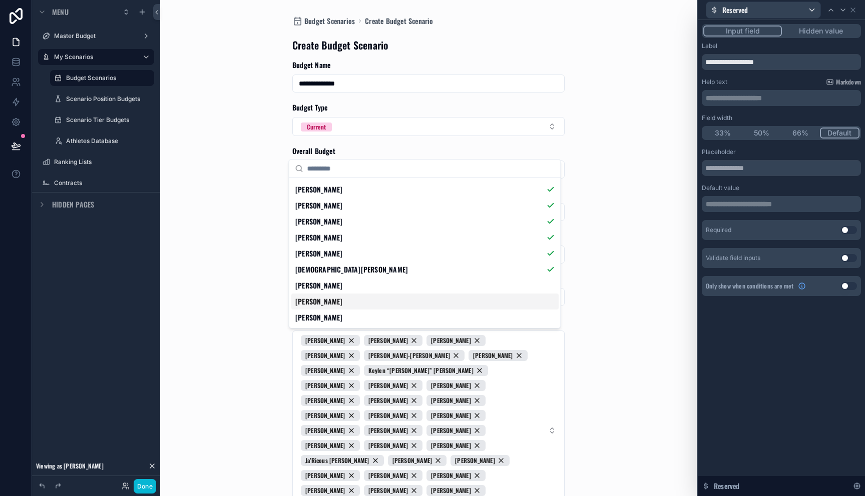
click at [334, 292] on div "[PERSON_NAME]" at bounding box center [424, 286] width 267 height 16
click at [334, 304] on span "[PERSON_NAME]" at bounding box center [319, 302] width 48 height 10
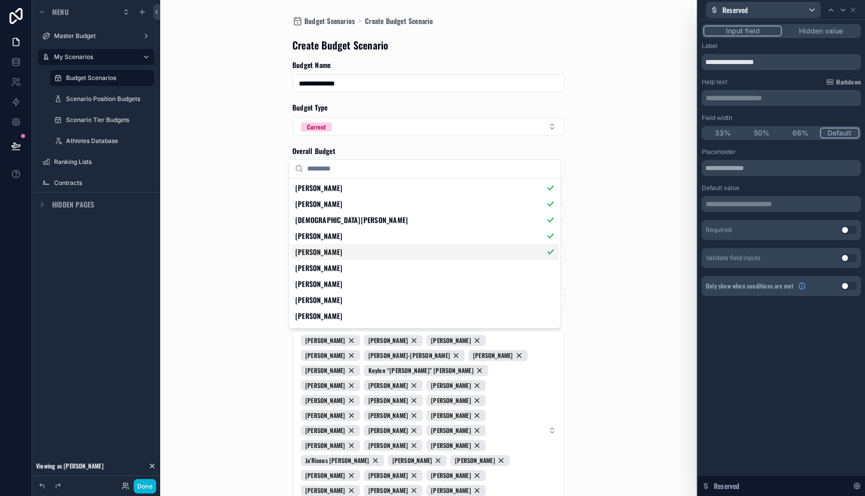
scroll to position [552, 0]
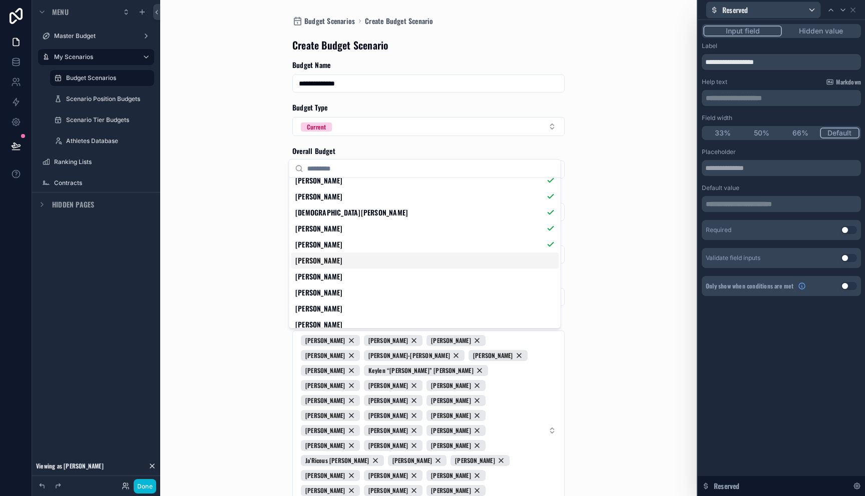
click at [332, 265] on div "[PERSON_NAME]" at bounding box center [424, 261] width 267 height 16
click at [332, 282] on div "[PERSON_NAME]" at bounding box center [424, 277] width 267 height 16
click at [332, 295] on div "[PERSON_NAME]" at bounding box center [424, 293] width 267 height 16
click at [332, 304] on span "[PERSON_NAME]" at bounding box center [319, 309] width 48 height 10
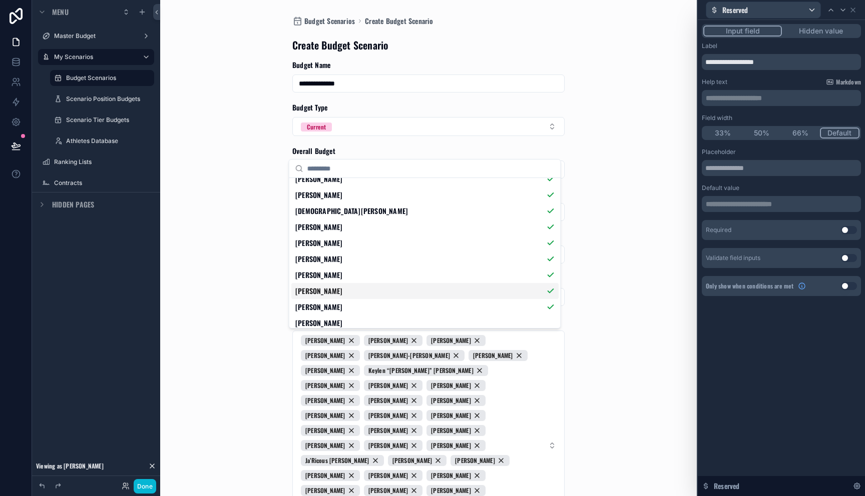
scroll to position [633, 0]
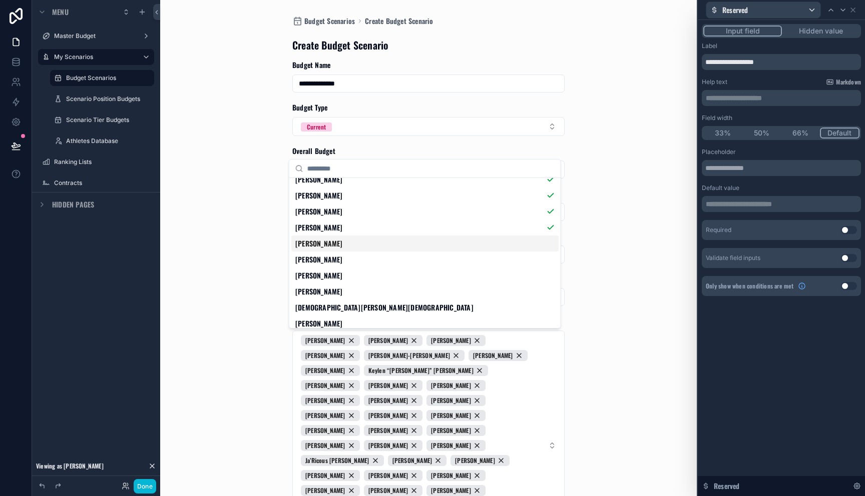
click at [336, 248] on span "[PERSON_NAME]" at bounding box center [319, 244] width 48 height 10
click at [336, 261] on span "[PERSON_NAME]" at bounding box center [319, 260] width 48 height 10
click at [336, 273] on span "[PERSON_NAME]" at bounding box center [319, 276] width 48 height 10
click at [336, 291] on span "[PERSON_NAME]" at bounding box center [319, 292] width 48 height 10
click at [336, 310] on span "Jahzari Priester" at bounding box center [384, 308] width 178 height 10
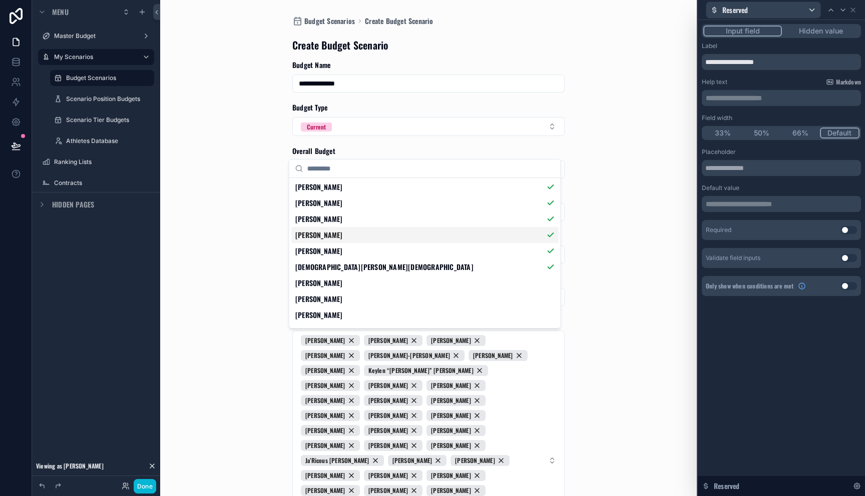
scroll to position [695, 0]
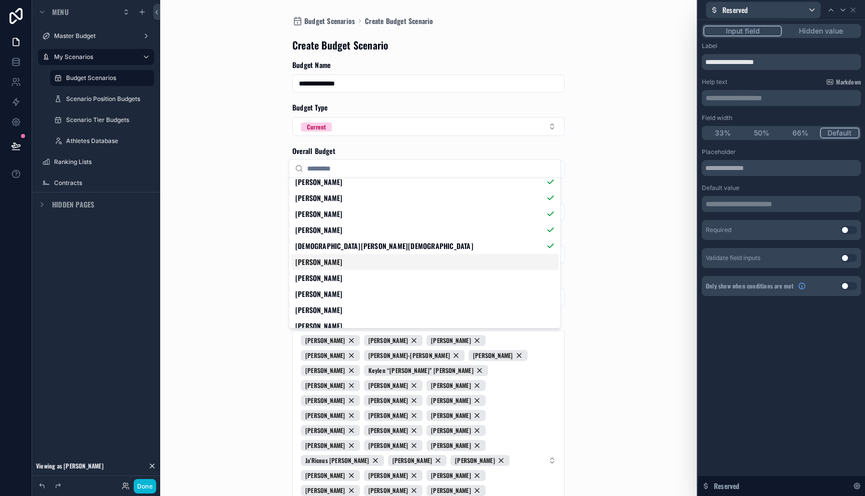
click at [335, 262] on span "[PERSON_NAME]" at bounding box center [319, 262] width 48 height 10
click at [331, 276] on span "[PERSON_NAME]" at bounding box center [319, 278] width 48 height 10
click at [326, 292] on span "[PERSON_NAME]" at bounding box center [319, 294] width 48 height 10
click at [326, 309] on span "[PERSON_NAME]" at bounding box center [319, 310] width 48 height 10
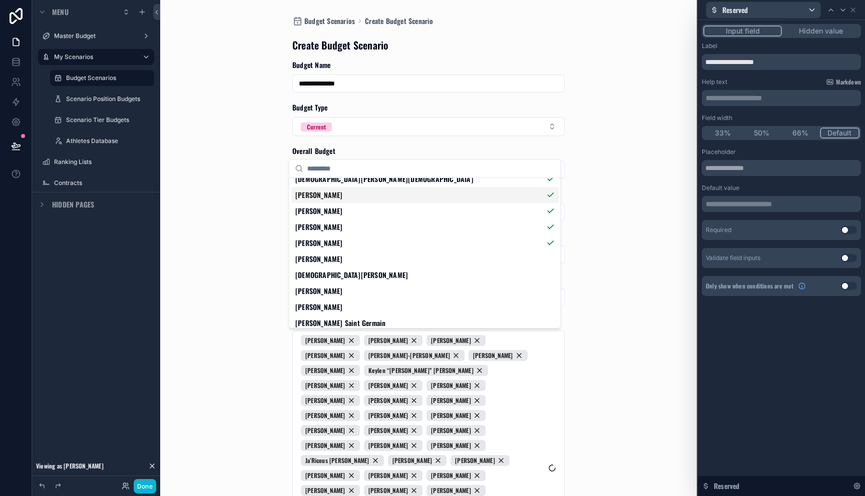
scroll to position [778, 0]
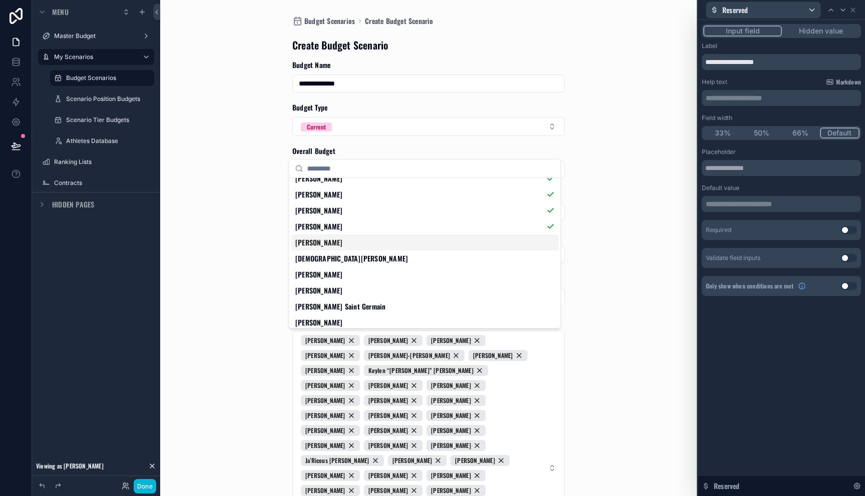
click at [334, 242] on span "[PERSON_NAME]" at bounding box center [319, 243] width 48 height 10
click at [332, 256] on span "[DEMOGRAPHIC_DATA][PERSON_NAME]" at bounding box center [351, 259] width 113 height 10
click at [330, 277] on span "[PERSON_NAME]" at bounding box center [319, 275] width 48 height 10
click at [328, 294] on div "[PERSON_NAME]" at bounding box center [424, 291] width 267 height 16
click at [328, 304] on span "[PERSON_NAME] Saint Germain" at bounding box center [340, 307] width 90 height 10
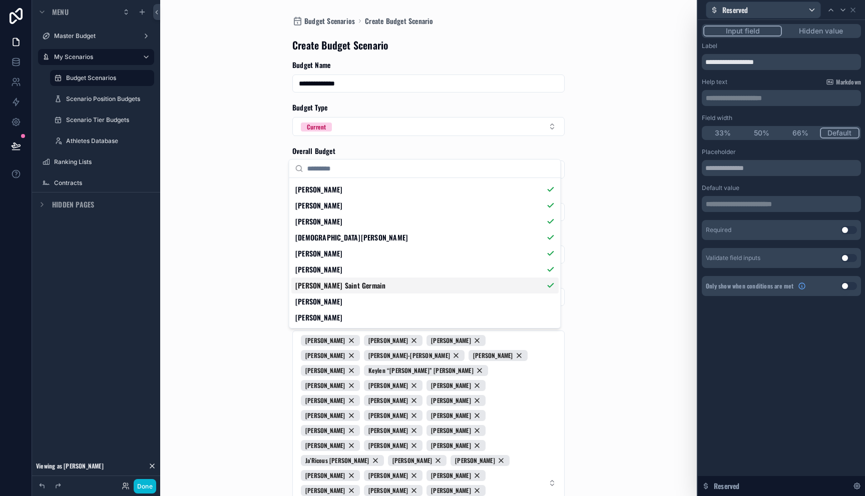
scroll to position [834, 0]
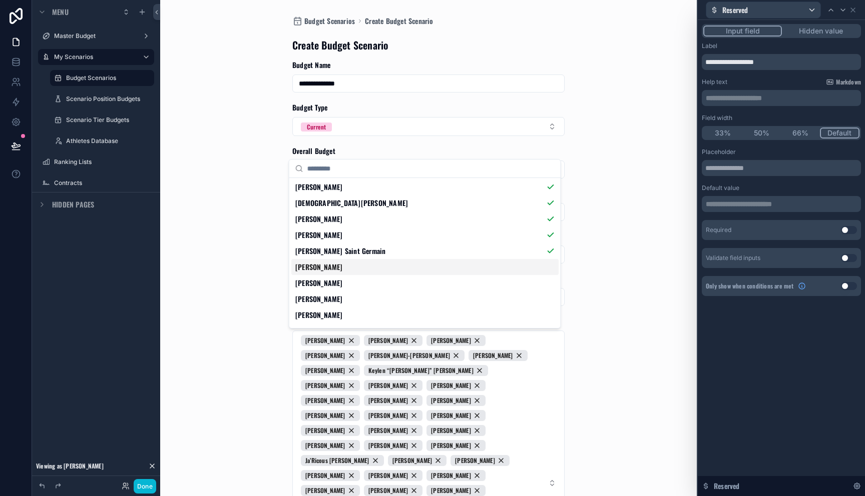
click at [333, 267] on span "[PERSON_NAME]" at bounding box center [319, 267] width 48 height 10
click at [333, 282] on span "[PERSON_NAME]" at bounding box center [319, 283] width 48 height 10
click at [333, 302] on span "[PERSON_NAME]" at bounding box center [319, 299] width 48 height 10
click at [333, 313] on div "[PERSON_NAME]" at bounding box center [424, 315] width 267 height 16
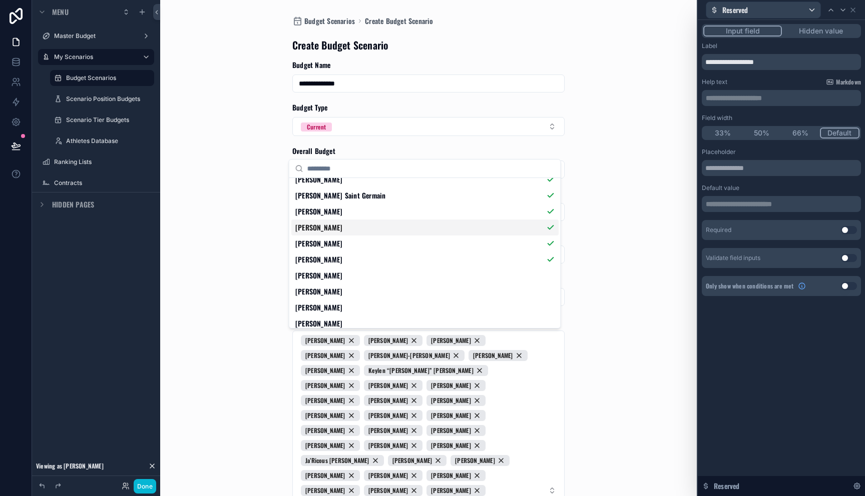
scroll to position [913, 0]
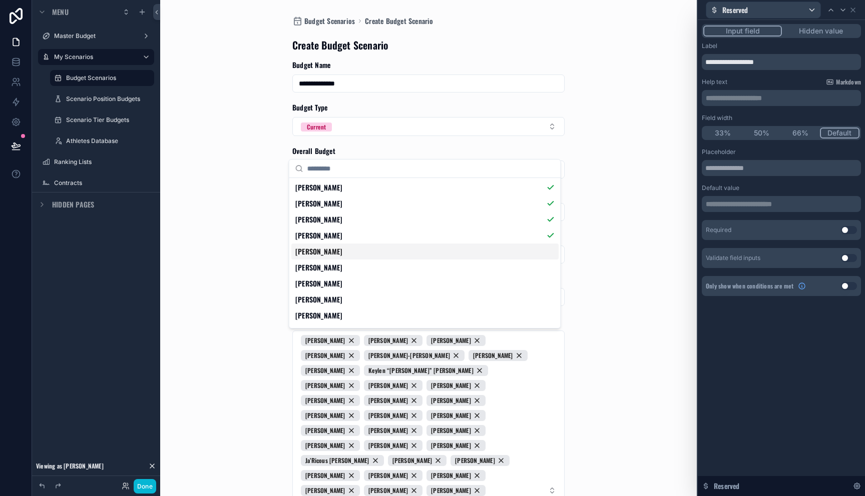
click at [328, 250] on span "[PERSON_NAME]" at bounding box center [319, 252] width 48 height 10
click at [328, 267] on span "[PERSON_NAME]" at bounding box center [319, 268] width 48 height 10
click at [328, 285] on span "[PERSON_NAME]" at bounding box center [319, 284] width 48 height 10
click at [327, 299] on span "[PERSON_NAME]" at bounding box center [319, 300] width 48 height 10
click at [327, 314] on span "[PERSON_NAME]" at bounding box center [319, 316] width 48 height 10
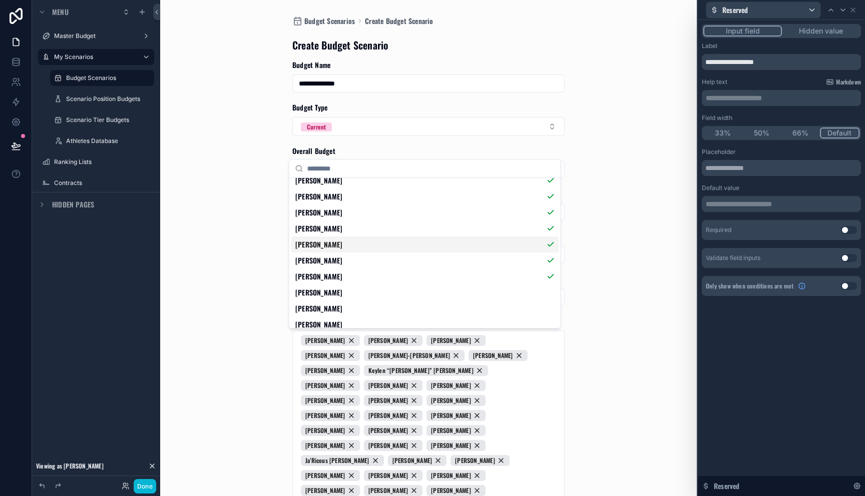
scroll to position [986, 0]
click at [325, 258] on span "[PERSON_NAME]" at bounding box center [319, 259] width 48 height 10
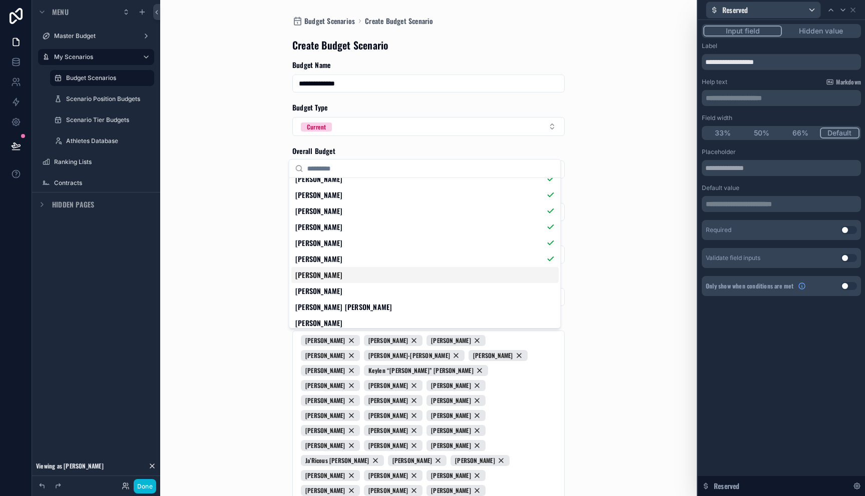
click at [325, 275] on span "[PERSON_NAME]" at bounding box center [319, 275] width 48 height 10
click at [325, 290] on span "[PERSON_NAME]" at bounding box center [319, 291] width 48 height 10
click at [325, 307] on span "[PERSON_NAME] [PERSON_NAME]" at bounding box center [343, 307] width 97 height 10
click at [325, 314] on div "[PERSON_NAME] [PERSON_NAME]" at bounding box center [424, 307] width 267 height 16
click at [325, 313] on div "[PERSON_NAME] [PERSON_NAME]" at bounding box center [424, 307] width 267 height 16
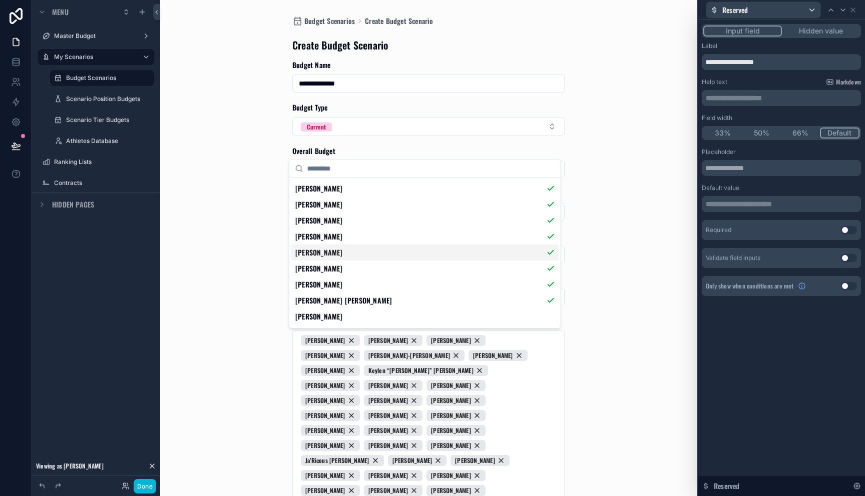
scroll to position [1070, 0]
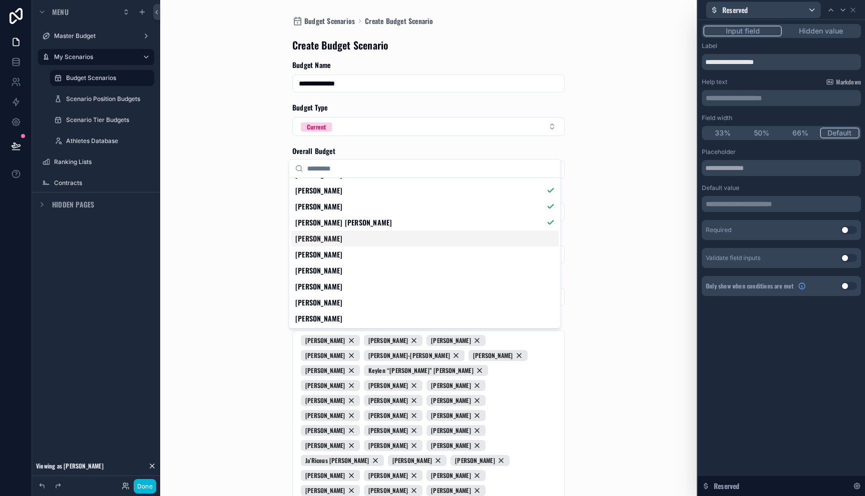
click at [325, 243] on span "[PERSON_NAME]" at bounding box center [319, 239] width 48 height 10
click at [325, 259] on span "[PERSON_NAME]" at bounding box center [319, 255] width 48 height 10
click at [325, 277] on div "[PERSON_NAME]" at bounding box center [424, 271] width 267 height 16
click at [325, 287] on span "[PERSON_NAME]" at bounding box center [319, 287] width 48 height 10
click at [325, 303] on div "[PERSON_NAME]" at bounding box center [424, 303] width 267 height 16
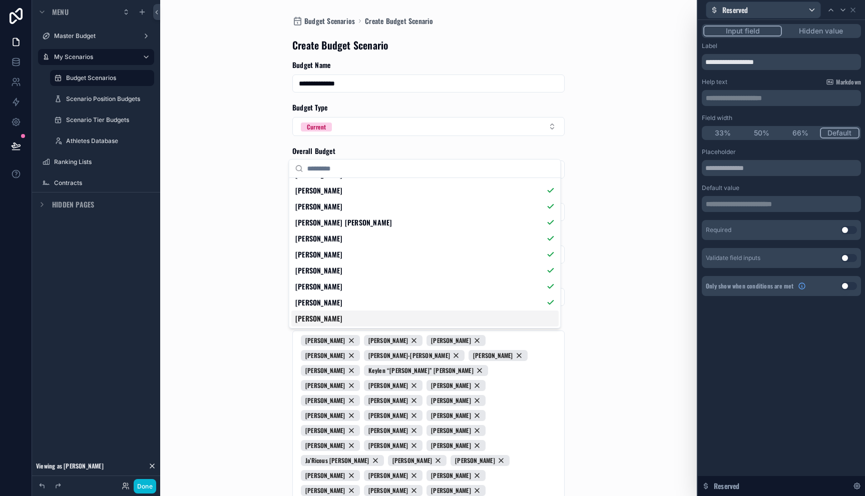
click at [325, 321] on span "[PERSON_NAME]" at bounding box center [319, 319] width 48 height 10
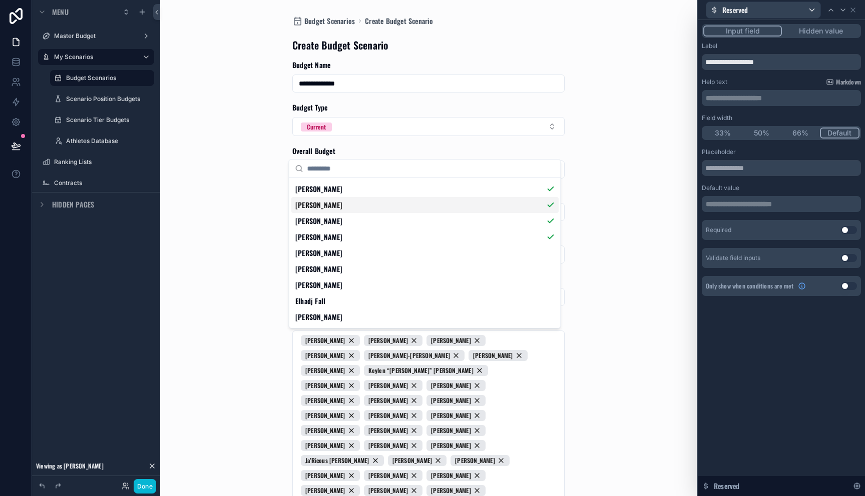
scroll to position [1154, 0]
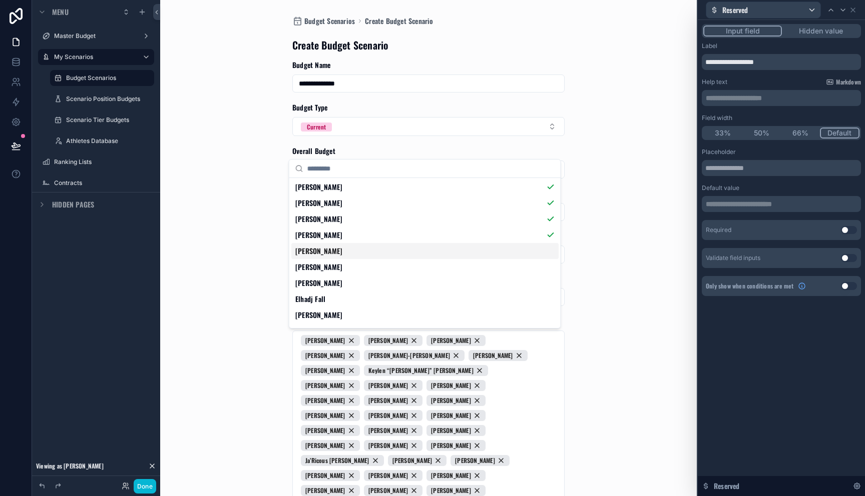
click at [332, 258] on div "[PERSON_NAME]" at bounding box center [424, 251] width 267 height 16
click at [332, 265] on div "[PERSON_NAME]" at bounding box center [424, 267] width 267 height 16
click at [332, 284] on span "[PERSON_NAME]" at bounding box center [319, 283] width 48 height 10
click at [330, 305] on div "Elhadj Fall" at bounding box center [424, 299] width 267 height 16
click at [330, 320] on div "[PERSON_NAME]" at bounding box center [424, 315] width 267 height 16
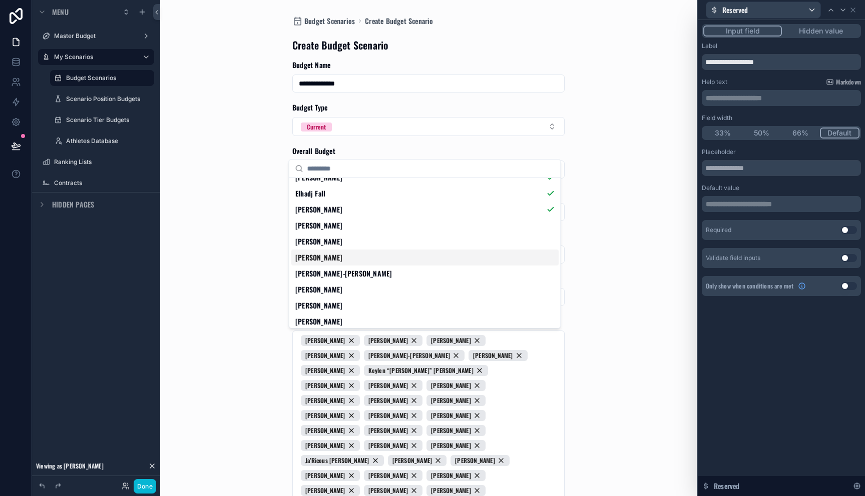
scroll to position [1264, 0]
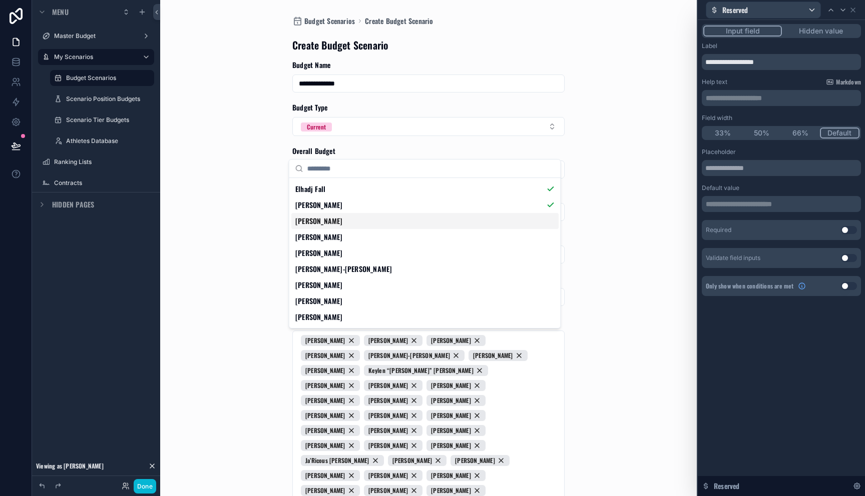
click at [325, 228] on div "[PERSON_NAME]" at bounding box center [424, 221] width 267 height 16
click at [325, 236] on span "[PERSON_NAME]" at bounding box center [319, 237] width 48 height 10
click at [325, 249] on span "[PERSON_NAME]" at bounding box center [319, 253] width 48 height 10
click at [325, 272] on span "[PERSON_NAME]‑[PERSON_NAME]" at bounding box center [343, 269] width 97 height 10
click at [325, 290] on span "[PERSON_NAME]" at bounding box center [319, 285] width 48 height 10
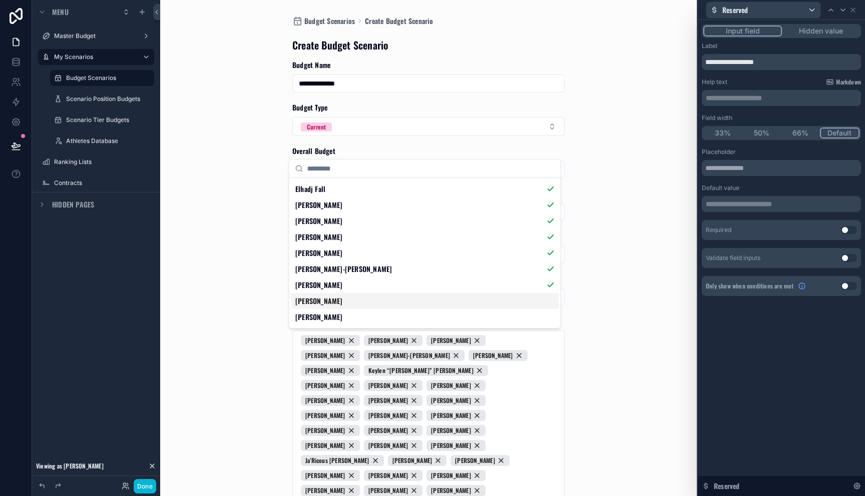
click at [325, 301] on span "[PERSON_NAME]" at bounding box center [319, 301] width 48 height 10
click at [325, 314] on span "[PERSON_NAME]" at bounding box center [319, 317] width 48 height 10
click at [320, 234] on span "[PERSON_NAME]" at bounding box center [319, 237] width 48 height 10
click at [324, 251] on span "[PERSON_NAME]" at bounding box center [319, 253] width 48 height 10
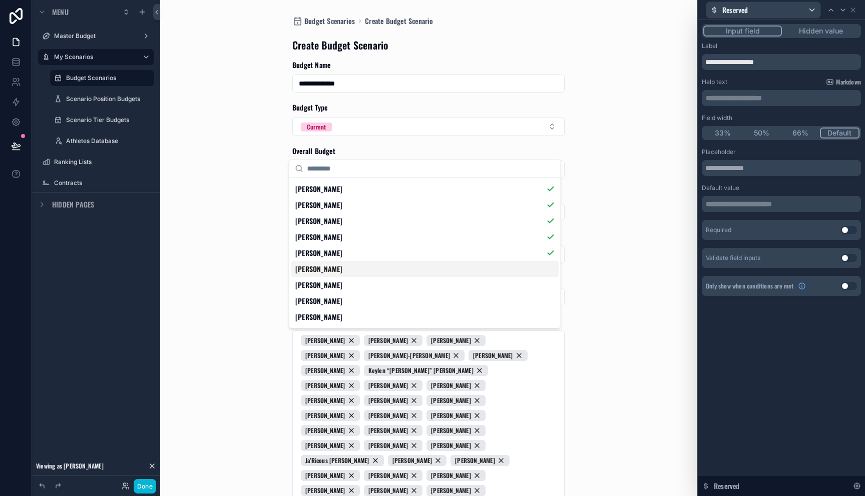
click at [324, 266] on span "[PERSON_NAME]" at bounding box center [319, 269] width 48 height 10
click at [324, 283] on span "[PERSON_NAME]" at bounding box center [319, 285] width 48 height 10
click at [324, 307] on div "[PERSON_NAME]" at bounding box center [424, 301] width 267 height 16
click at [324, 316] on span "[PERSON_NAME]" at bounding box center [319, 317] width 48 height 10
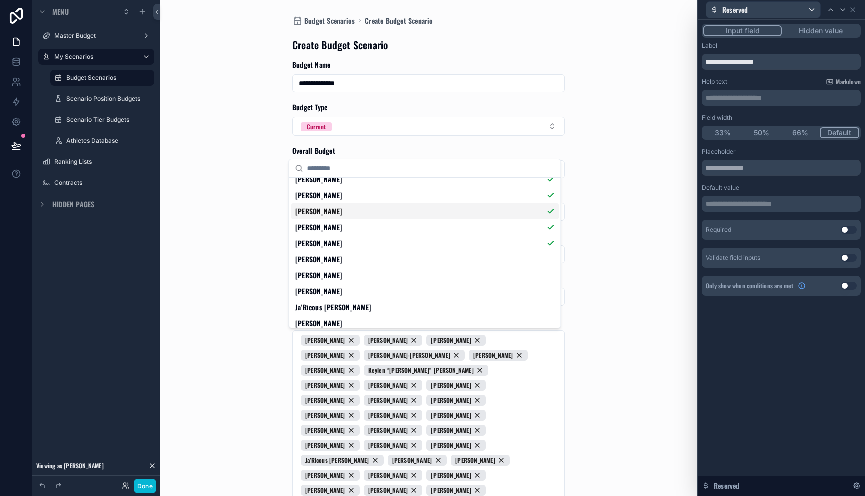
scroll to position [1441, 0]
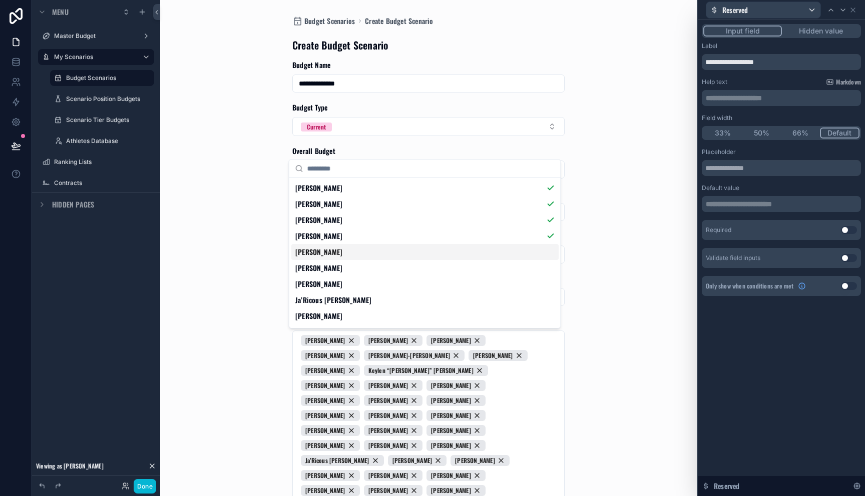
click at [326, 258] on div "[PERSON_NAME]" at bounding box center [424, 252] width 267 height 16
click at [326, 268] on span "[PERSON_NAME]" at bounding box center [319, 268] width 48 height 10
click at [326, 290] on div "[PERSON_NAME]" at bounding box center [424, 284] width 267 height 16
click at [326, 304] on span "Ja’Ricous [PERSON_NAME]" at bounding box center [333, 300] width 77 height 10
click at [326, 318] on span "[PERSON_NAME]" at bounding box center [319, 316] width 48 height 10
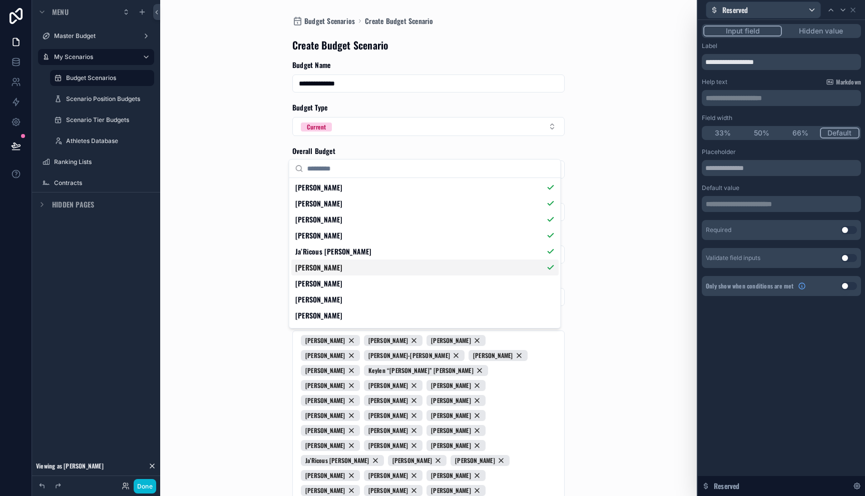
scroll to position [1495, 0]
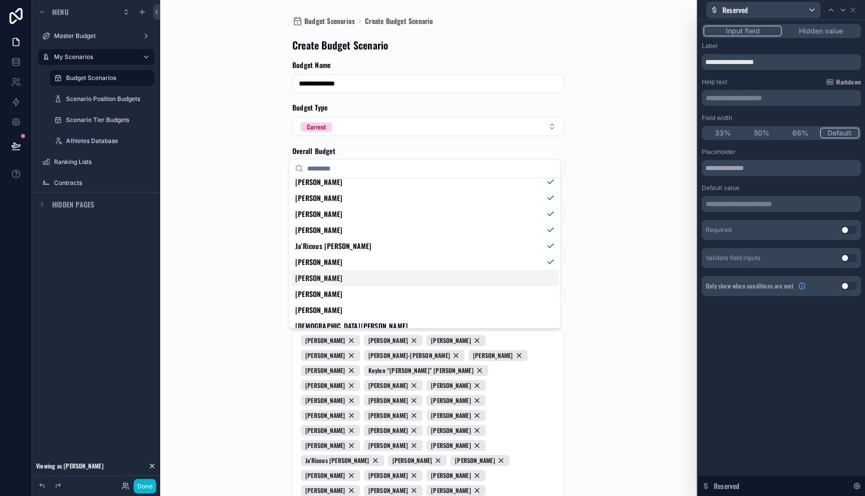
click at [328, 282] on span "[PERSON_NAME]" at bounding box center [319, 278] width 48 height 10
click at [328, 294] on span "[PERSON_NAME]" at bounding box center [319, 294] width 48 height 10
click at [328, 309] on div "[PERSON_NAME]" at bounding box center [424, 310] width 267 height 16
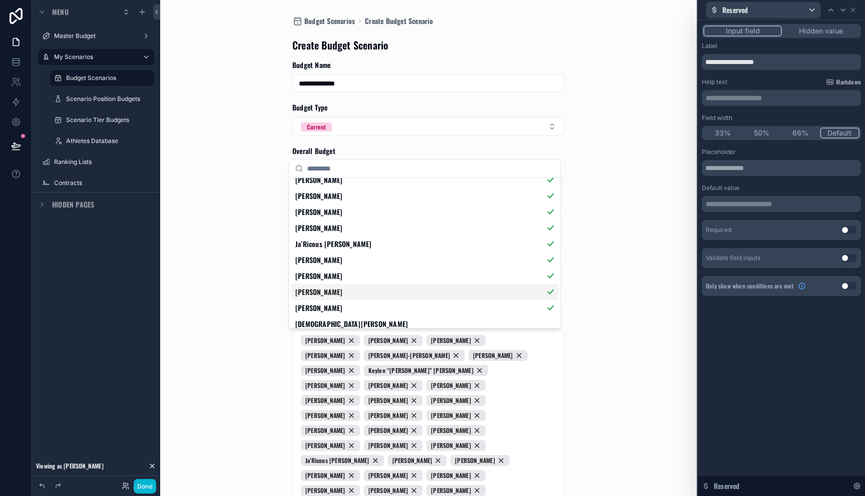
click at [331, 289] on span "[PERSON_NAME]" at bounding box center [319, 292] width 48 height 10
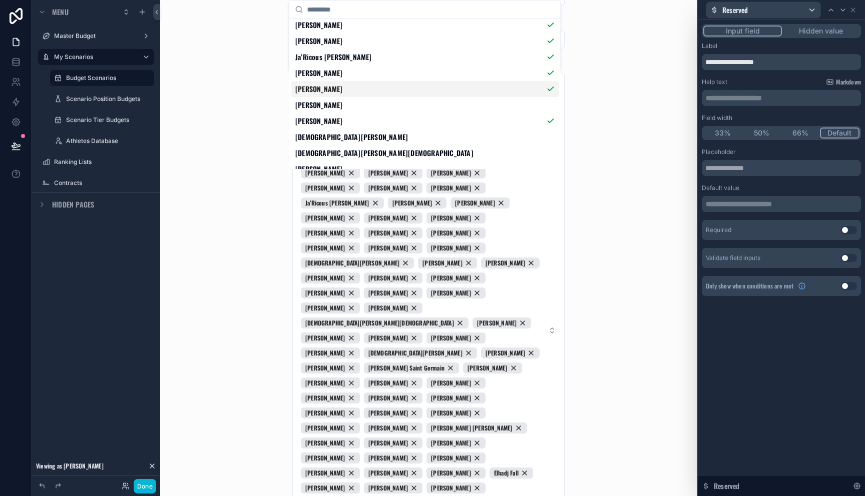
scroll to position [1529, 0]
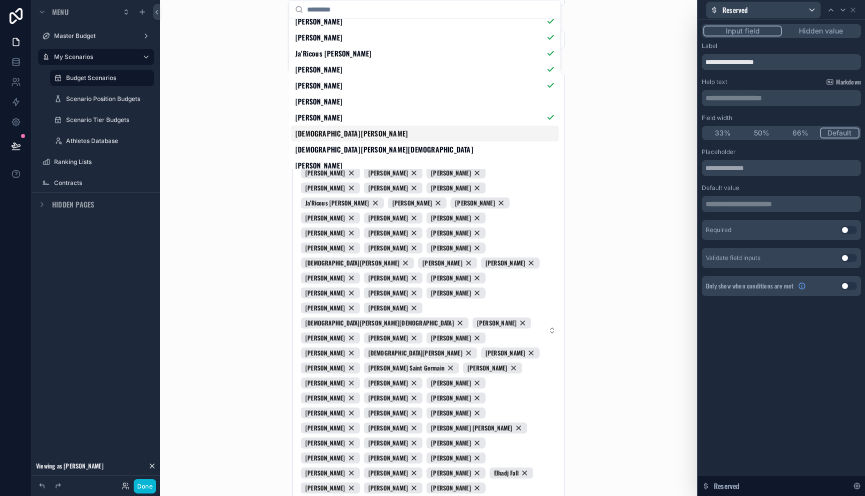
click at [346, 136] on div "[DEMOGRAPHIC_DATA][PERSON_NAME]" at bounding box center [424, 134] width 267 height 16
click at [345, 146] on div "Jahzari Priester" at bounding box center [424, 150] width 267 height 16
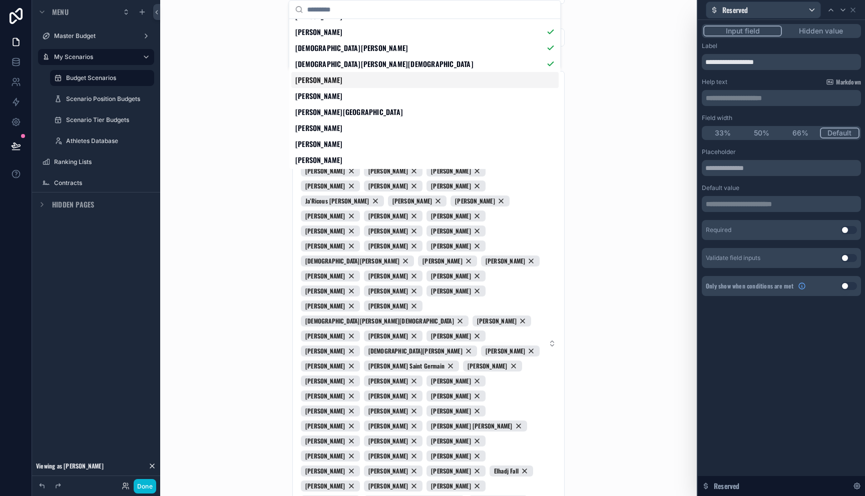
scroll to position [1618, 0]
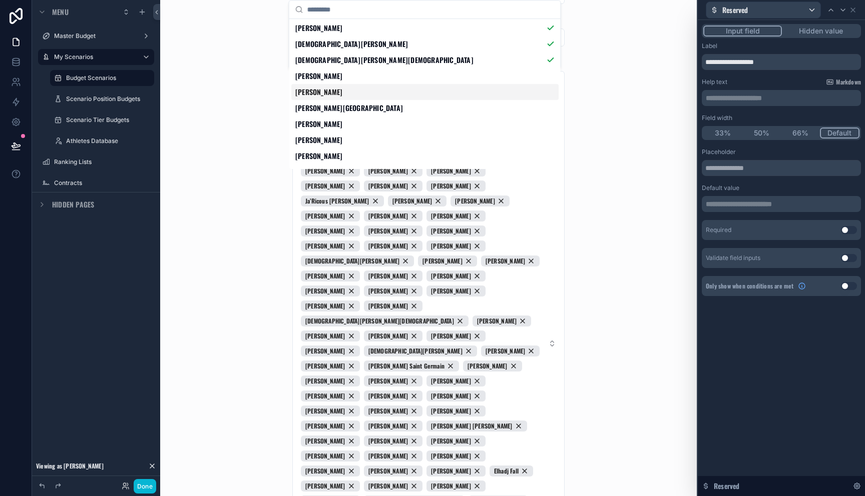
click at [338, 95] on span "[PERSON_NAME]" at bounding box center [319, 92] width 48 height 10
click at [334, 106] on div "[PERSON_NAME][GEOGRAPHIC_DATA]" at bounding box center [424, 108] width 267 height 16
click at [334, 125] on div "[PERSON_NAME]" at bounding box center [424, 124] width 267 height 16
click at [334, 139] on span "[PERSON_NAME]" at bounding box center [319, 140] width 48 height 10
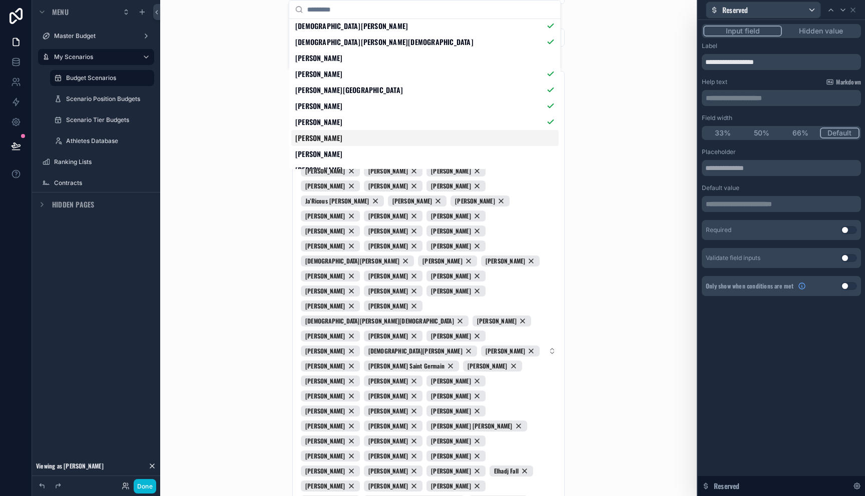
click at [334, 140] on span "[PERSON_NAME]" at bounding box center [319, 138] width 48 height 10
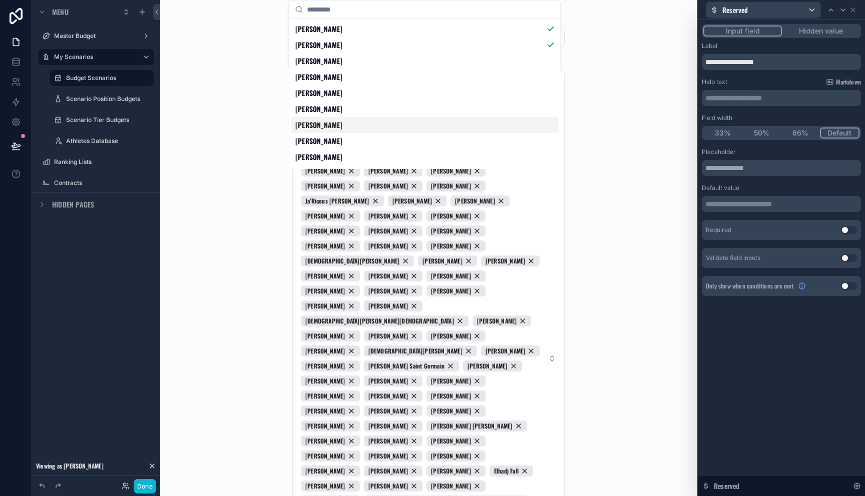
scroll to position [1728, 0]
click at [345, 94] on div "[PERSON_NAME]" at bounding box center [424, 94] width 267 height 16
click at [344, 82] on div "[PERSON_NAME]" at bounding box center [424, 78] width 267 height 16
click at [344, 67] on div "[PERSON_NAME]" at bounding box center [424, 62] width 267 height 16
click at [344, 118] on div "[PERSON_NAME]" at bounding box center [424, 126] width 267 height 16
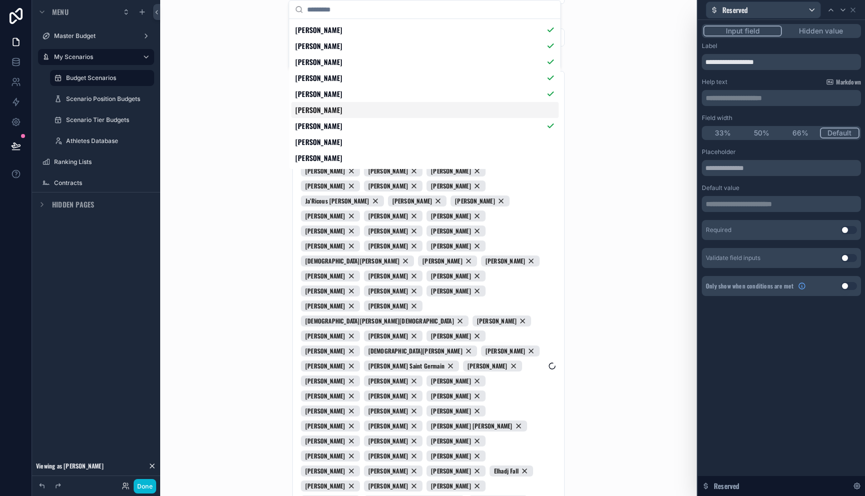
click at [343, 112] on span "[PERSON_NAME]" at bounding box center [319, 110] width 48 height 10
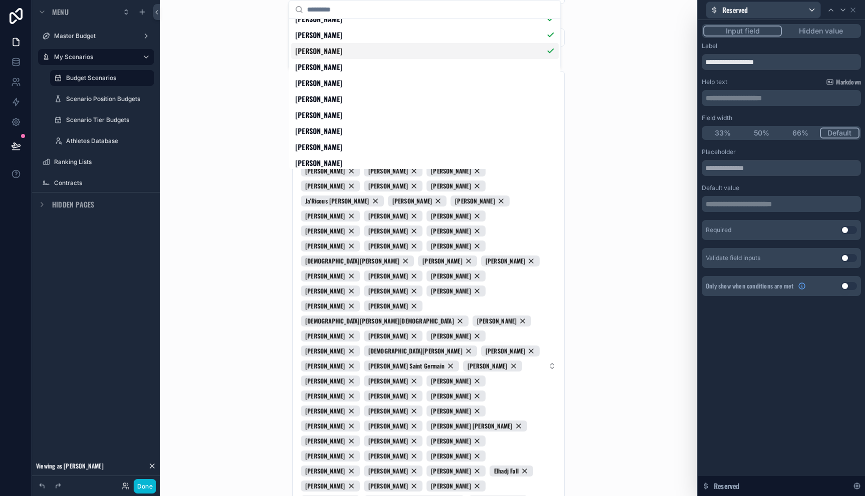
scroll to position [1804, 0]
click at [344, 71] on div "[PERSON_NAME]" at bounding box center [424, 66] width 267 height 16
click at [344, 94] on div "[PERSON_NAME]" at bounding box center [424, 98] width 267 height 16
click at [344, 87] on div "[PERSON_NAME]" at bounding box center [424, 82] width 267 height 16
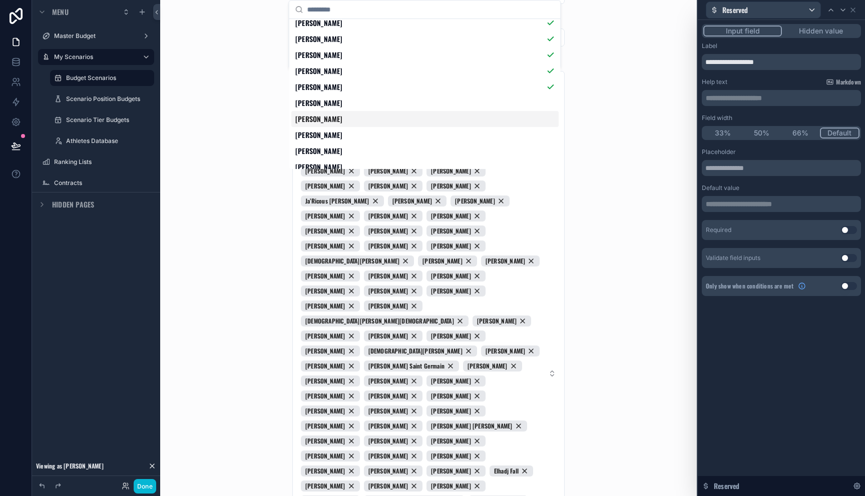
scroll to position [1822, 0]
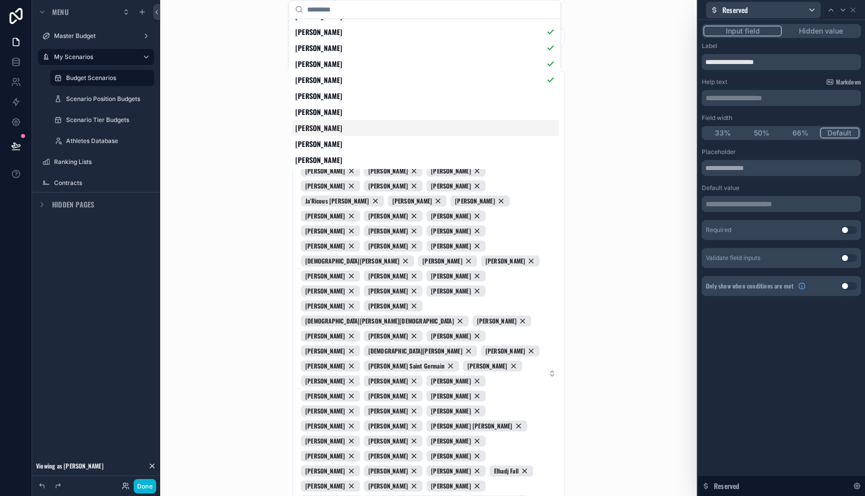
click at [344, 120] on div "[PERSON_NAME]" at bounding box center [424, 128] width 267 height 16
click at [344, 123] on div "[PERSON_NAME]" at bounding box center [424, 128] width 267 height 16
click at [344, 112] on div "[PERSON_NAME]" at bounding box center [424, 112] width 267 height 16
click at [343, 161] on span "[PERSON_NAME]" at bounding box center [319, 160] width 48 height 10
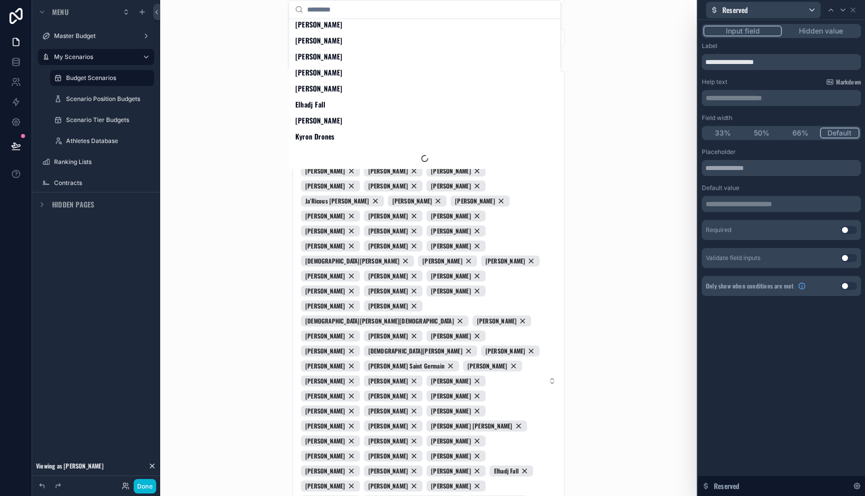
scroll to position [2296, 0]
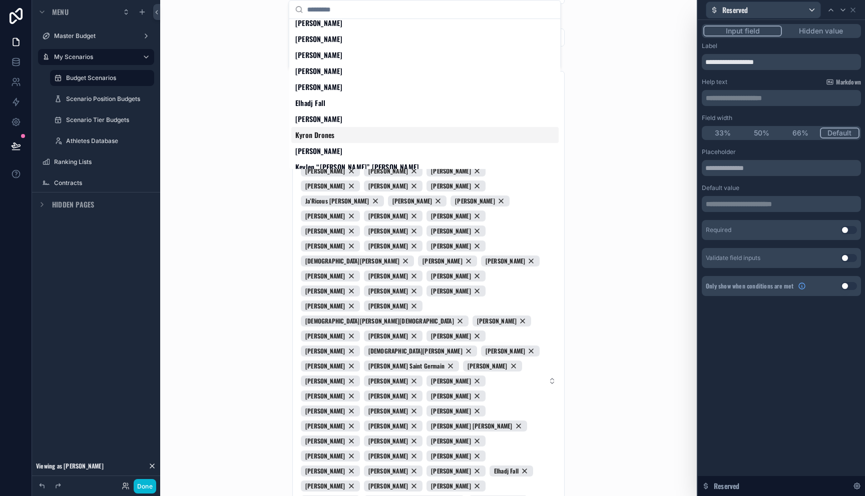
click at [342, 137] on div "Kyron Drones" at bounding box center [424, 135] width 267 height 16
click at [304, 29] on div "[PERSON_NAME]" at bounding box center [424, 23] width 267 height 16
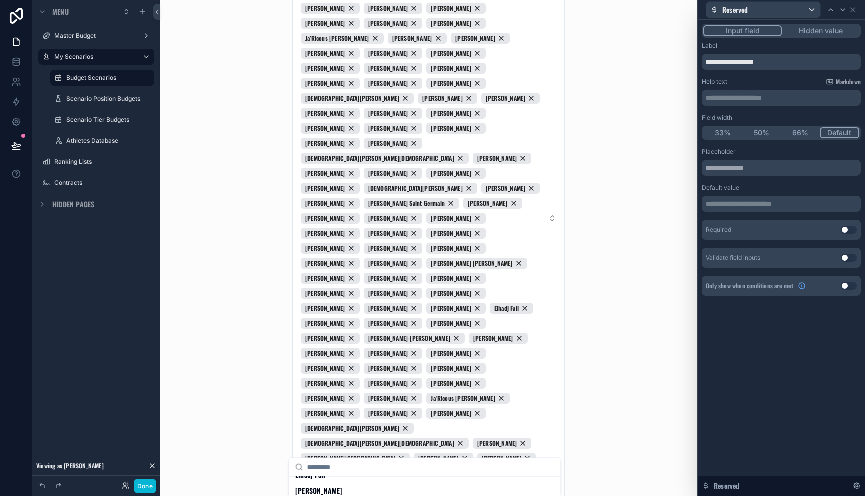
scroll to position [433, 0]
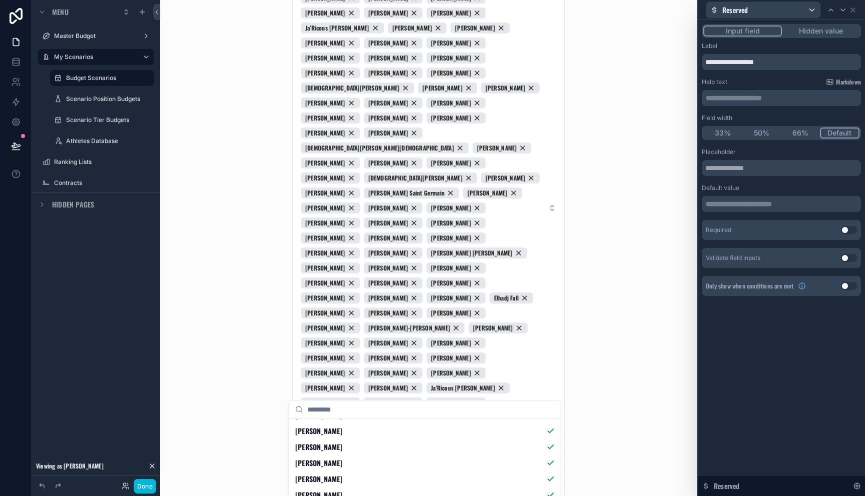
click at [615, 225] on div "**********" at bounding box center [428, 248] width 536 height 496
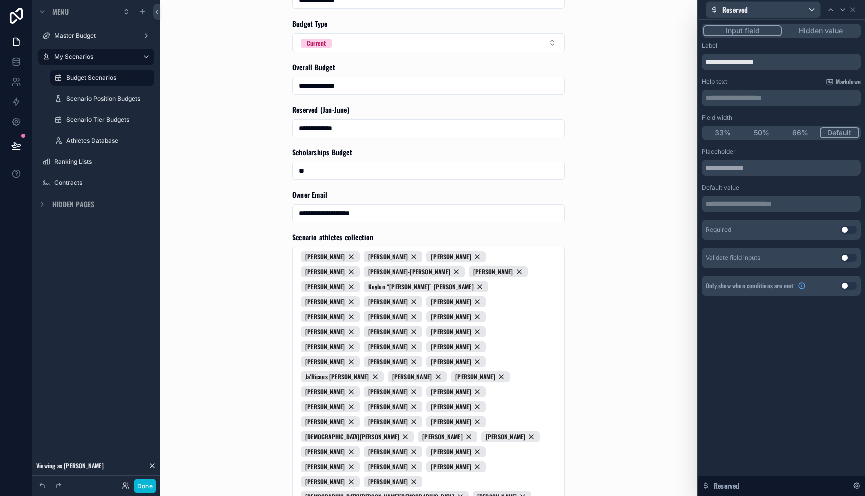
scroll to position [424, 0]
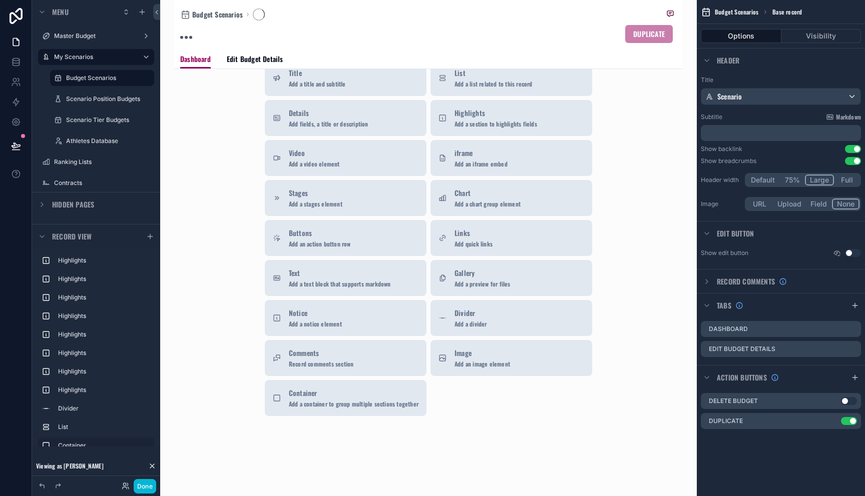
scroll to position [195, 0]
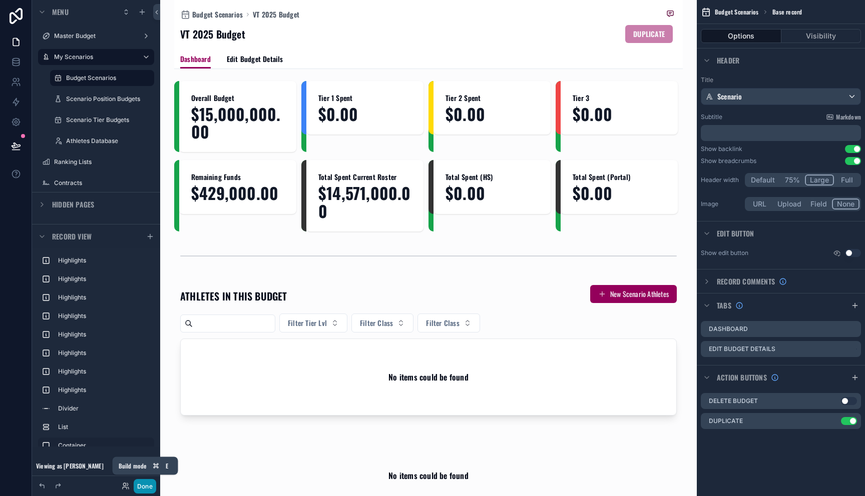
click at [149, 485] on button "Done" at bounding box center [145, 486] width 23 height 15
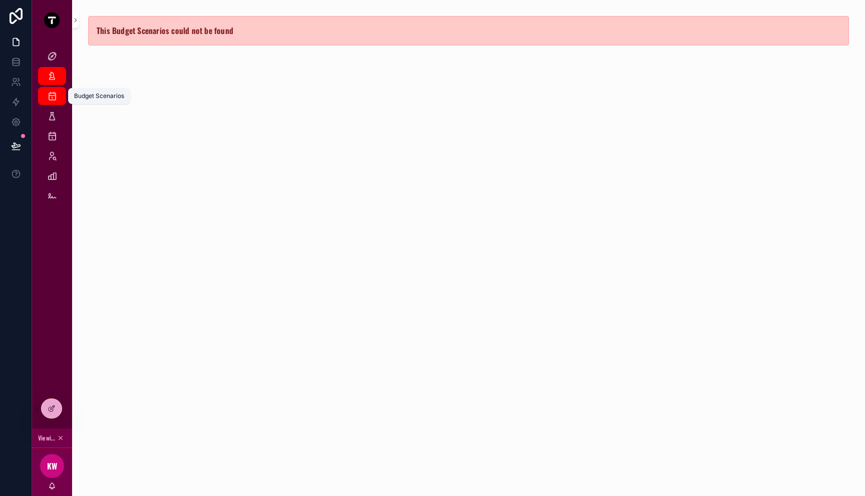
click at [46, 97] on div "Budget Scenarios" at bounding box center [52, 96] width 16 height 16
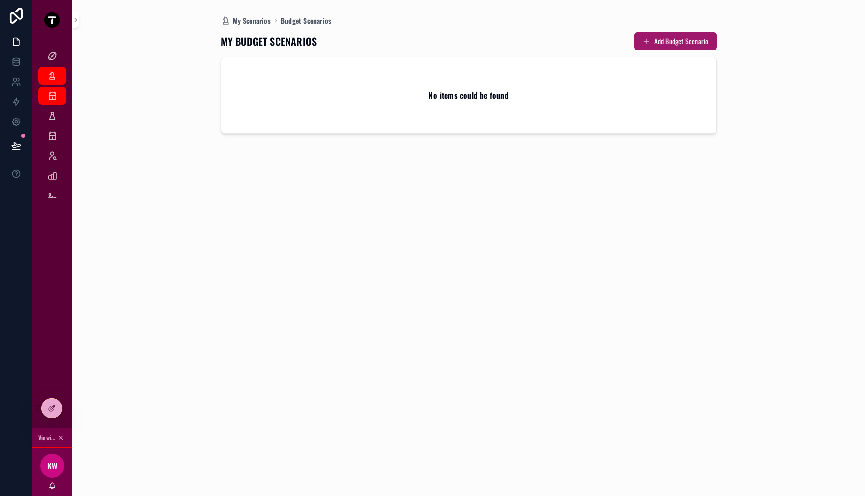
click at [692, 39] on button "Add Budget Scenario" at bounding box center [675, 42] width 83 height 18
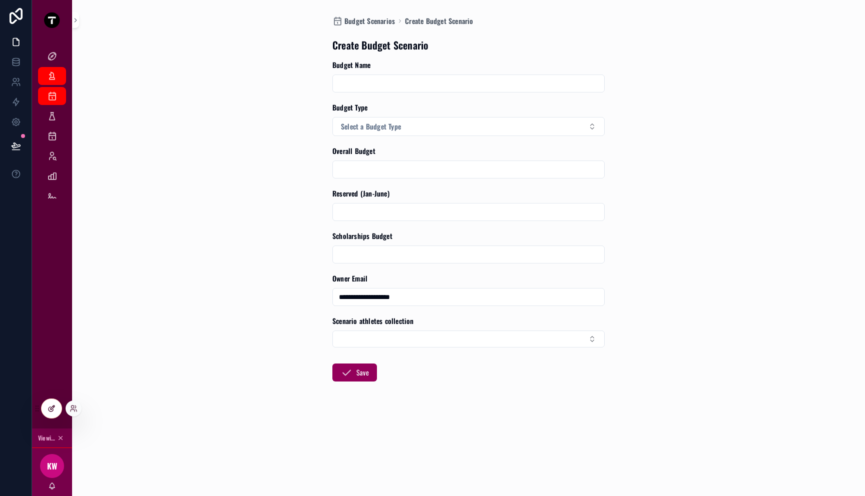
click at [54, 408] on icon at bounding box center [52, 409] width 8 height 8
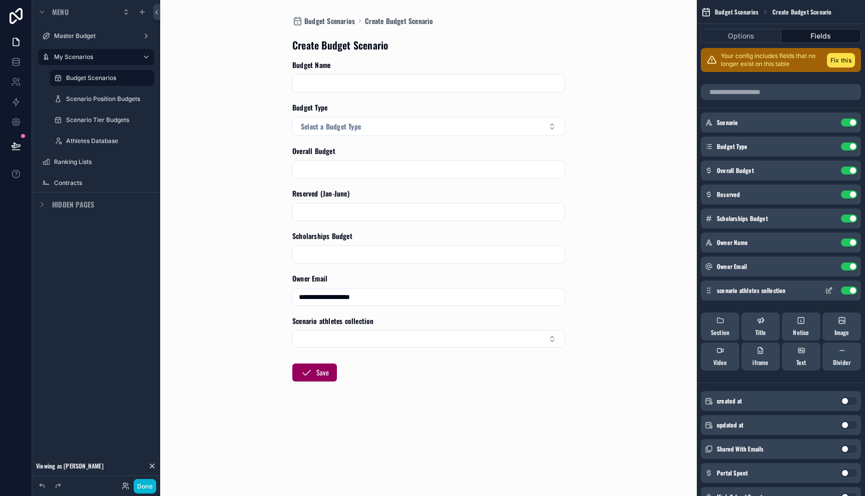
click at [850, 290] on button "Use setting" at bounding box center [849, 291] width 16 height 8
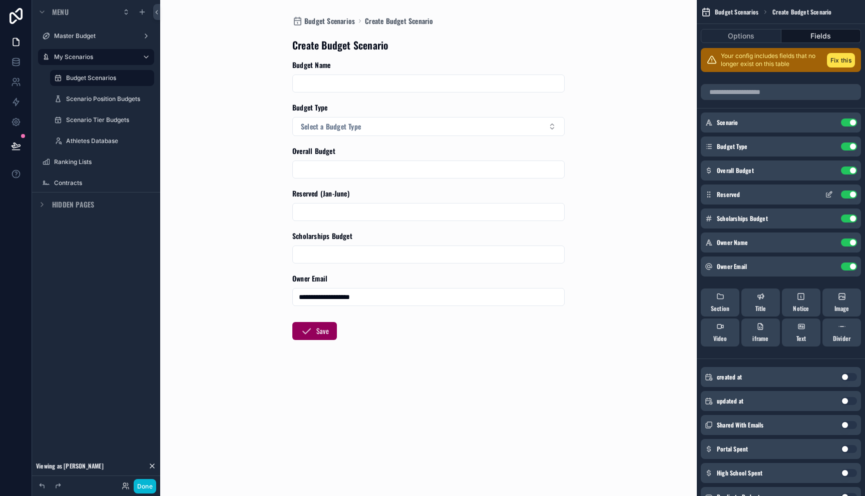
click at [828, 191] on icon "scrollable content" at bounding box center [829, 195] width 8 height 8
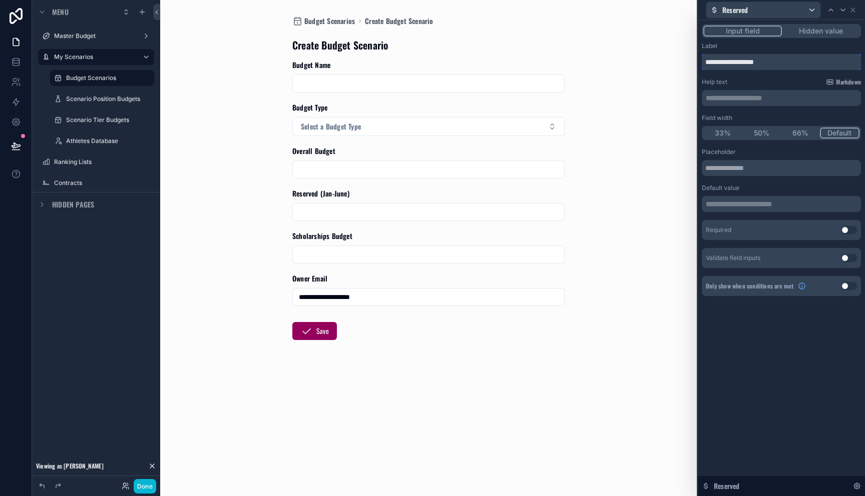
drag, startPoint x: 790, startPoint y: 63, endPoint x: 831, endPoint y: 67, distance: 40.7
click at [831, 67] on input "**********" at bounding box center [781, 62] width 159 height 16
type input "********"
click at [683, 55] on div "**********" at bounding box center [428, 248] width 536 height 496
click at [855, 11] on icon at bounding box center [853, 10] width 8 height 8
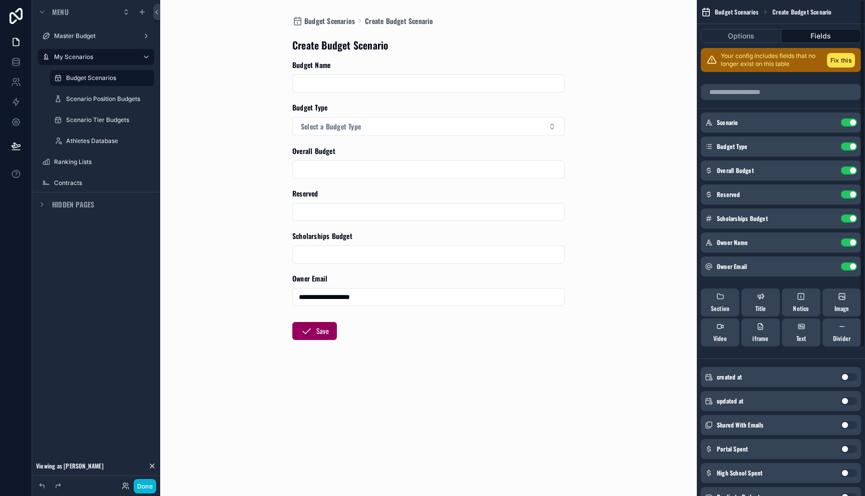
click at [619, 48] on div "**********" at bounding box center [428, 248] width 508 height 496
click at [845, 65] on button "Fix this" at bounding box center [841, 60] width 28 height 15
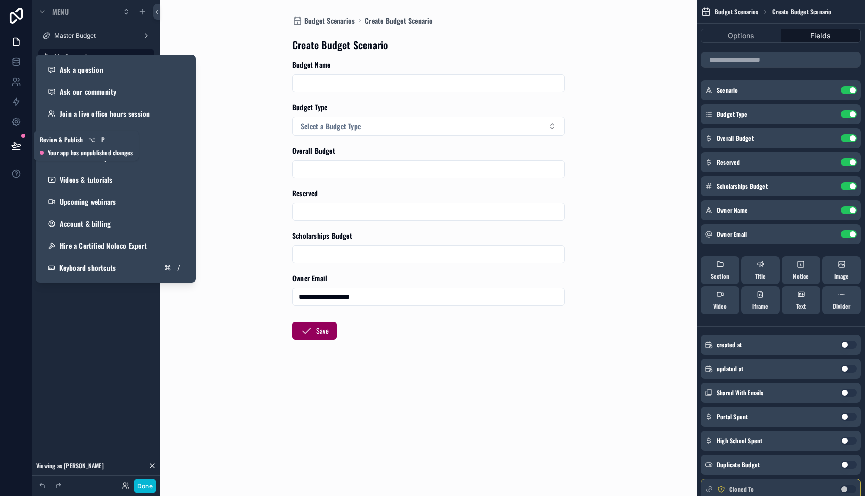
click at [18, 146] on icon at bounding box center [16, 146] width 10 height 10
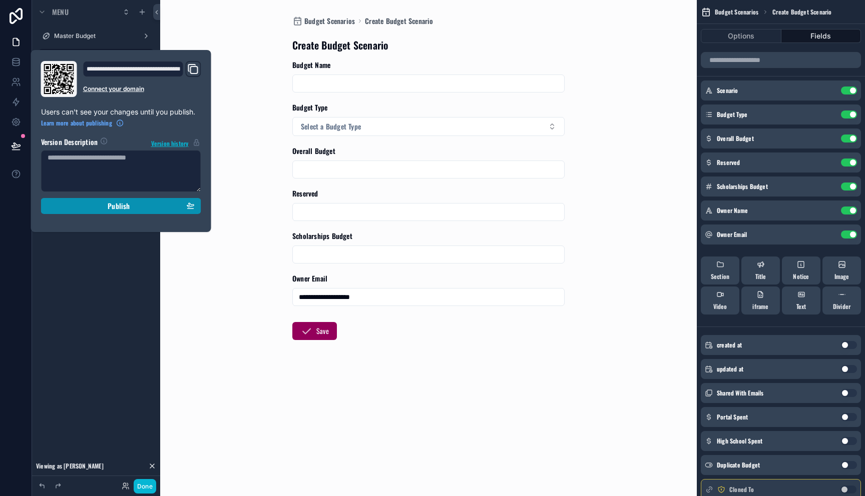
click at [72, 207] on div "Publish" at bounding box center [121, 206] width 147 height 9
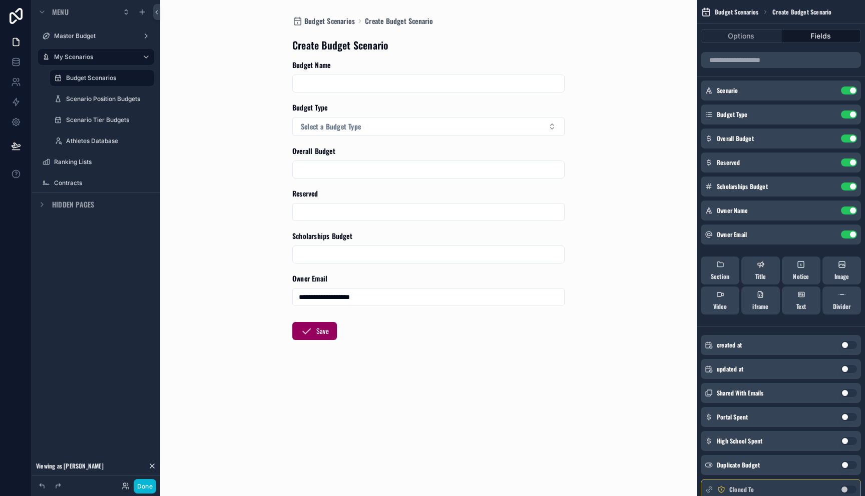
click at [189, 301] on div "**********" at bounding box center [428, 248] width 508 height 496
click at [148, 487] on button "Done" at bounding box center [145, 486] width 23 height 15
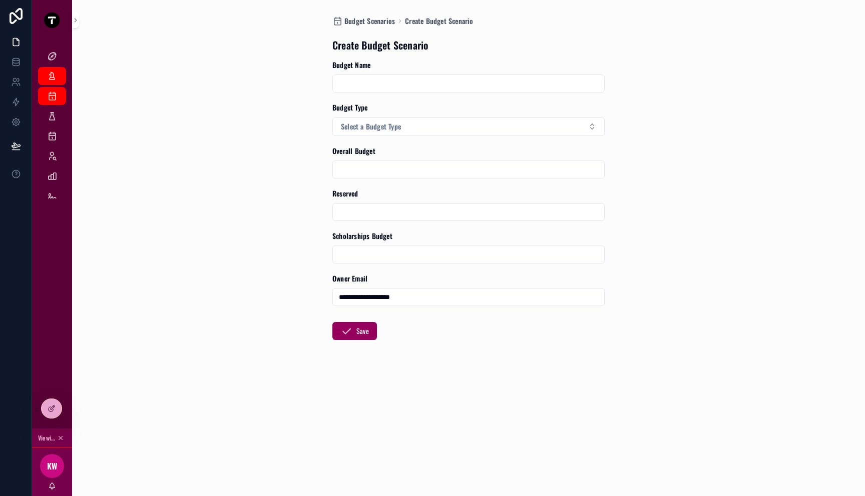
click at [241, 301] on div "**********" at bounding box center [468, 248] width 765 height 496
click at [75, 15] on button "scrollable content" at bounding box center [75, 20] width 7 height 16
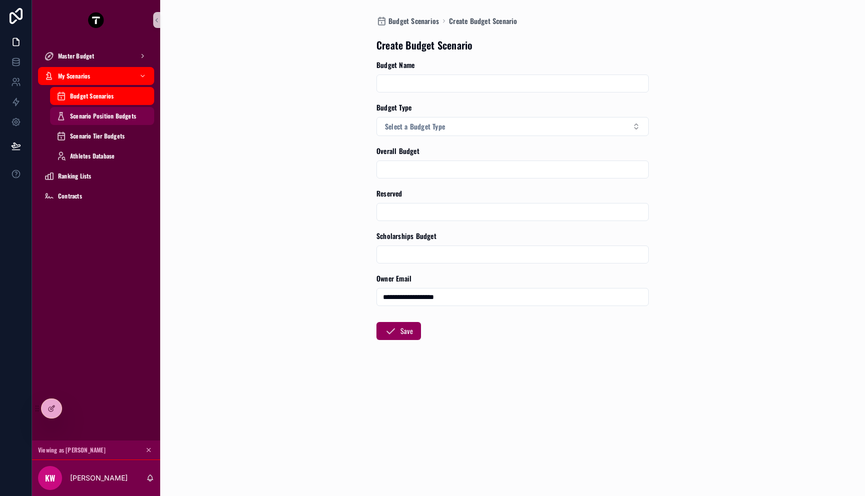
click at [113, 119] on span "Scenario Position Budgets" at bounding box center [103, 116] width 66 height 8
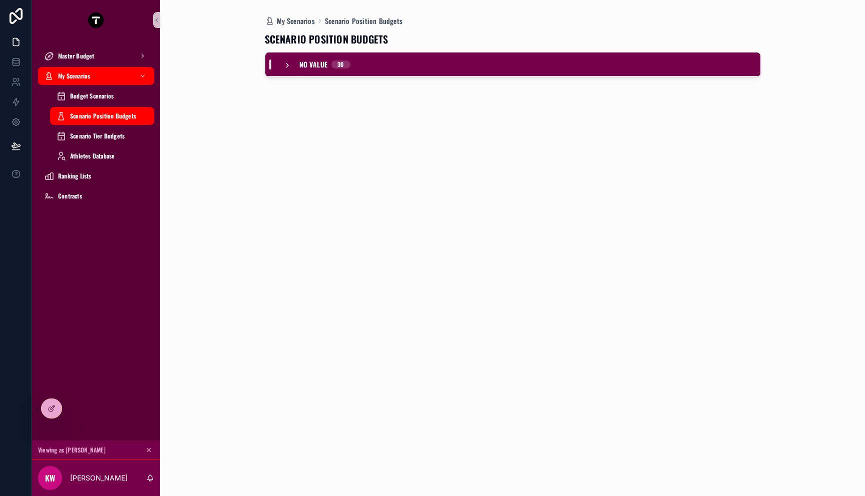
click at [287, 67] on icon "scrollable content" at bounding box center [287, 66] width 8 height 8
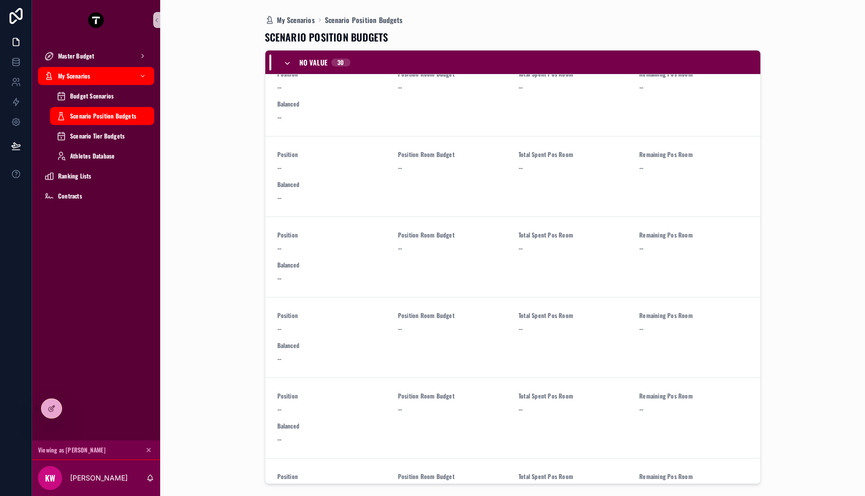
scroll to position [258, 0]
click at [92, 134] on span "Scenario Tier Budgets" at bounding box center [97, 136] width 55 height 8
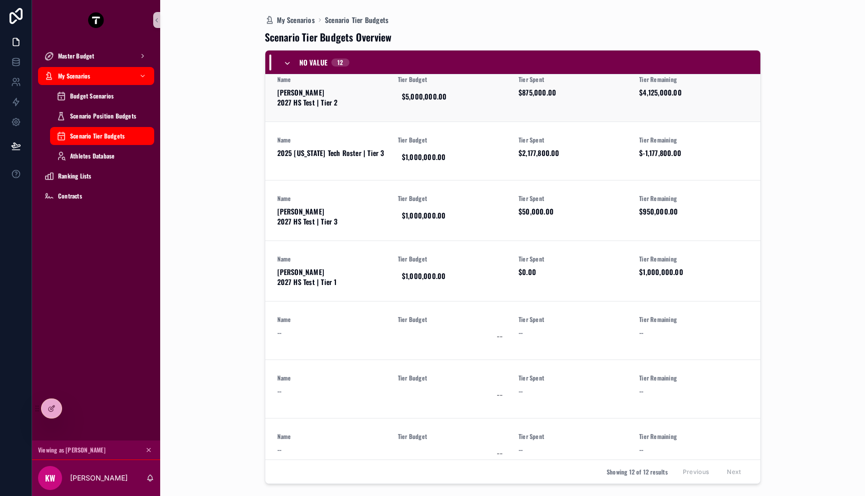
scroll to position [317, 0]
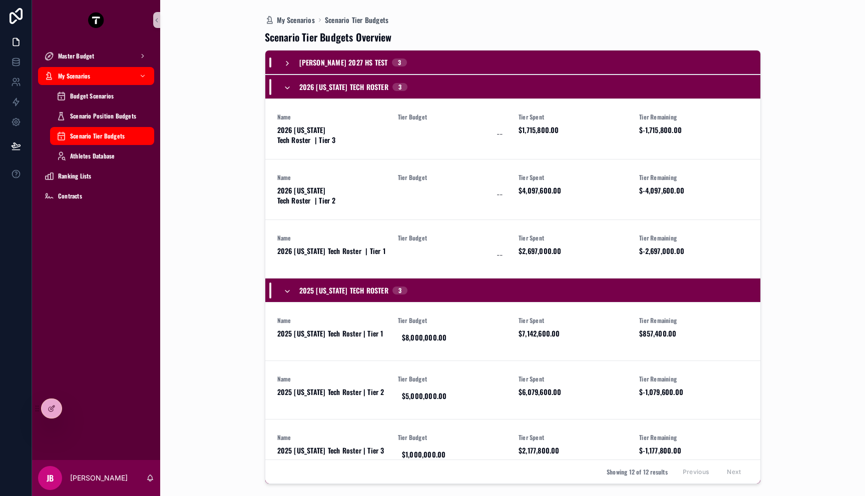
click at [291, 85] on icon "scrollable content" at bounding box center [287, 88] width 8 height 8
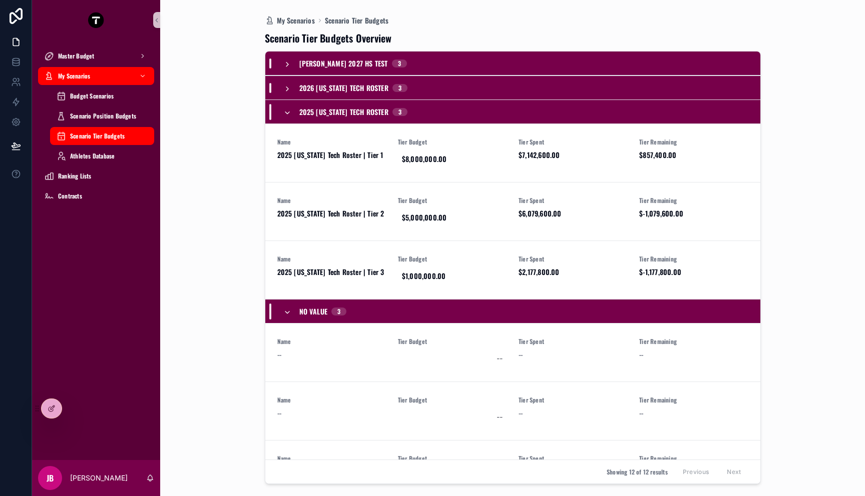
click at [289, 114] on icon "scrollable content" at bounding box center [287, 113] width 8 height 8
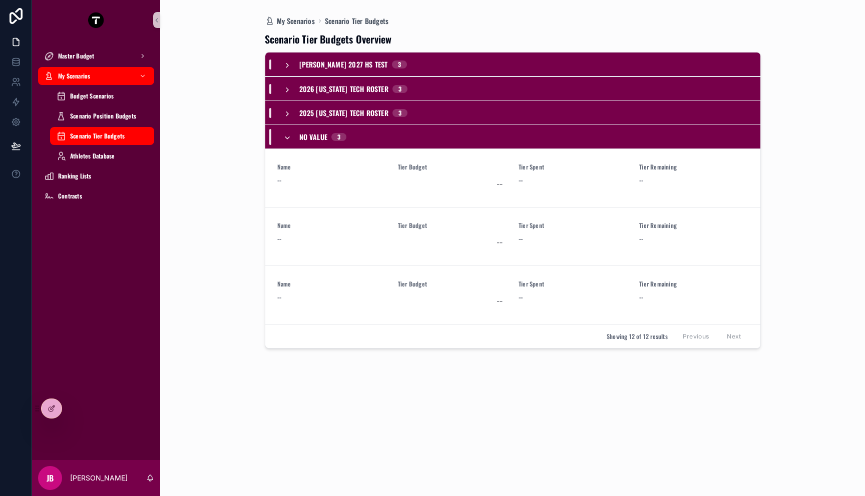
click at [289, 135] on icon "scrollable content" at bounding box center [287, 138] width 8 height 8
click at [290, 71] on div "[PERSON_NAME] 2027 HS Test 3" at bounding box center [512, 65] width 495 height 24
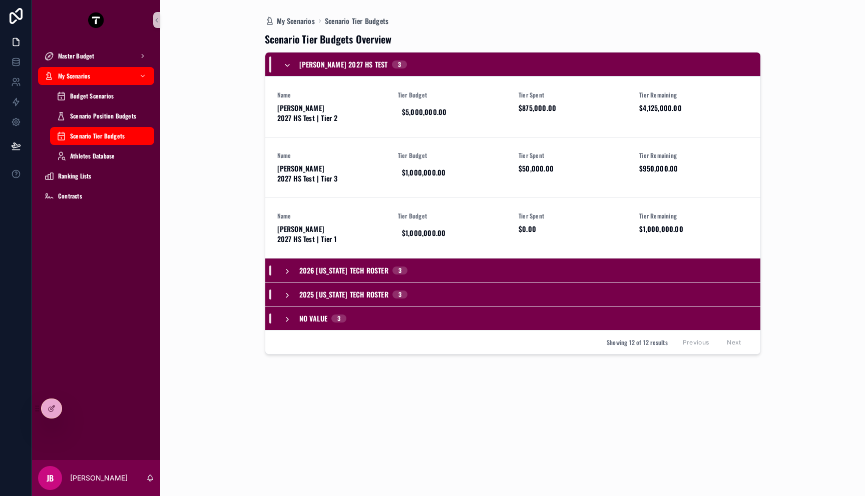
click at [290, 69] on icon "scrollable content" at bounding box center [287, 66] width 8 height 8
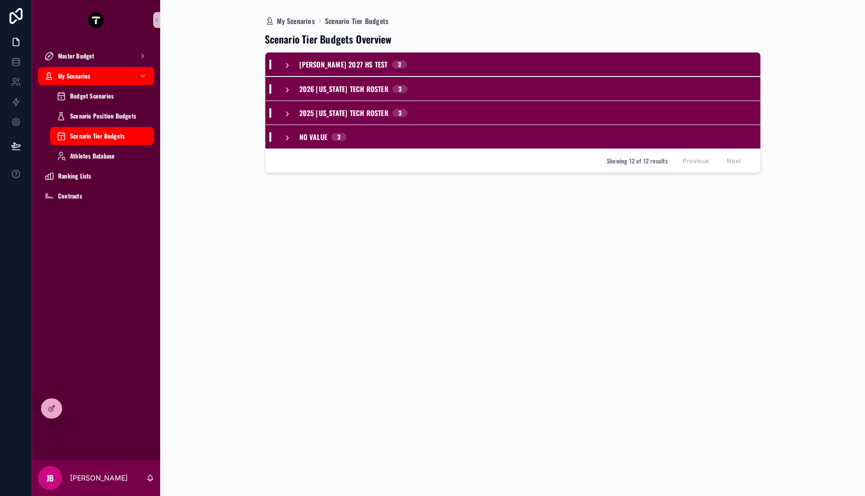
click at [290, 88] on icon "scrollable content" at bounding box center [287, 90] width 8 height 8
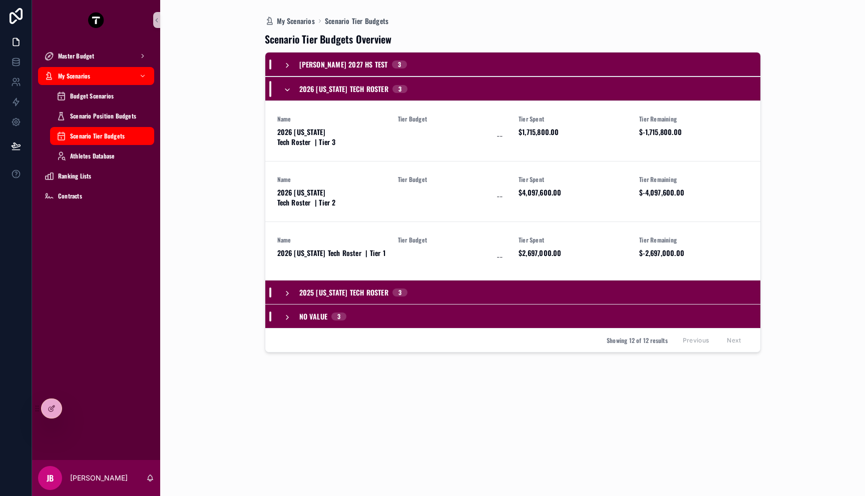
click at [290, 88] on icon "scrollable content" at bounding box center [287, 90] width 8 height 8
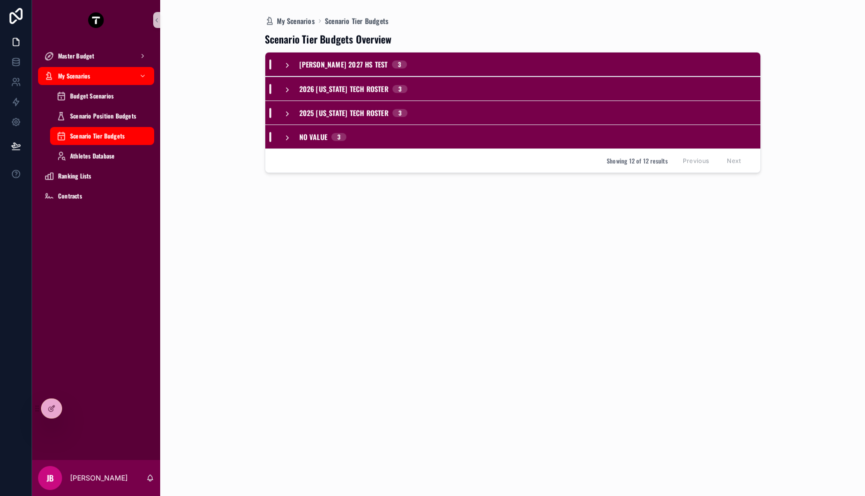
click at [290, 114] on icon "scrollable content" at bounding box center [287, 114] width 8 height 8
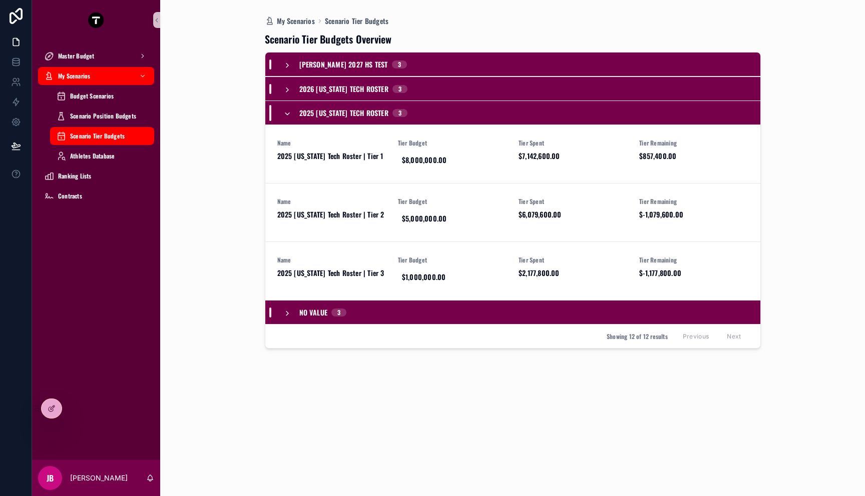
click at [290, 114] on icon "scrollable content" at bounding box center [287, 114] width 8 height 8
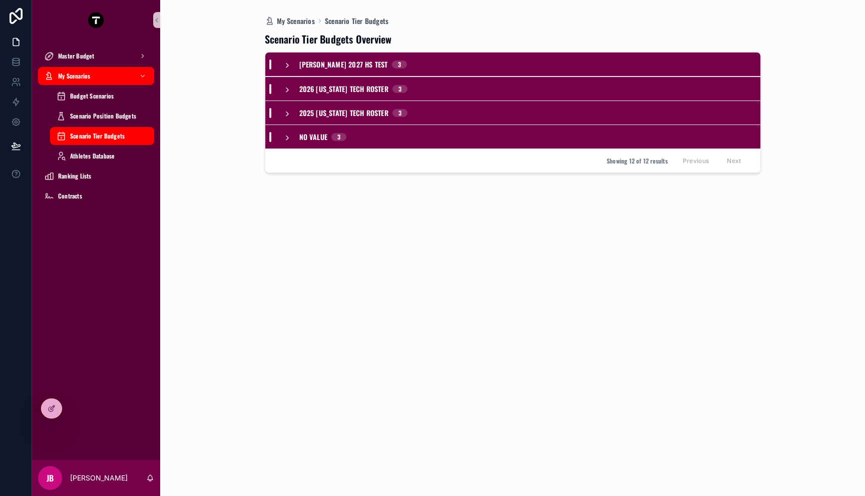
click at [290, 143] on div "No value 3" at bounding box center [512, 137] width 495 height 24
click at [290, 142] on div "No value 3" at bounding box center [315, 137] width 64 height 16
click at [122, 97] on div "Budget Scenarios" at bounding box center [102, 96] width 92 height 16
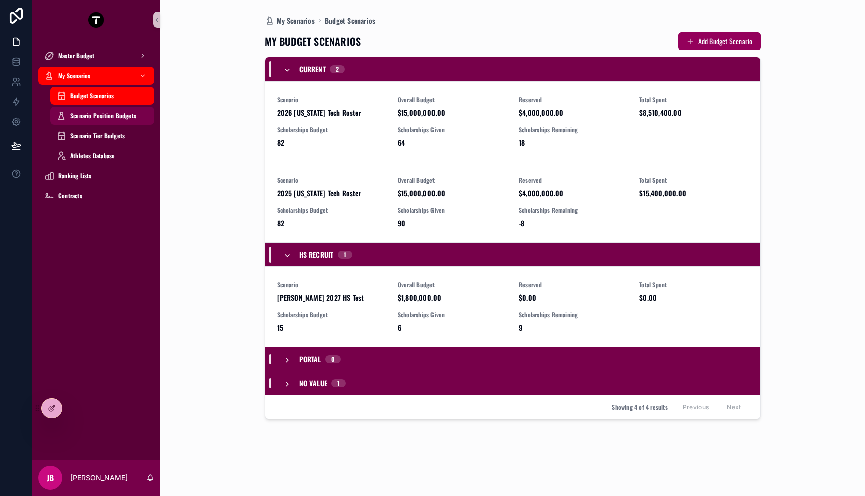
click at [122, 122] on div "Scenario Position Budgets" at bounding box center [102, 116] width 92 height 16
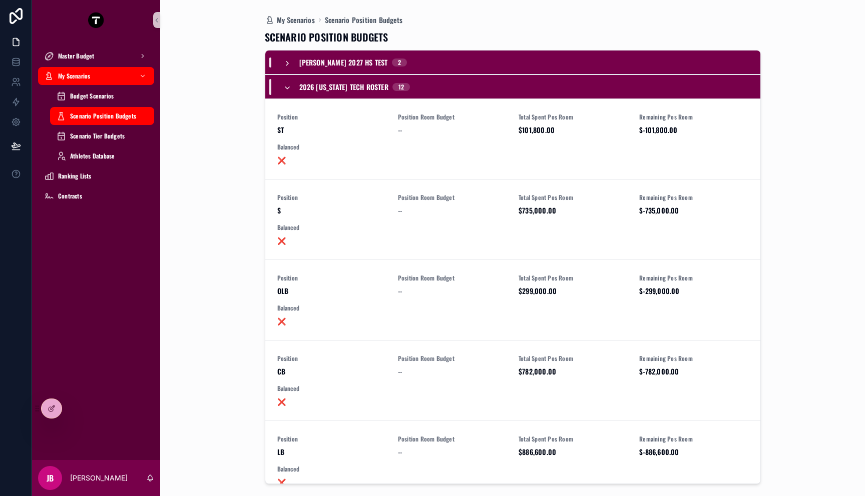
click at [291, 88] on div "2026 [US_STATE] Tech Roster 12" at bounding box center [346, 87] width 127 height 16
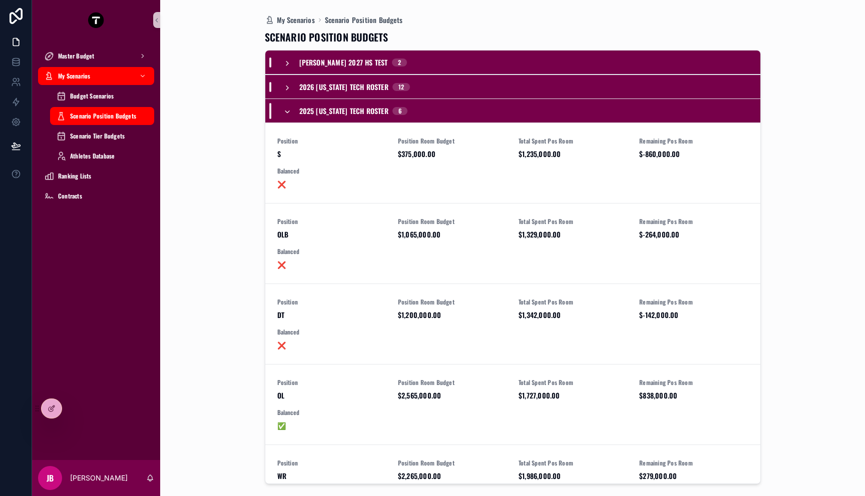
click at [291, 88] on div "2026 [US_STATE] Tech Roster 12" at bounding box center [346, 87] width 127 height 10
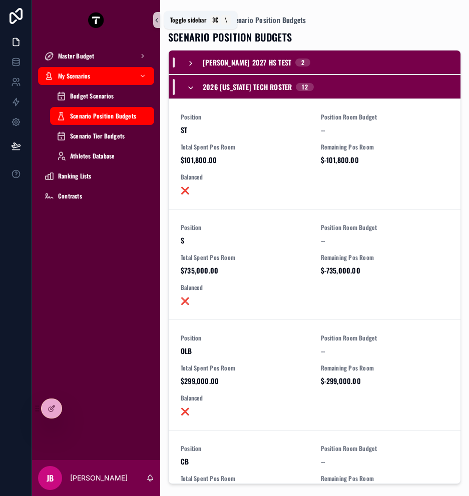
click at [154, 19] on icon "scrollable content" at bounding box center [156, 21] width 7 height 8
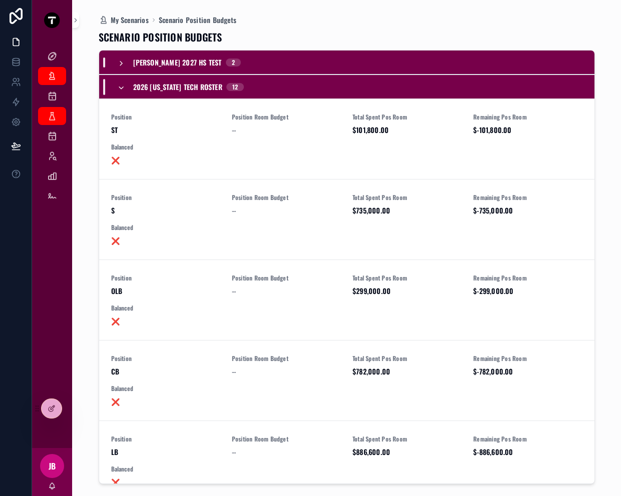
drag, startPoint x: 619, startPoint y: 204, endPoint x: 597, endPoint y: 205, distance: 21.6
click at [597, 205] on div "My Scenarios Scenario Position Budgets SCENARIO POSITION BUDGETS [PERSON_NAME] …" at bounding box center [346, 248] width 548 height 496
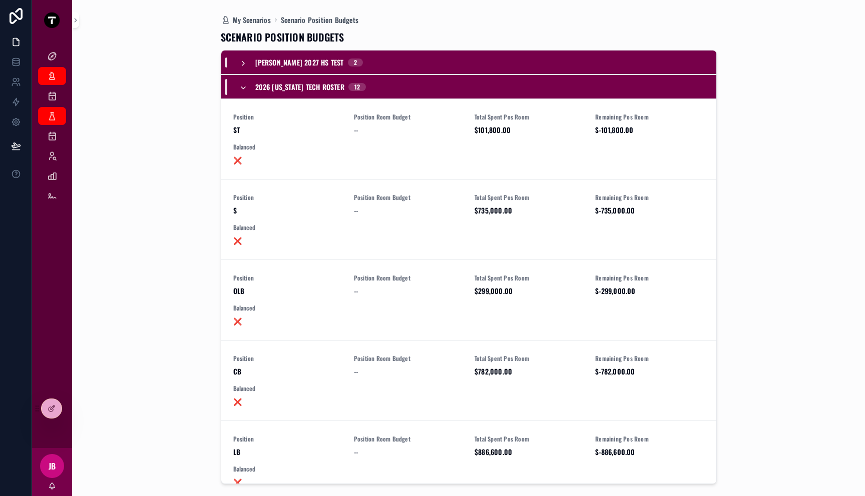
click at [179, 119] on div "My Scenarios Scenario Position Budgets SCENARIO POSITION BUDGETS [PERSON_NAME] …" at bounding box center [468, 248] width 765 height 496
click at [51, 58] on icon "scrollable content" at bounding box center [52, 56] width 10 height 10
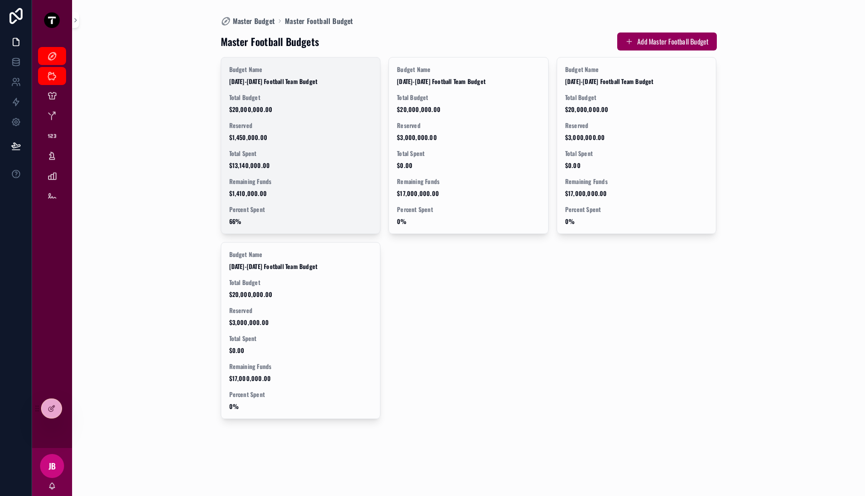
click at [330, 167] on span "$13,140,000.00" at bounding box center [300, 166] width 143 height 8
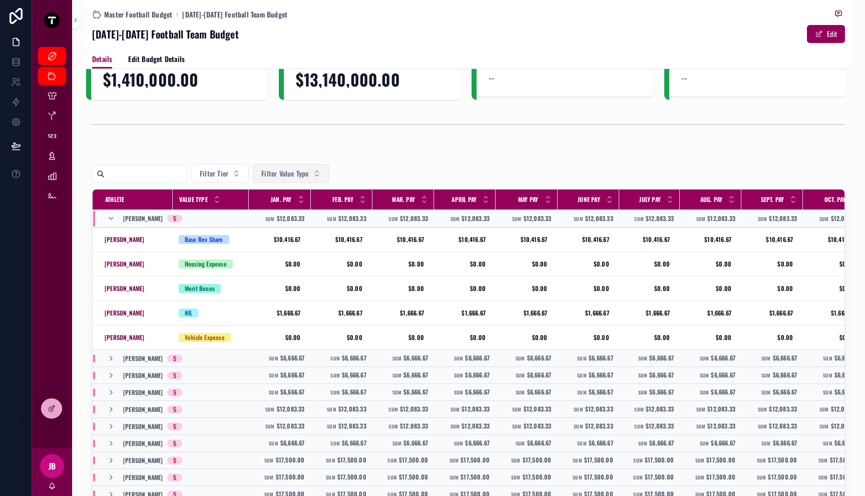
scroll to position [115, 0]
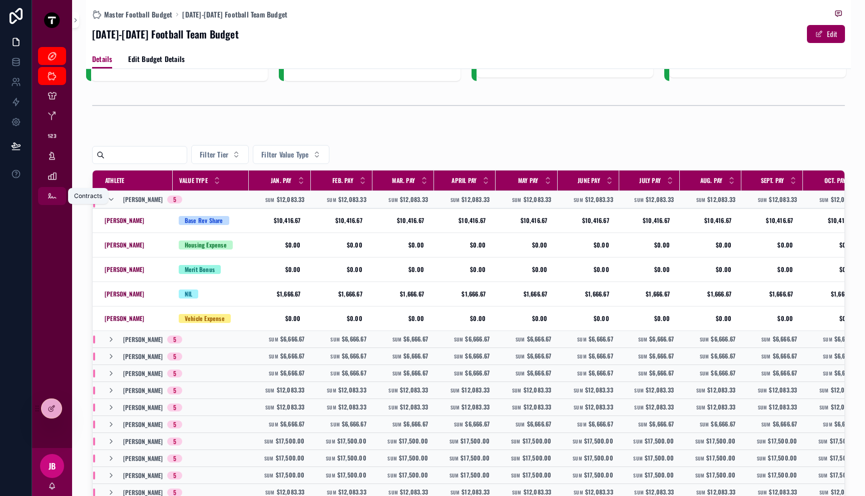
click at [51, 193] on icon "scrollable content" at bounding box center [52, 196] width 10 height 10
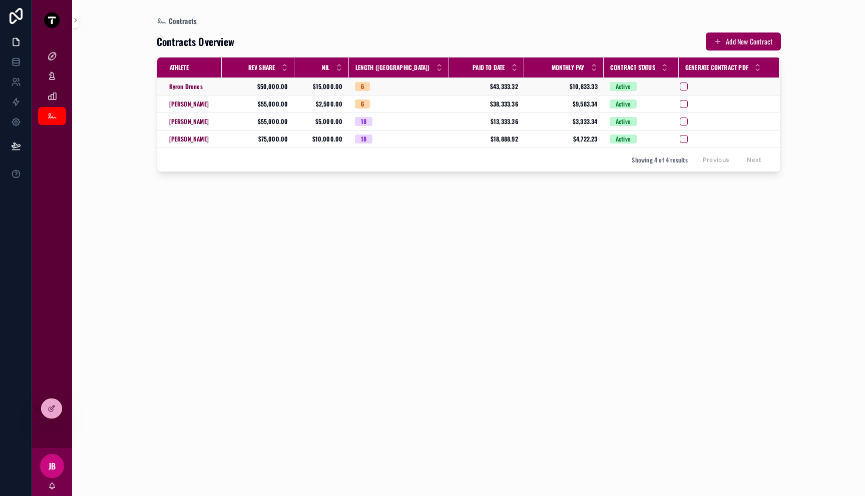
click at [239, 88] on span "$50,000.00" at bounding box center [258, 87] width 61 height 8
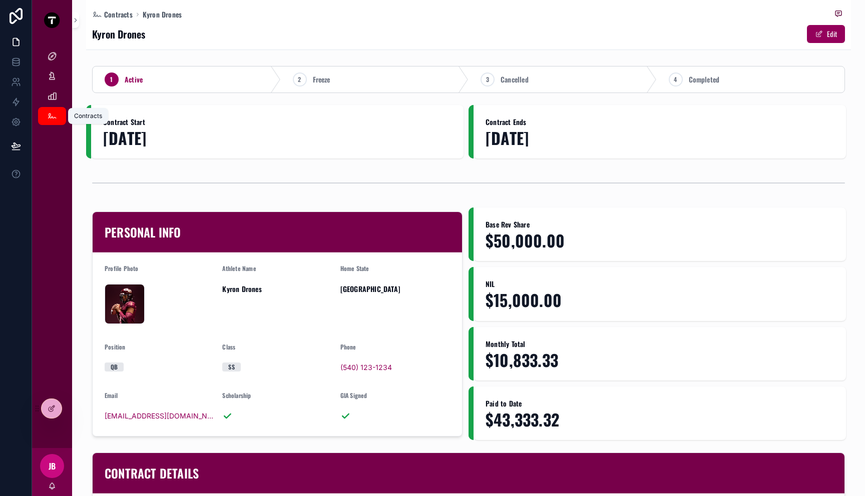
click at [57, 118] on div "Contracts" at bounding box center [52, 116] width 16 height 16
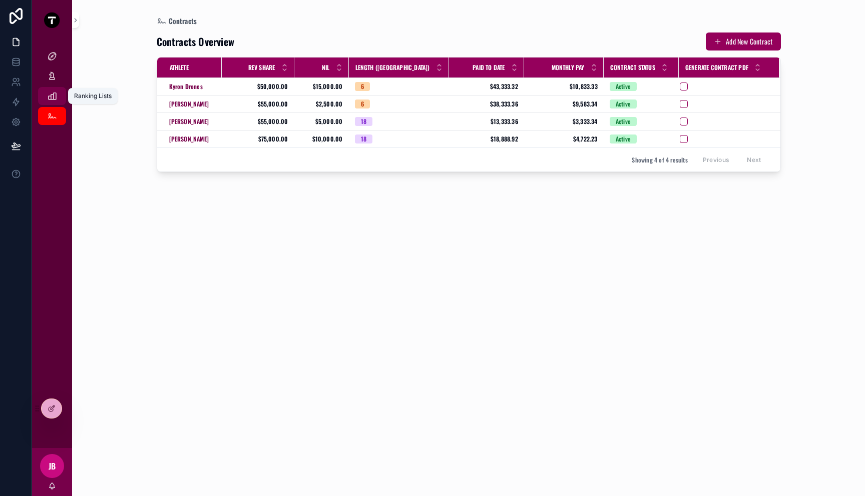
click at [54, 98] on icon "scrollable content" at bounding box center [52, 96] width 10 height 10
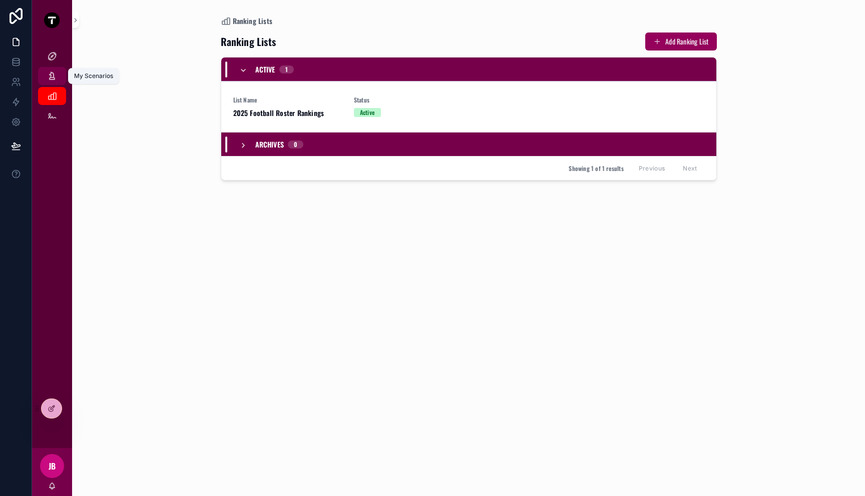
click at [54, 78] on icon "scrollable content" at bounding box center [52, 76] width 10 height 10
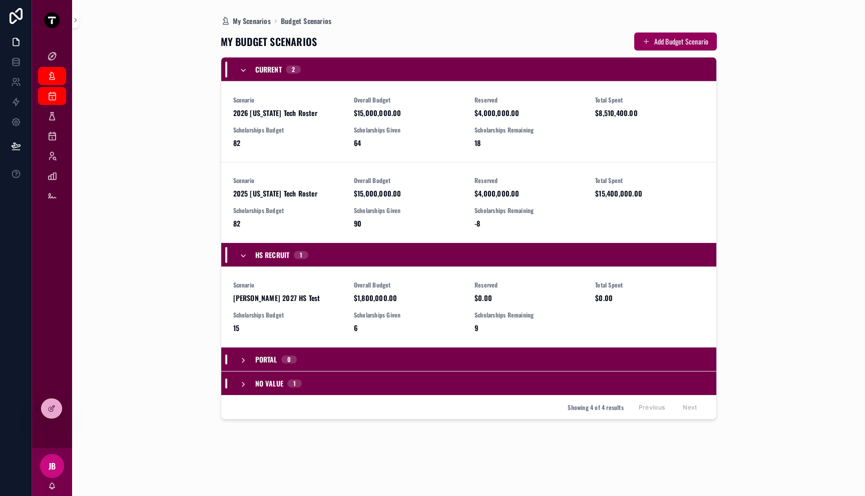
click at [54, 107] on div "Scenario Position Budgets" at bounding box center [52, 116] width 40 height 20
click at [54, 101] on div "Budget Scenarios" at bounding box center [52, 96] width 16 height 16
click at [54, 181] on icon "scrollable content" at bounding box center [52, 176] width 10 height 10
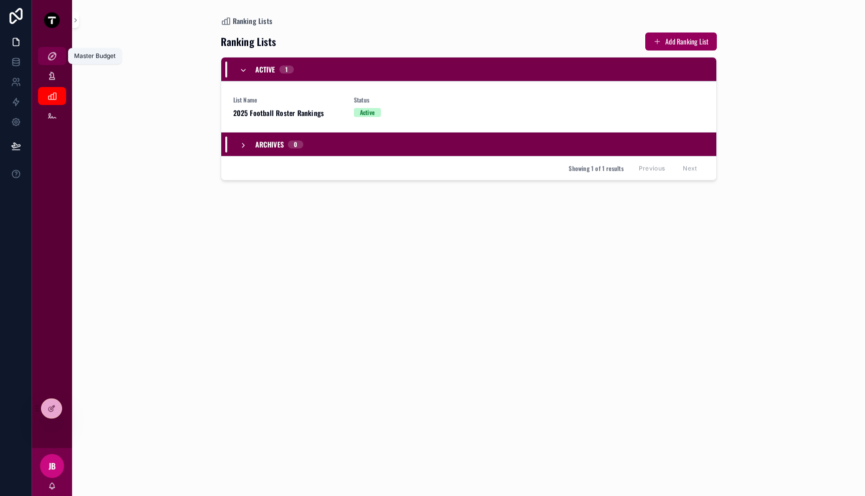
click at [55, 50] on div "Master Budget" at bounding box center [52, 56] width 16 height 16
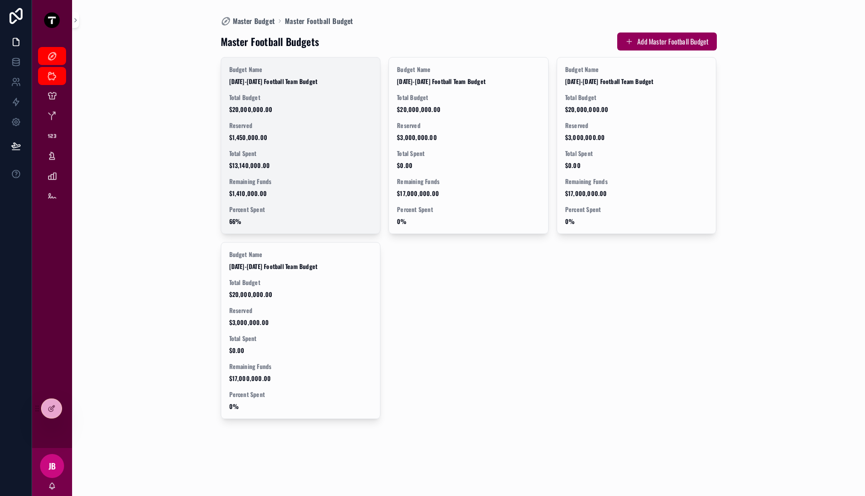
click at [248, 122] on span "Reserved" at bounding box center [300, 126] width 143 height 8
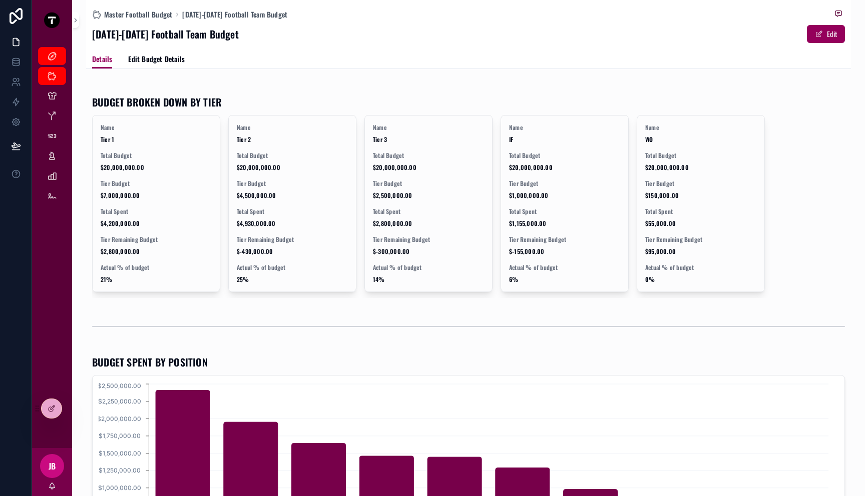
scroll to position [621, 0]
click at [61, 401] on div at bounding box center [47, 409] width 29 height 20
click at [55, 405] on icon at bounding box center [52, 409] width 8 height 8
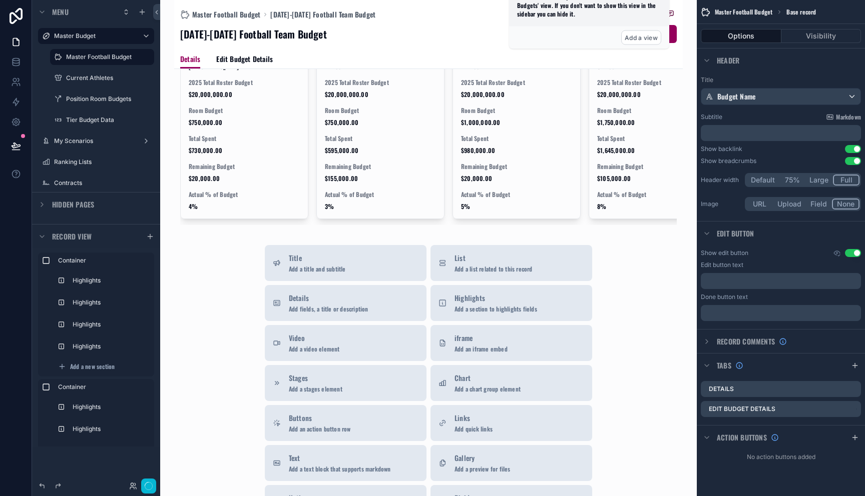
scroll to position [1065, 0]
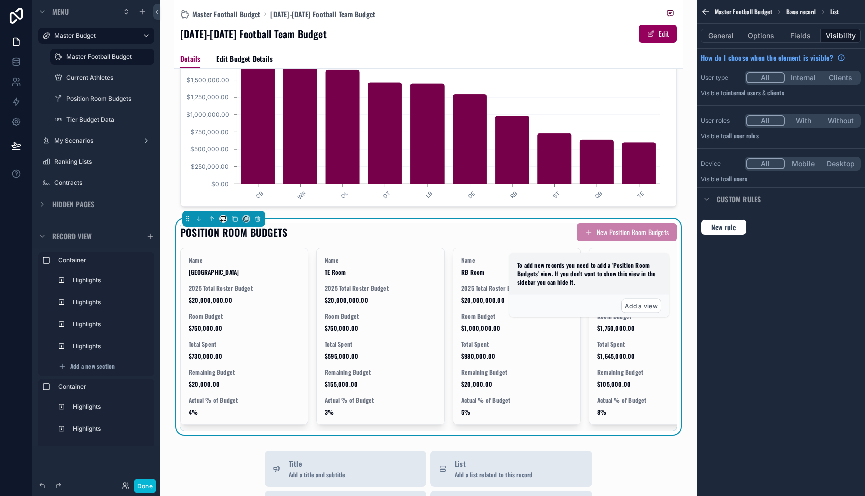
click at [226, 223] on div "scrollable content" at bounding box center [223, 219] width 8 height 8
click at [219, 227] on div "scrollable content" at bounding box center [223, 219] width 83 height 16
click at [222, 222] on icon "scrollable content" at bounding box center [221, 221] width 1 height 2
click at [243, 359] on span "Full width" at bounding box center [242, 360] width 29 height 12
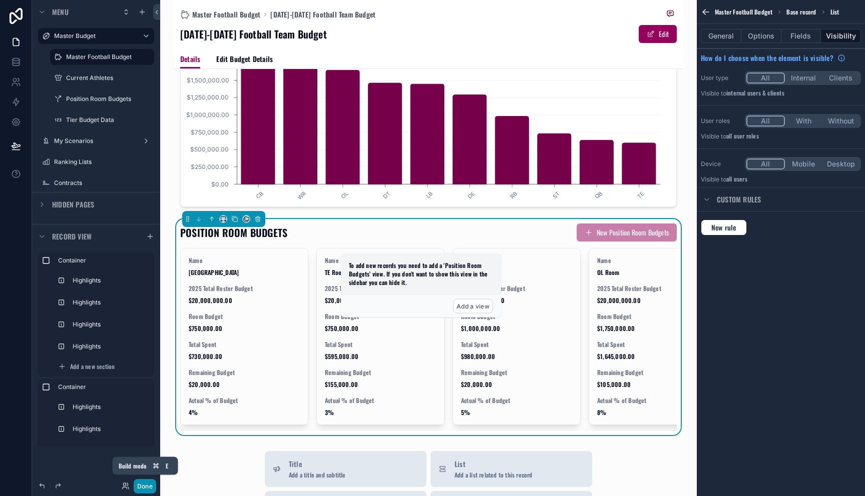
click at [145, 486] on button "Done" at bounding box center [145, 486] width 23 height 15
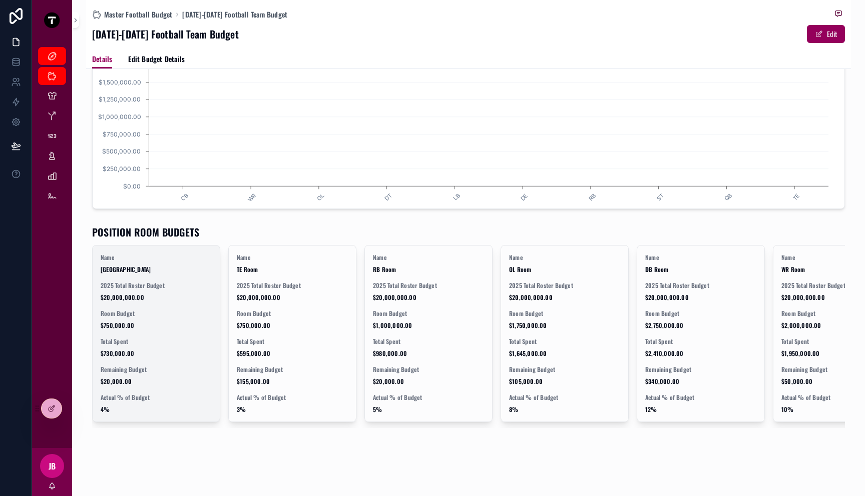
scroll to position [1000, 0]
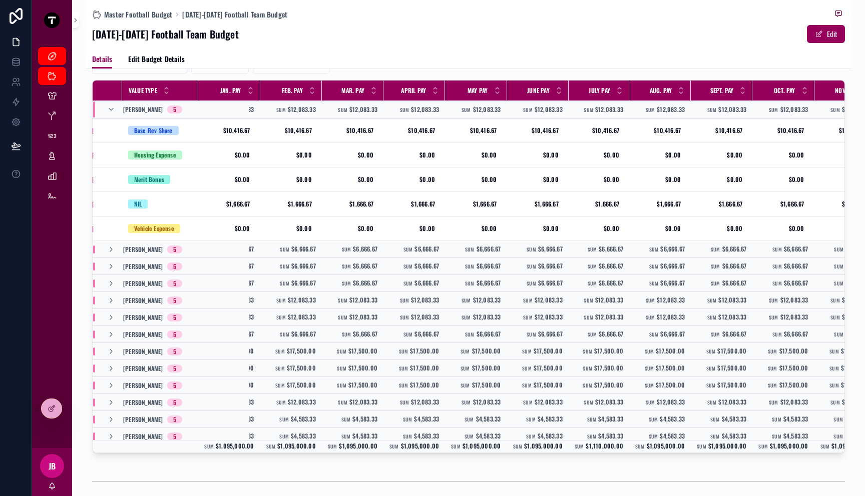
scroll to position [0, 136]
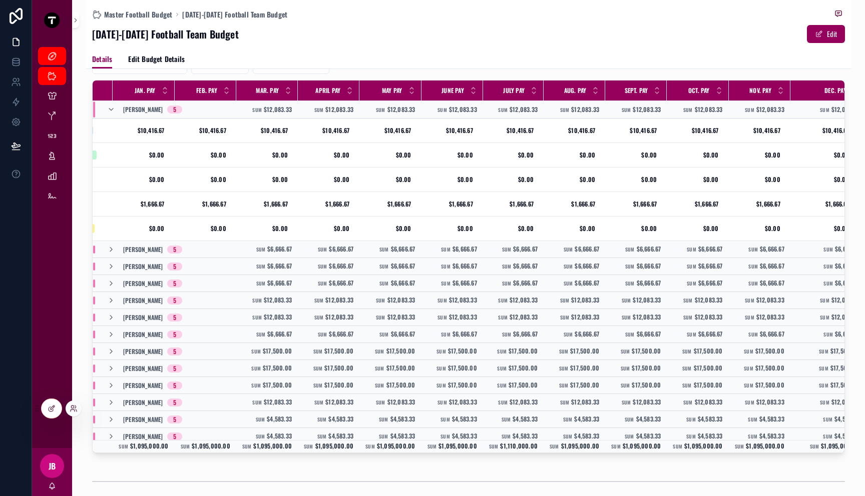
click at [54, 418] on div at bounding box center [51, 409] width 21 height 20
click at [53, 413] on div at bounding box center [52, 408] width 20 height 19
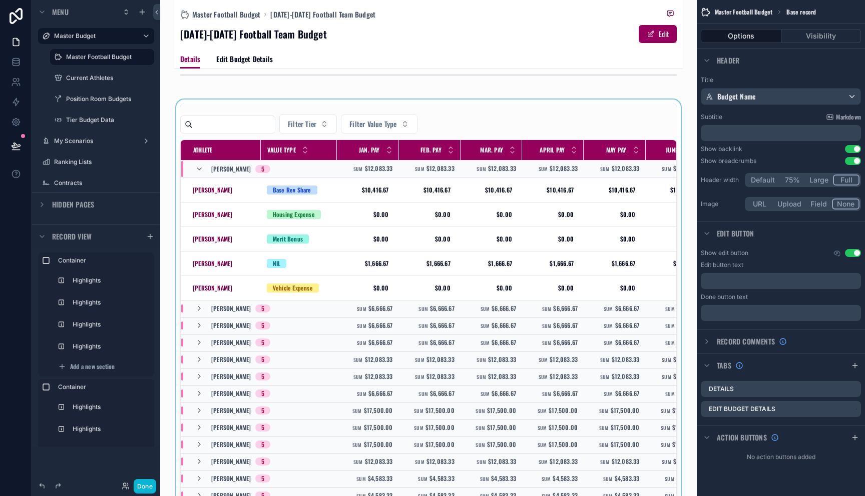
click at [581, 211] on div "scrollable content" at bounding box center [428, 308] width 508 height 417
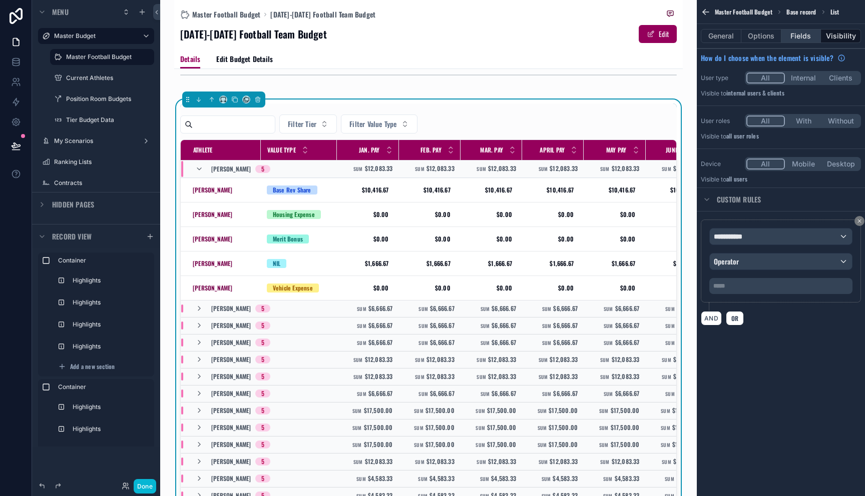
click at [806, 40] on button "Fields" at bounding box center [801, 36] width 40 height 14
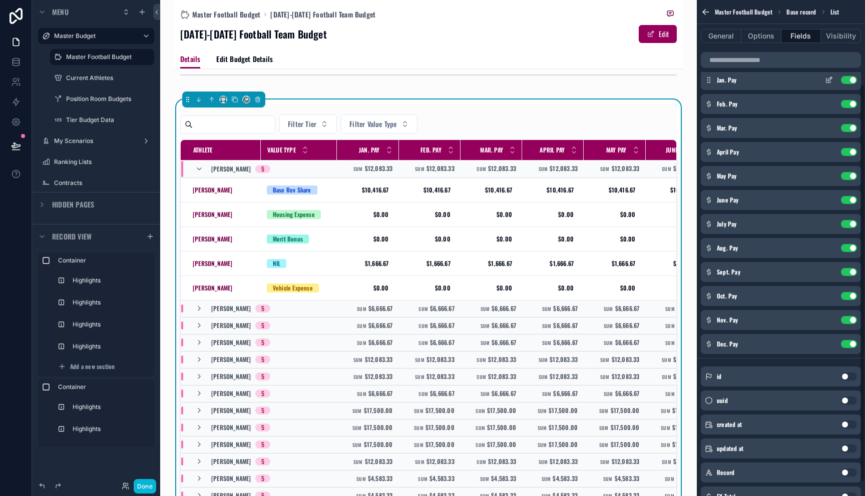
scroll to position [122, 0]
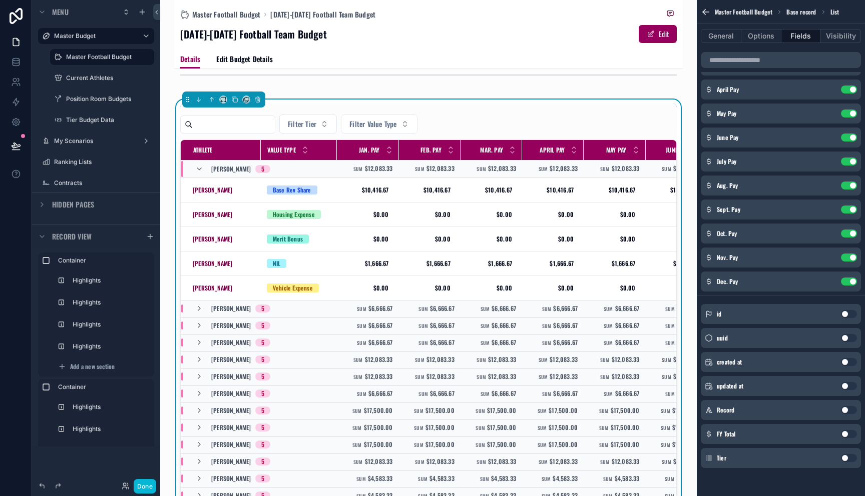
click at [846, 434] on button "Use setting" at bounding box center [849, 434] width 16 height 8
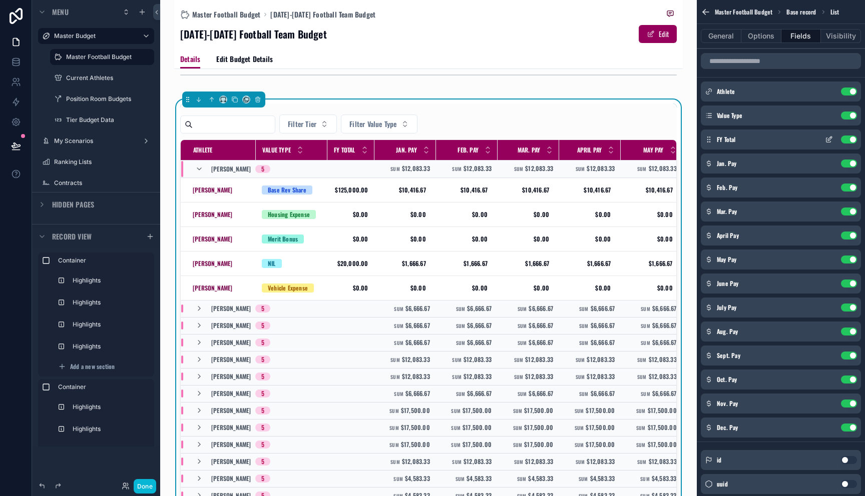
click at [830, 141] on icon "scrollable content" at bounding box center [828, 140] width 5 height 5
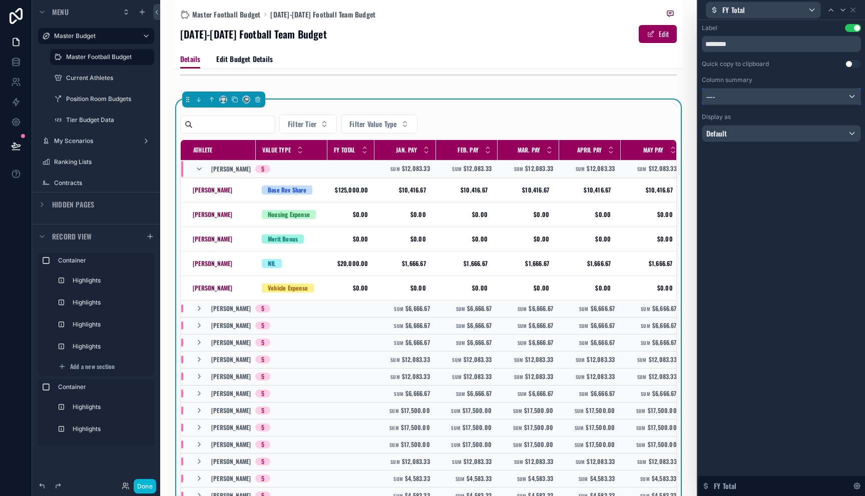
click at [771, 90] on div "----" at bounding box center [781, 97] width 158 height 16
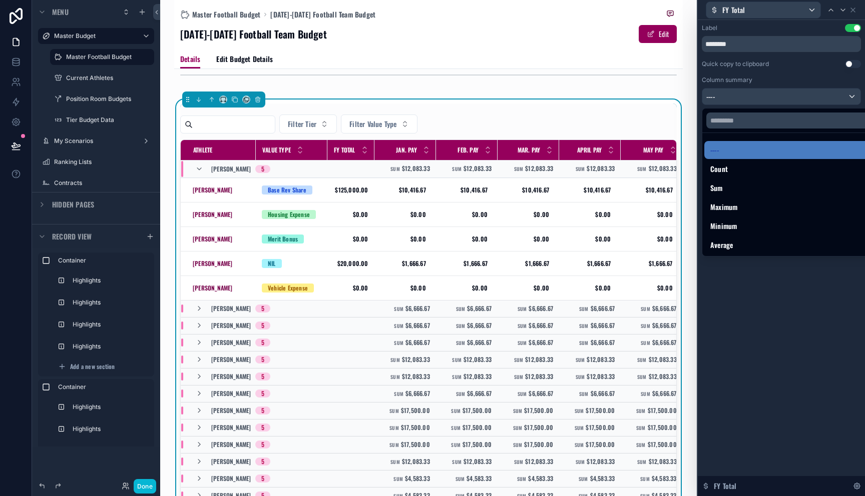
click at [771, 92] on div at bounding box center [781, 248] width 167 height 496
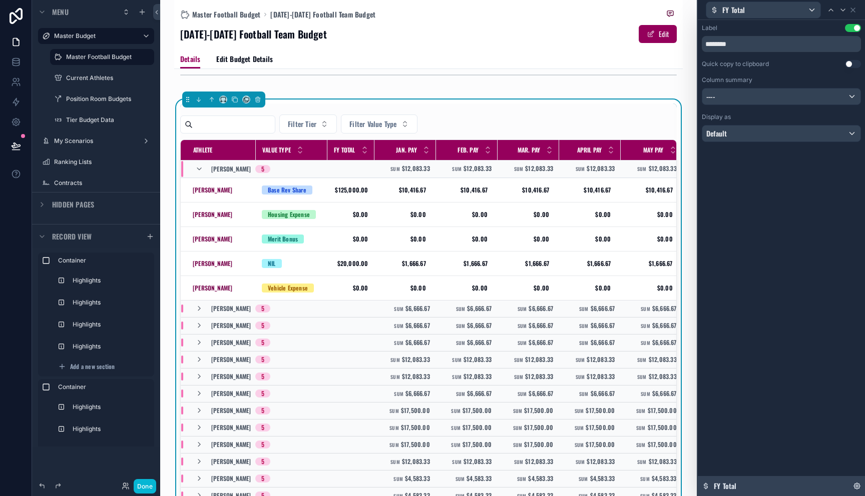
click at [733, 480] on div "FY Total" at bounding box center [781, 486] width 167 height 20
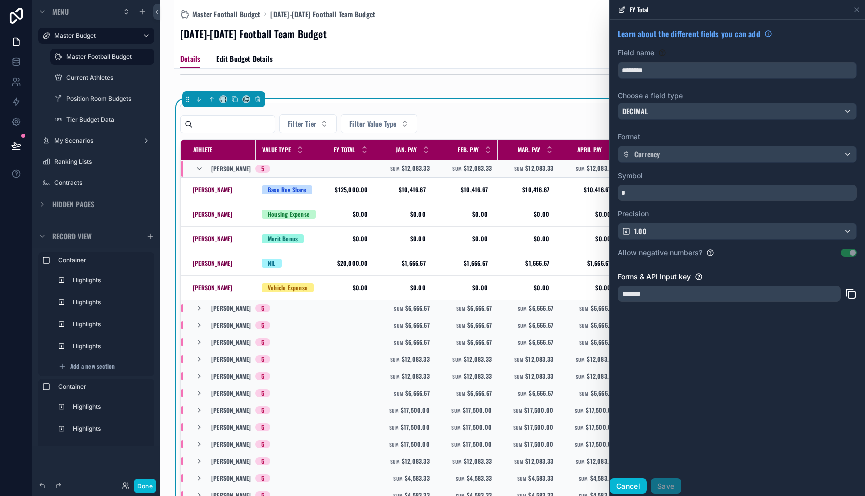
click at [629, 485] on button "Cancel" at bounding box center [628, 487] width 37 height 16
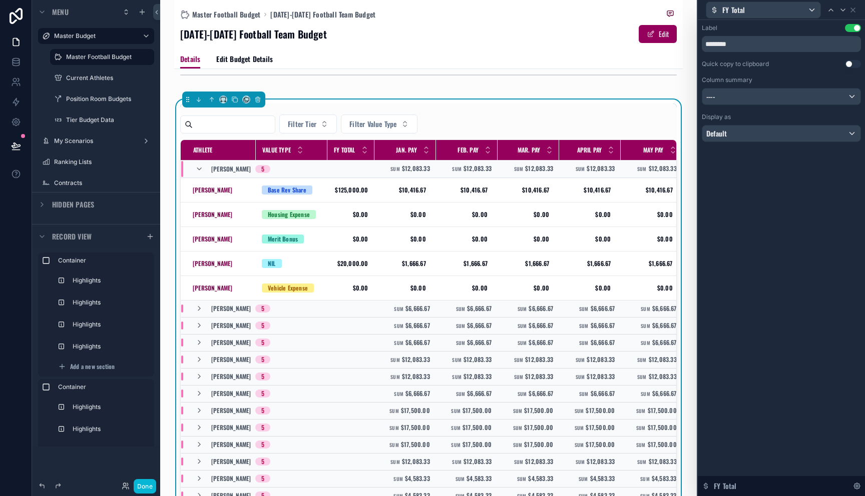
click at [770, 165] on div "Label Use setting ******** Quick copy to clipboard Use setting Column summary -…" at bounding box center [781, 93] width 167 height 146
click at [854, 12] on icon at bounding box center [853, 10] width 8 height 8
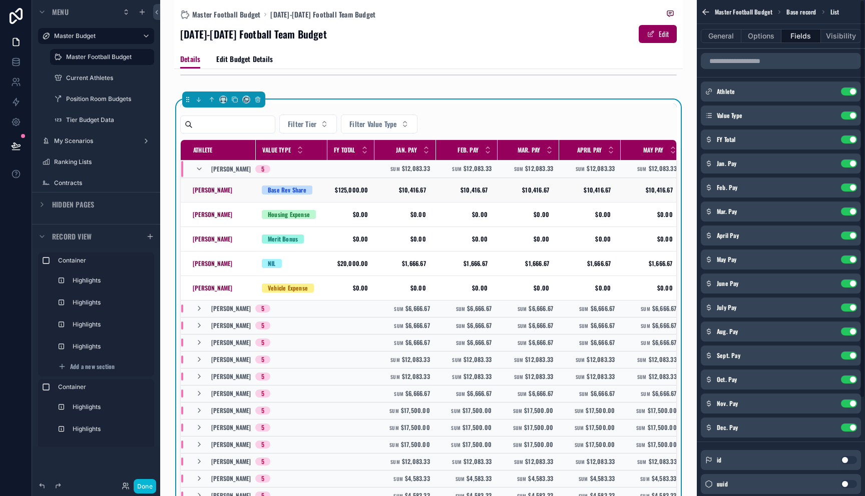
click at [341, 192] on span "$125,000.00" at bounding box center [350, 190] width 35 height 8
click at [142, 488] on button "Done" at bounding box center [145, 486] width 23 height 15
